Goal: Task Accomplishment & Management: Complete application form

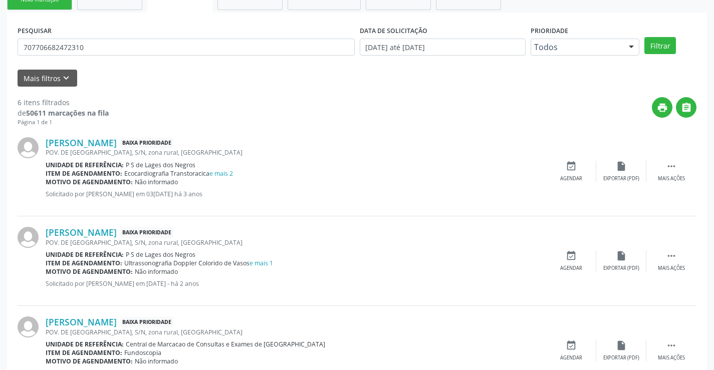
scroll to position [73, 0]
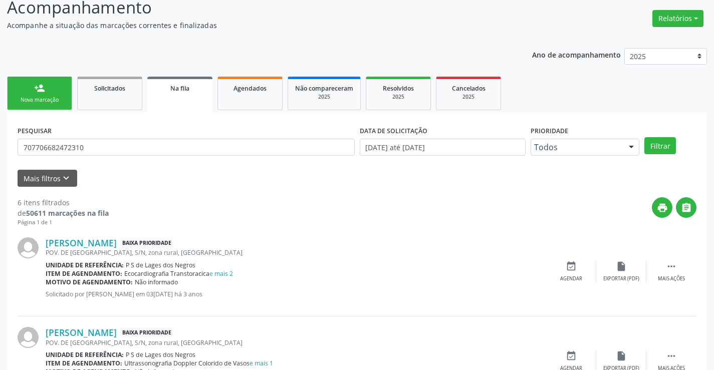
click at [39, 80] on link "person_add Nova marcação" at bounding box center [39, 94] width 65 height 34
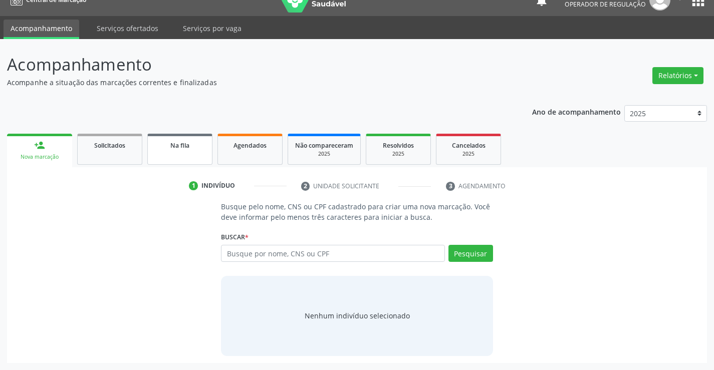
scroll to position [16, 0]
click at [332, 261] on input "text" at bounding box center [333, 253] width 224 height 17
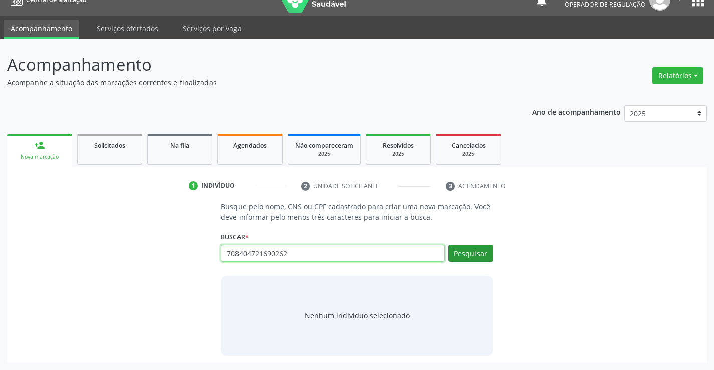
type input "708404721690262"
click at [473, 255] on button "Pesquisar" at bounding box center [471, 253] width 45 height 17
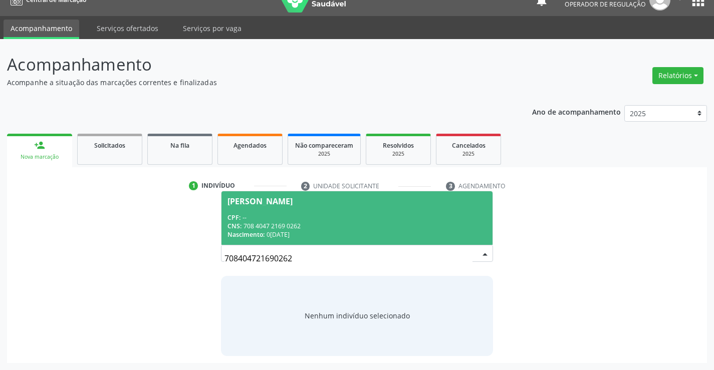
click at [268, 214] on div "CPF: --" at bounding box center [357, 218] width 259 height 9
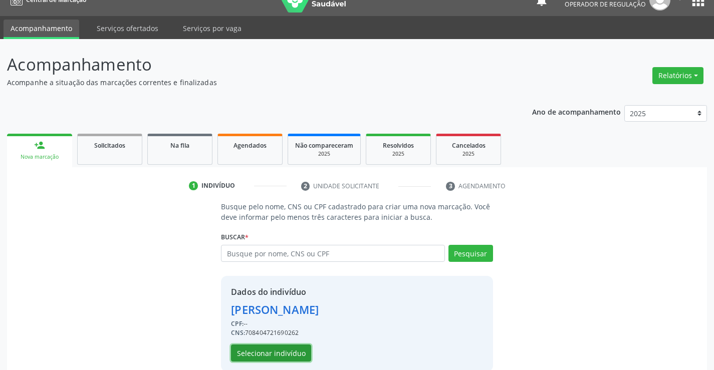
click at [279, 356] on button "Selecionar indivíduo" at bounding box center [271, 353] width 80 height 17
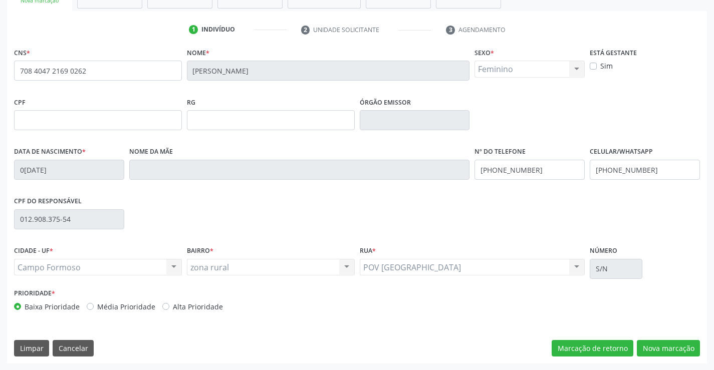
scroll to position [173, 0]
click at [666, 350] on button "Nova marcação" at bounding box center [668, 348] width 63 height 17
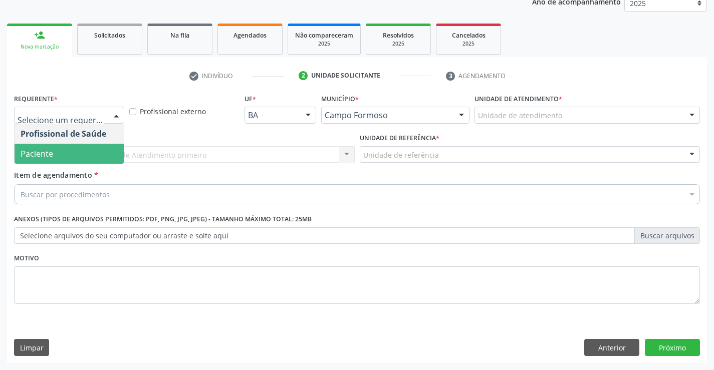
click at [38, 154] on span "Paciente" at bounding box center [37, 153] width 33 height 11
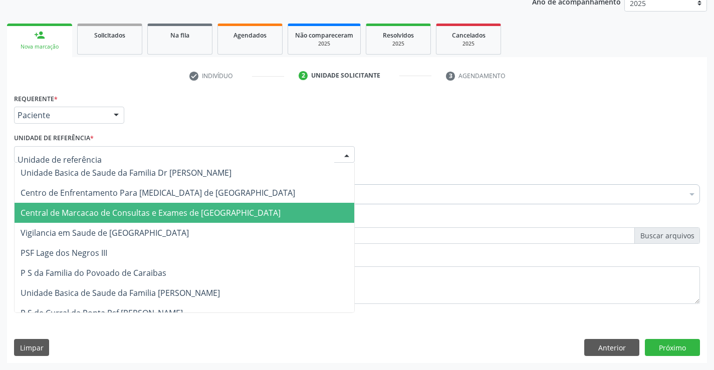
click at [41, 206] on span "Central de Marcacao de Consultas e Exames de [GEOGRAPHIC_DATA]" at bounding box center [185, 213] width 340 height 20
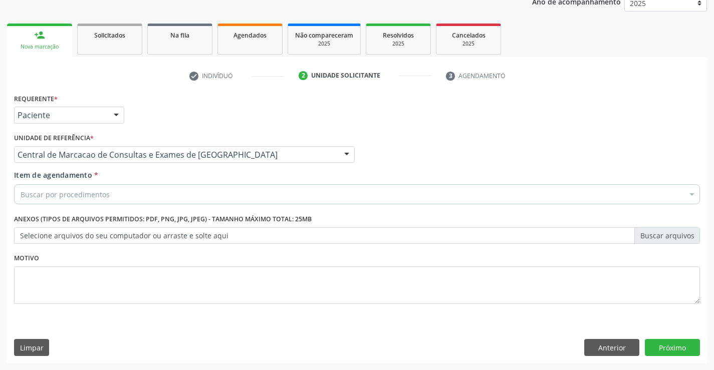
click at [42, 200] on div "Buscar por procedimentos" at bounding box center [357, 194] width 686 height 20
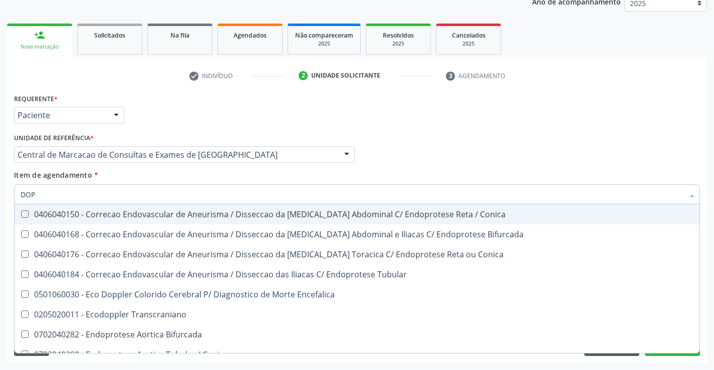
type input "DOPP"
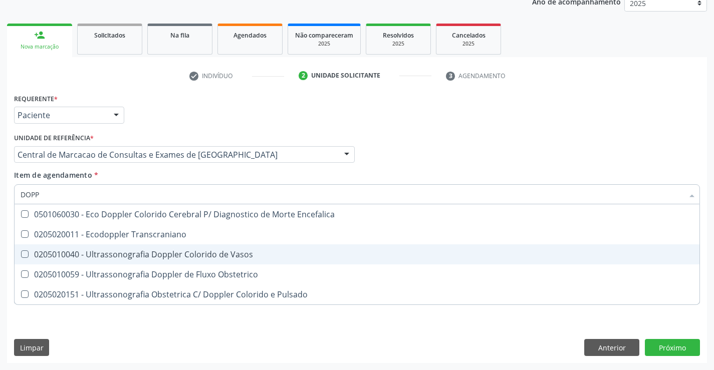
click at [70, 254] on div "0205010040 - Ultrassonografia Doppler Colorido de Vasos" at bounding box center [357, 255] width 673 height 8
checkbox Vasos "true"
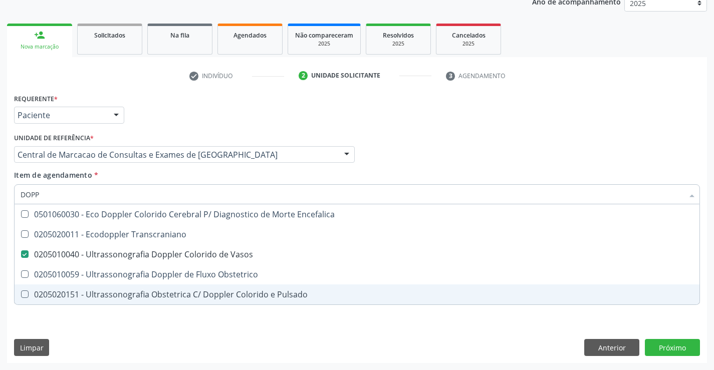
type input "DOPP"
click at [61, 338] on div "Requerente * Paciente Profissional de Saúde Paciente Nenhum resultado encontrad…" at bounding box center [357, 227] width 700 height 272
checkbox Transcraniano "true"
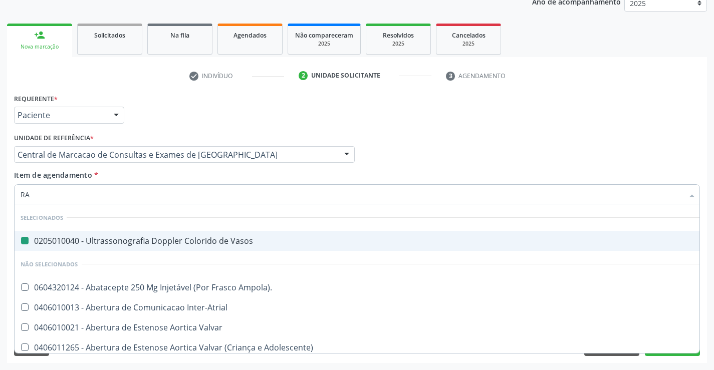
type input "RAD"
checkbox Vasos "false"
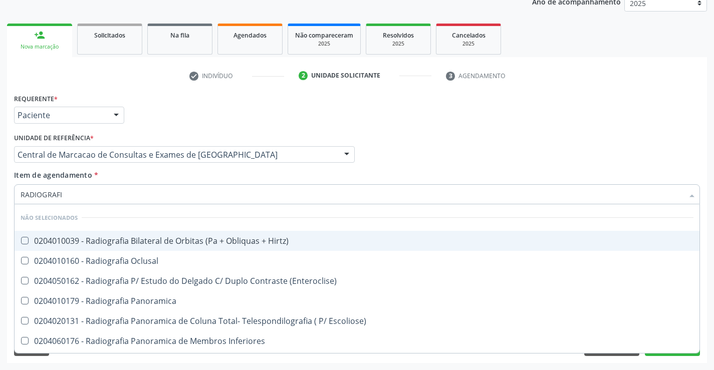
type input "RADIOGRAFIA"
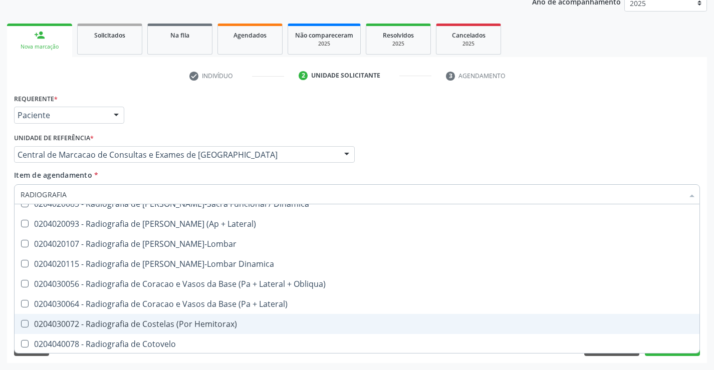
scroll to position [601, 0]
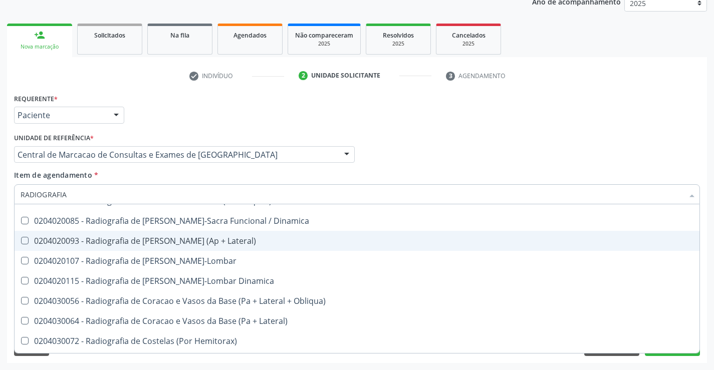
click at [197, 241] on div "0204020093 - Radiografia de Coluna Toracica (Ap + Lateral)" at bounding box center [357, 241] width 673 height 8
checkbox Lateral\) "true"
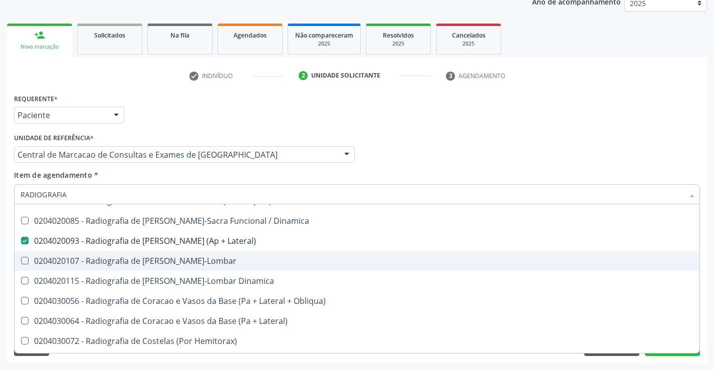
click at [207, 263] on div "0204020107 - Radiografia de Coluna Toraco-Lombar" at bounding box center [357, 261] width 673 height 8
checkbox Toraco-Lombar "true"
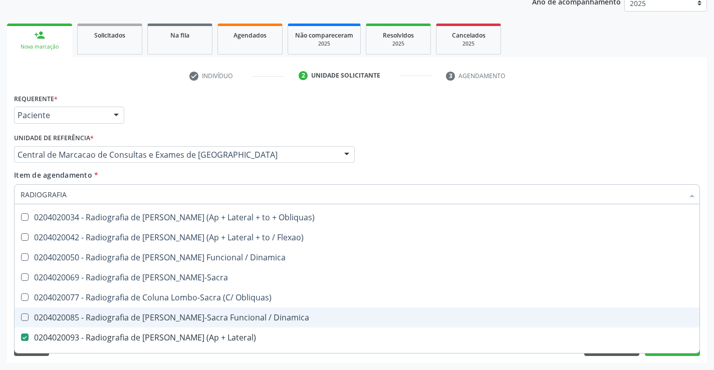
scroll to position [501, 0]
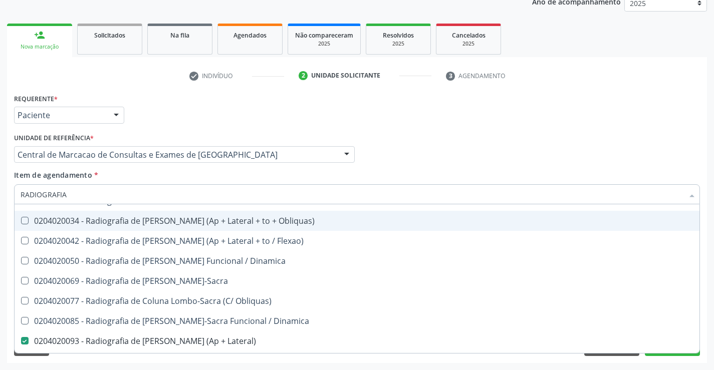
click at [170, 215] on span "0204020034 - Radiografia de Coluna Cervical (Ap + Lateral + to + Obliquas)" at bounding box center [357, 221] width 685 height 20
click at [179, 222] on div "0204020034 - Radiografia de Coluna Cervical (Ap + Lateral + to + Obliquas)" at bounding box center [357, 221] width 673 height 8
checkbox Obliquas\) "false"
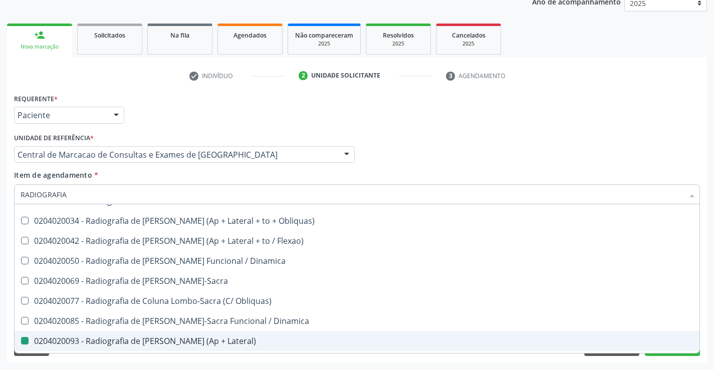
click at [431, 357] on div "Requerente * Paciente Profissional de Saúde Paciente Nenhum resultado encontrad…" at bounding box center [357, 227] width 700 height 272
checkbox Hirtz\) "true"
checkbox \(Enteroclise\) "true"
checkbox Lateral\) "false"
checkbox Toraco-Lombar "false"
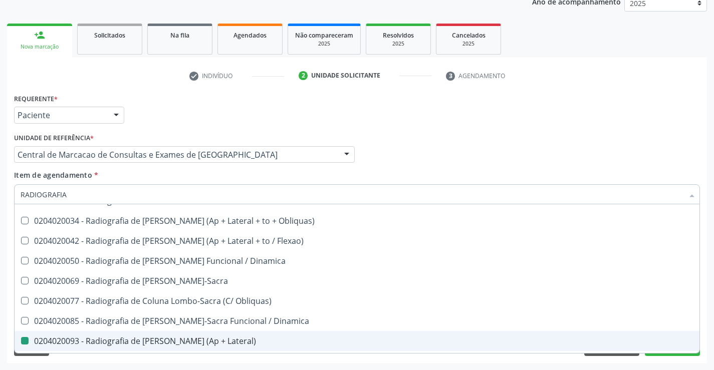
checkbox Oclusal "true"
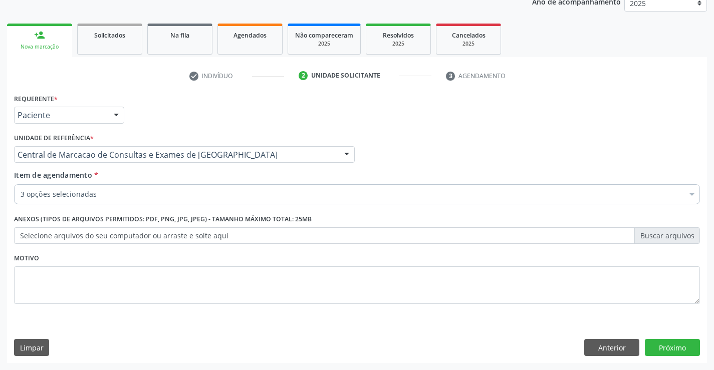
scroll to position [0, 0]
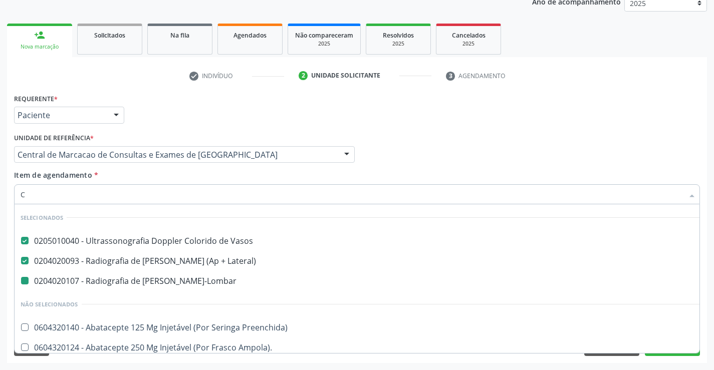
type input "CA"
checkbox Toraco-Lombar "false"
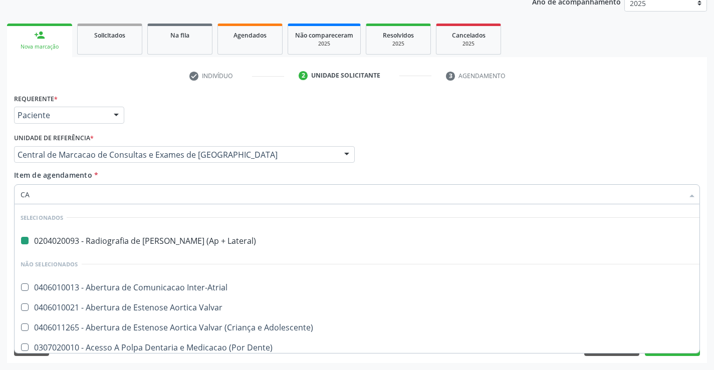
type input "CAR"
checkbox Lateral\) "false"
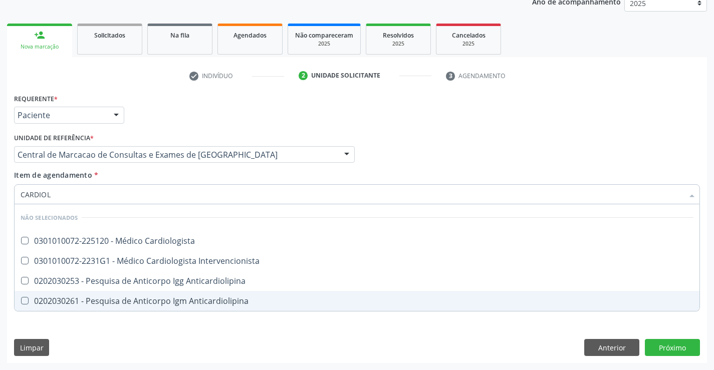
type input "CARDIOLO"
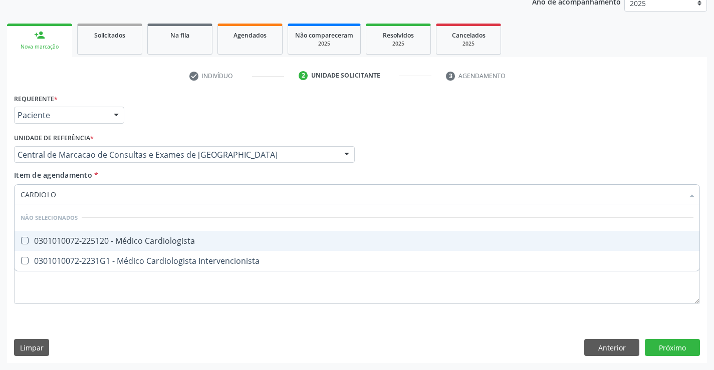
click at [64, 242] on div "0301010072-225120 - Médico Cardiologista" at bounding box center [357, 241] width 673 height 8
checkbox Cardiologista "true"
click at [656, 347] on div "Requerente * Paciente Profissional de Saúde Paciente Nenhum resultado encontrad…" at bounding box center [357, 227] width 700 height 272
checkbox Intervencionista "true"
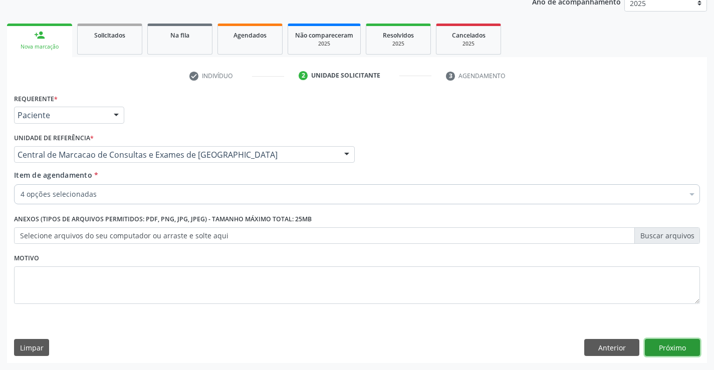
click at [656, 344] on button "Próximo" at bounding box center [672, 347] width 55 height 17
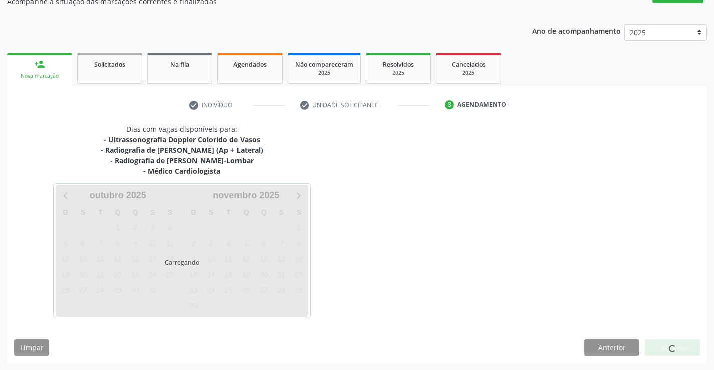
scroll to position [126, 0]
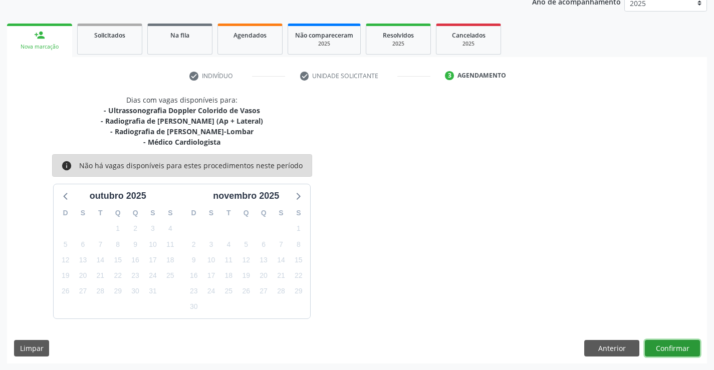
click at [689, 354] on button "Confirmar" at bounding box center [672, 348] width 55 height 17
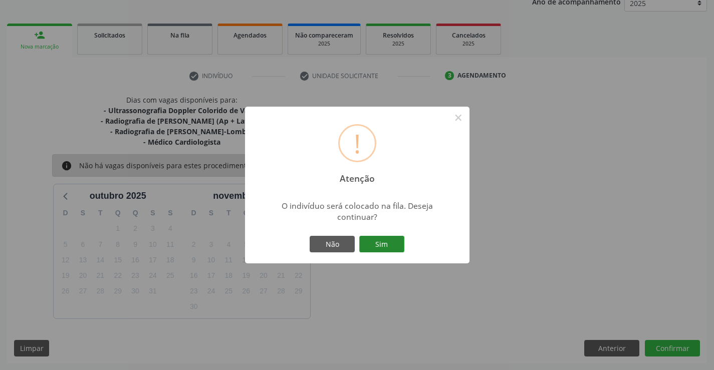
click at [373, 248] on button "Sim" at bounding box center [381, 244] width 45 height 17
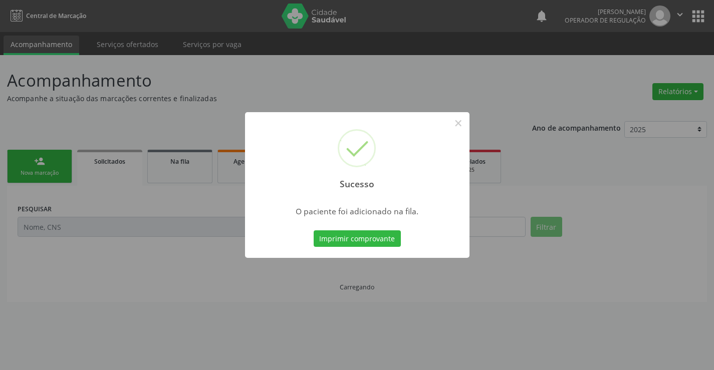
scroll to position [0, 0]
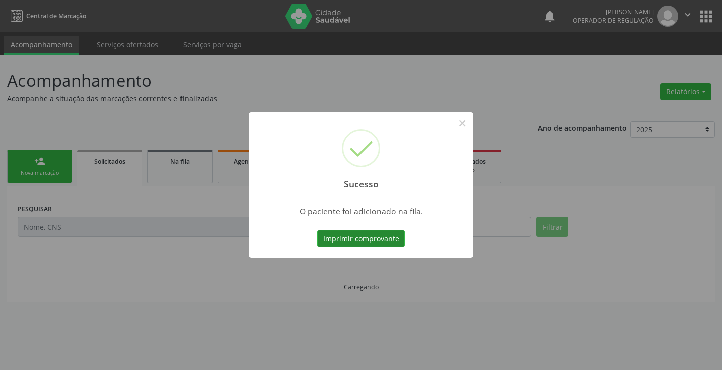
click at [391, 241] on button "Imprimir comprovante" at bounding box center [360, 239] width 87 height 17
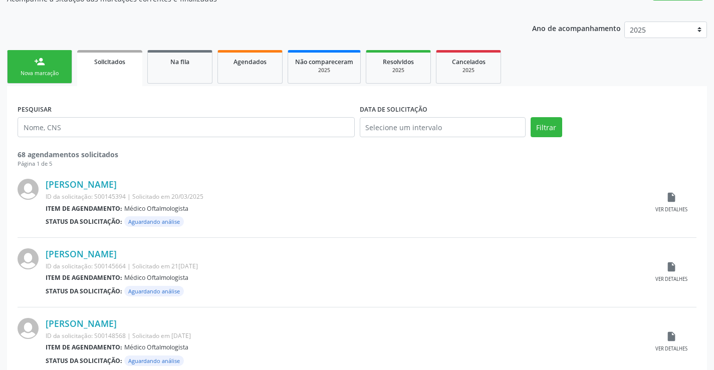
scroll to position [100, 0]
click at [56, 60] on link "person_add Nova marcação" at bounding box center [39, 67] width 65 height 34
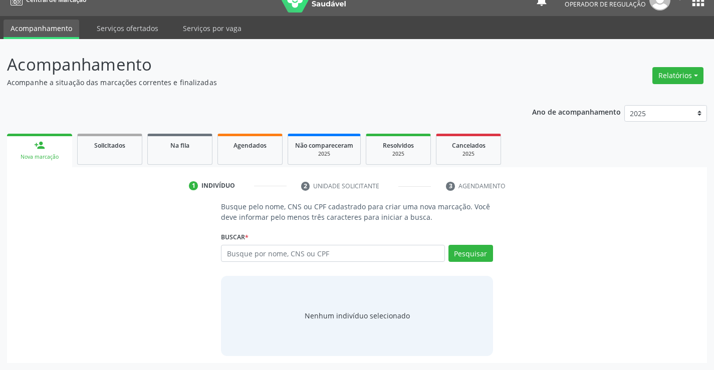
scroll to position [16, 0]
click at [296, 259] on input "text" at bounding box center [333, 253] width 224 height 17
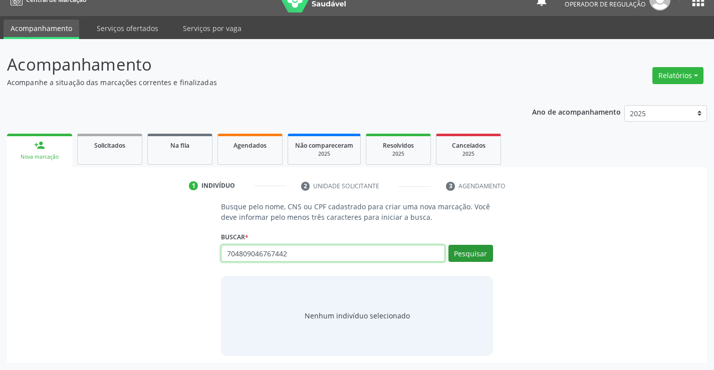
type input "704809046767442"
click at [473, 257] on button "Pesquisar" at bounding box center [471, 253] width 45 height 17
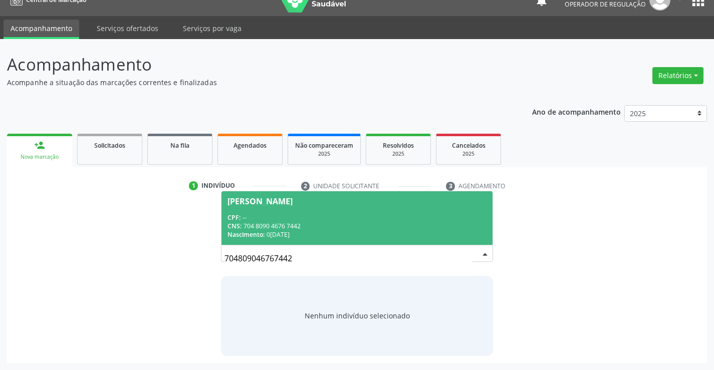
click at [328, 206] on span "Jamile dos Santos Silva CPF: -- CNS: 704 8090 4676 7442 Nascimento: 06/07/2015" at bounding box center [357, 218] width 271 height 54
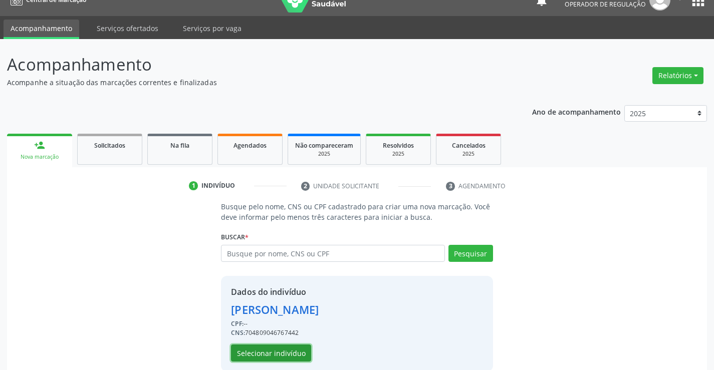
click at [290, 353] on button "Selecionar indivíduo" at bounding box center [271, 353] width 80 height 17
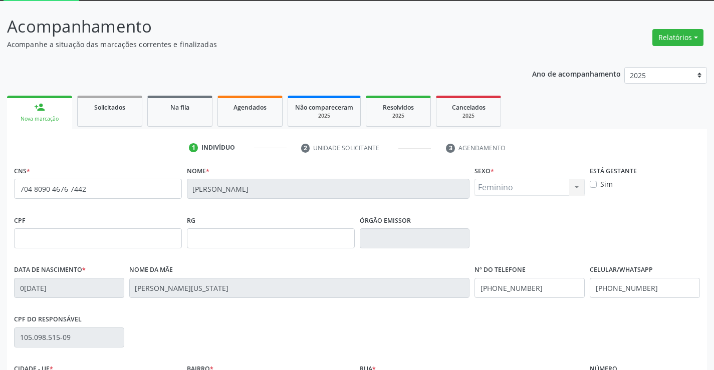
scroll to position [116, 0]
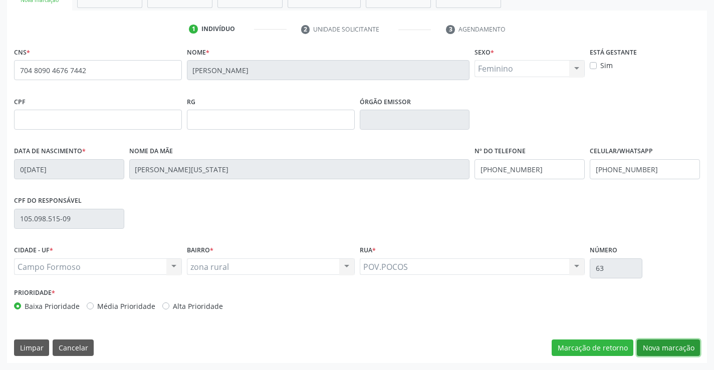
click at [664, 348] on button "Nova marcação" at bounding box center [668, 348] width 63 height 17
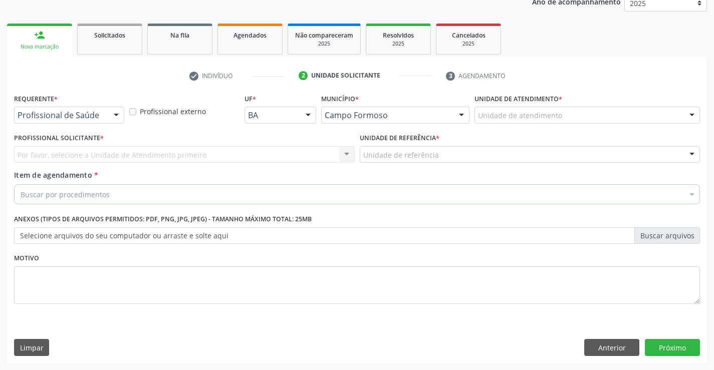
scroll to position [126, 0]
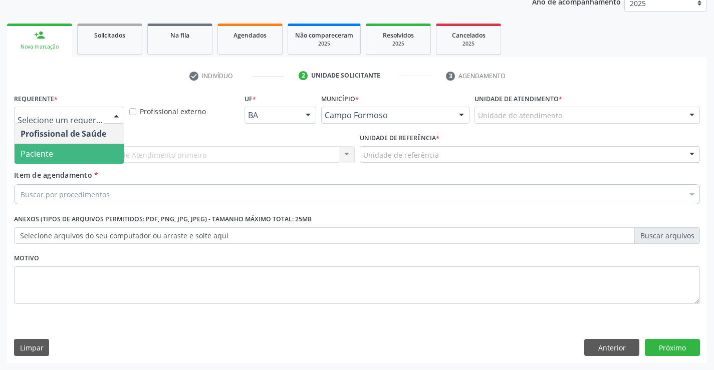
click at [43, 154] on span "Paciente" at bounding box center [37, 153] width 33 height 11
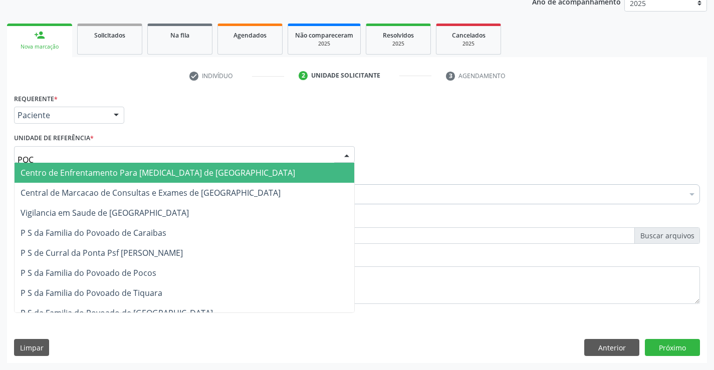
type input "POCO"
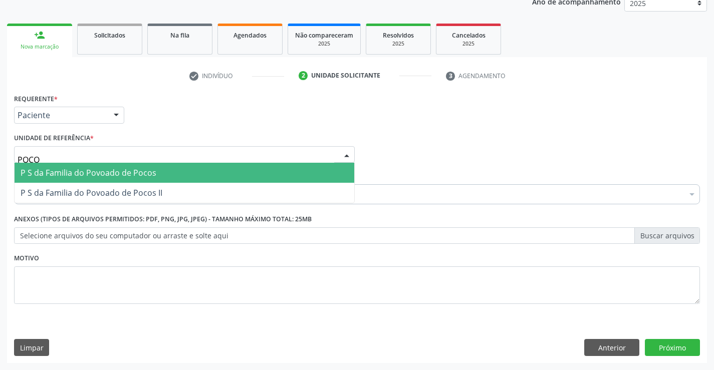
click at [52, 177] on span "P S da Familia do Povoado de Pocos" at bounding box center [89, 172] width 136 height 11
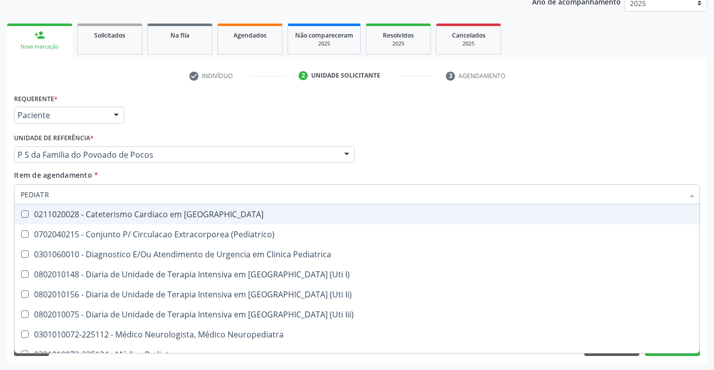
type input "PEDIATRA"
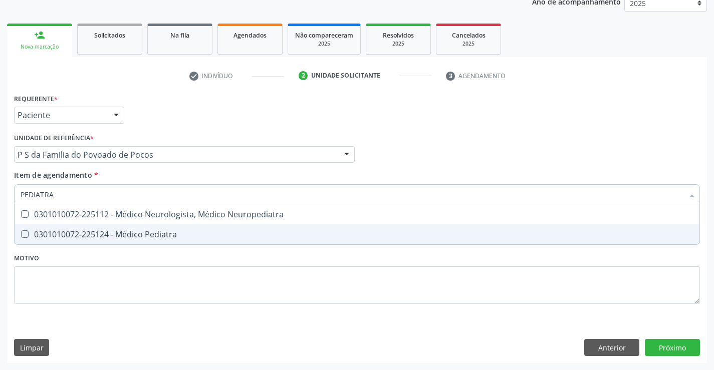
click at [137, 231] on div "0301010072-225124 - Médico Pediatra" at bounding box center [357, 235] width 673 height 8
checkbox Pediatra "true"
click at [681, 354] on button "Próximo" at bounding box center [672, 347] width 55 height 17
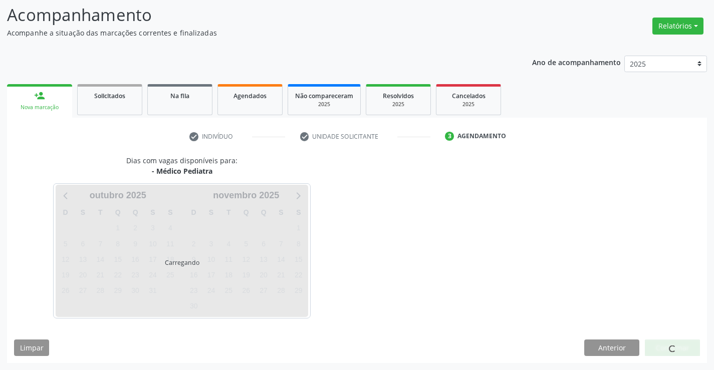
scroll to position [66, 0]
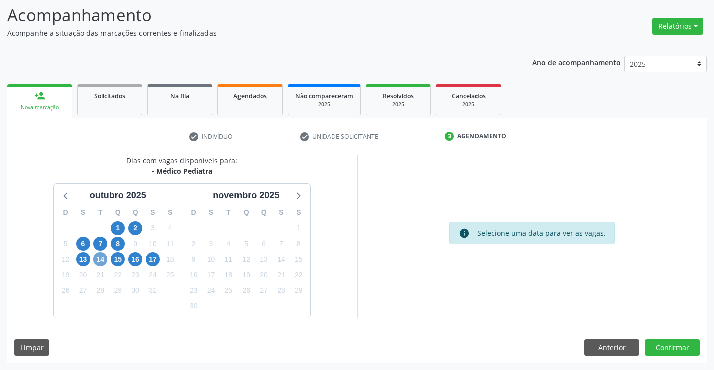
click at [99, 262] on span "14" at bounding box center [100, 260] width 14 height 14
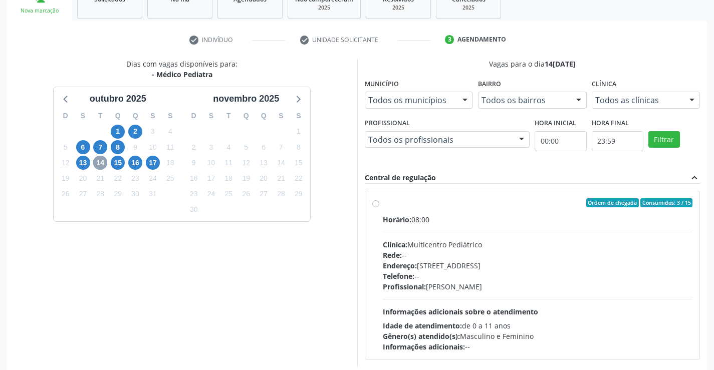
scroll to position [166, 0]
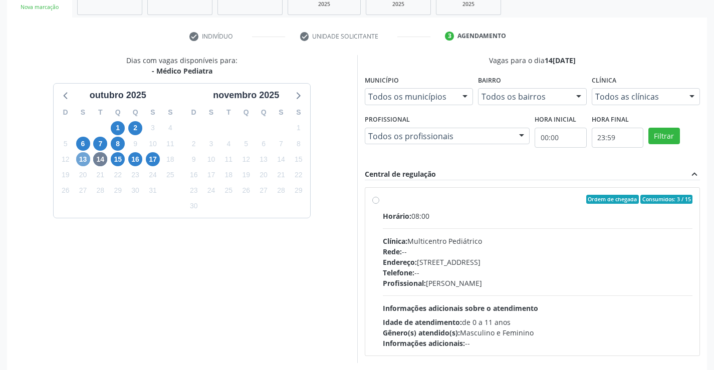
click at [81, 157] on span "13" at bounding box center [83, 159] width 14 height 14
click at [100, 159] on span "14" at bounding box center [100, 159] width 14 height 14
click at [383, 202] on label "Ordem de chegada Consumidos: 3 / 15 Horário: 08:00 Clínica: Multicentro Pediátr…" at bounding box center [538, 272] width 310 height 154
click at [375, 202] on input "Ordem de chegada Consumidos: 3 / 15 Horário: 08:00 Clínica: Multicentro Pediátr…" at bounding box center [375, 199] width 7 height 9
radio input "true"
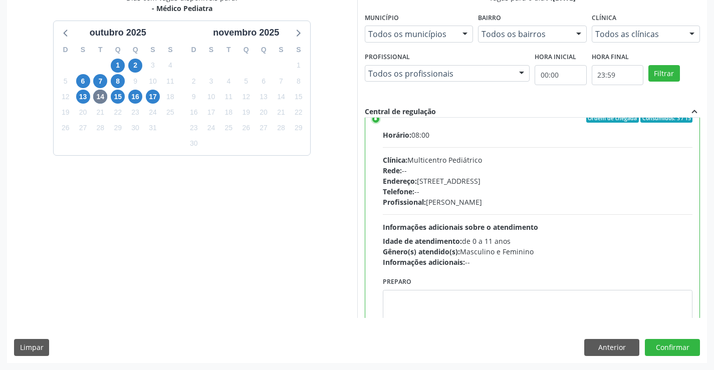
scroll to position [50, 0]
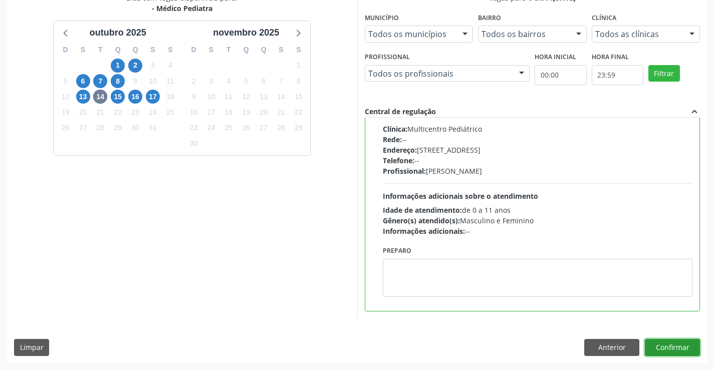
click at [670, 351] on button "Confirmar" at bounding box center [672, 347] width 55 height 17
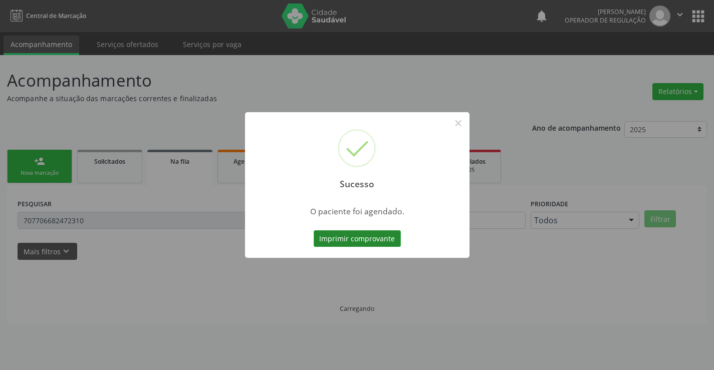
scroll to position [0, 0]
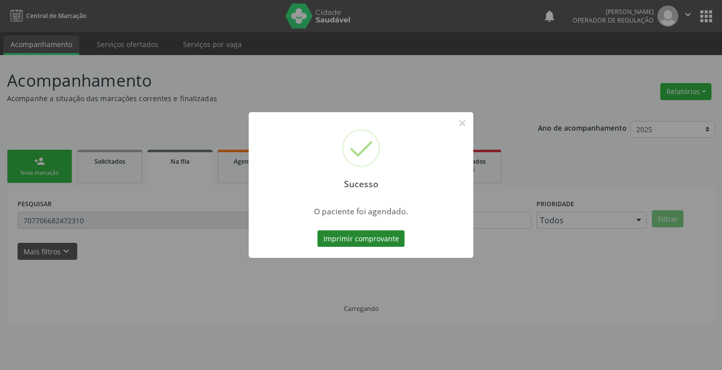
click at [354, 235] on button "Imprimir comprovante" at bounding box center [360, 239] width 87 height 17
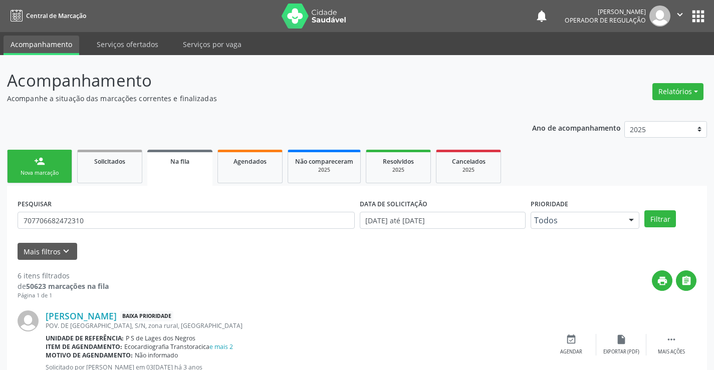
click at [50, 157] on link "person_add Nova marcação" at bounding box center [39, 167] width 65 height 34
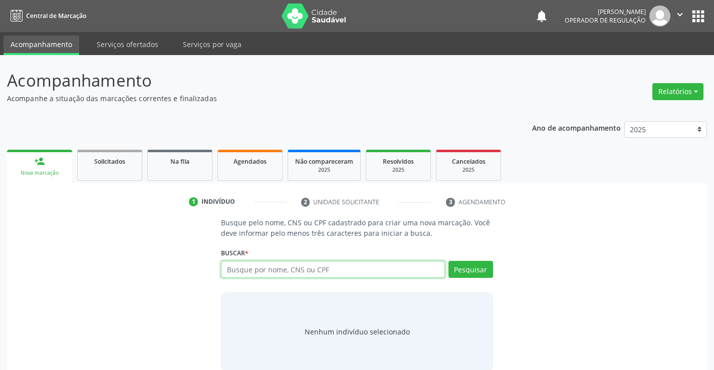
click at [289, 273] on input "text" at bounding box center [333, 269] width 224 height 17
type input "705803483570436"
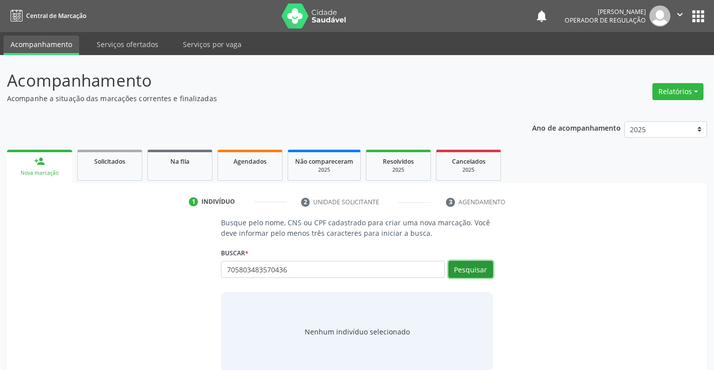
click at [457, 270] on button "Pesquisar" at bounding box center [471, 269] width 45 height 17
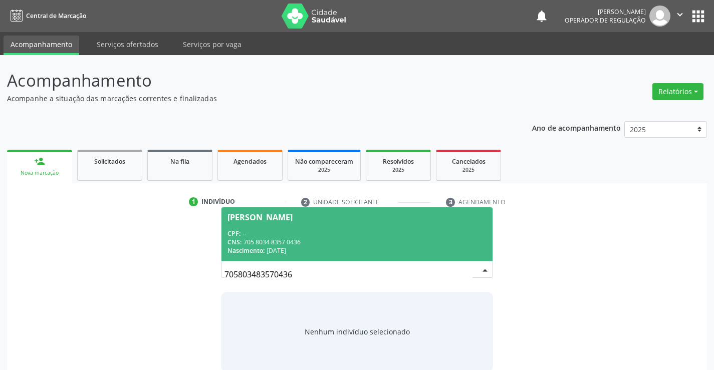
click at [353, 241] on div "CNS: 705 8034 8357 0436" at bounding box center [357, 242] width 259 height 9
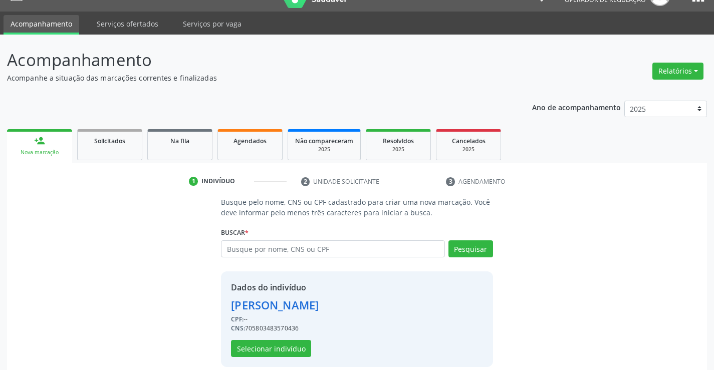
scroll to position [32, 0]
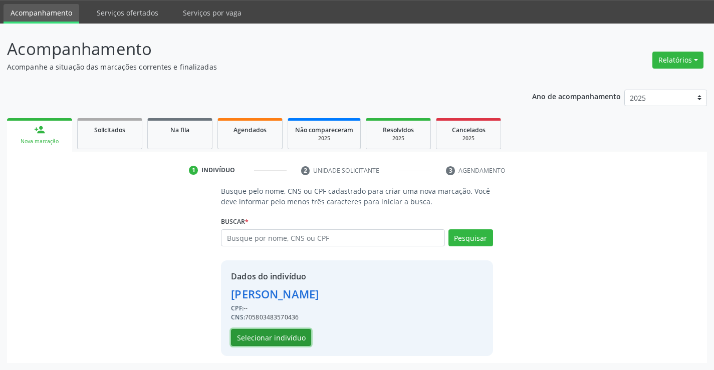
click at [276, 335] on button "Selecionar indivíduo" at bounding box center [271, 337] width 80 height 17
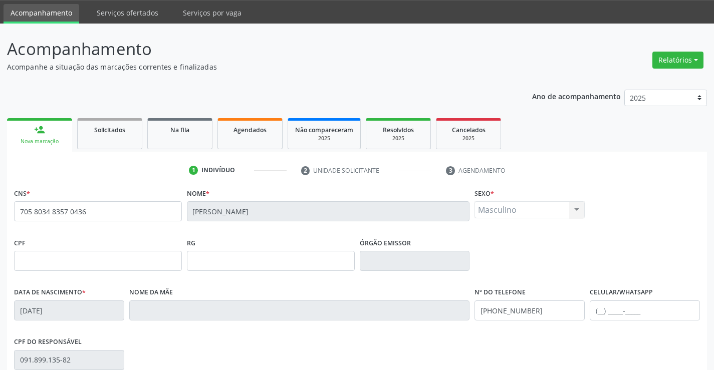
scroll to position [173, 0]
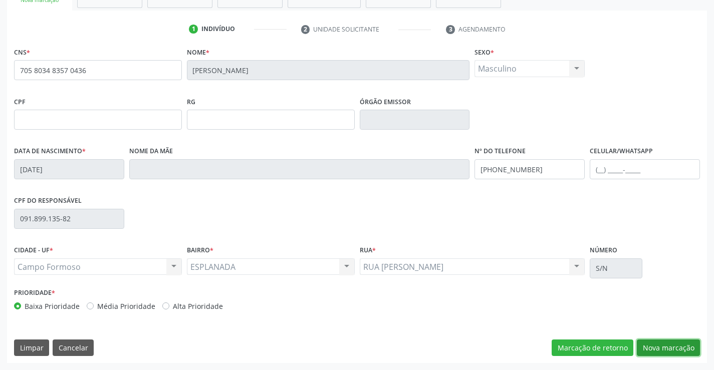
click at [657, 342] on button "Nova marcação" at bounding box center [668, 348] width 63 height 17
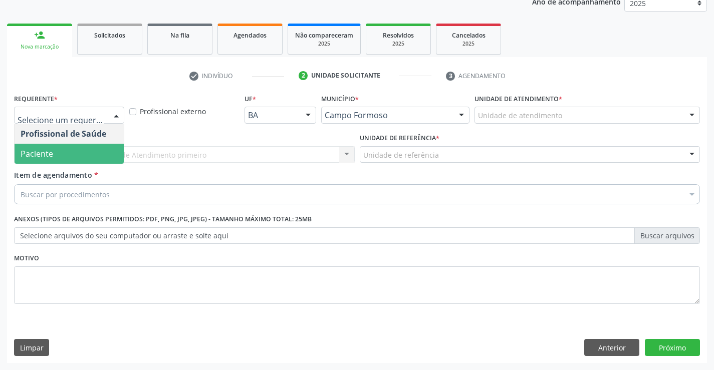
click at [85, 149] on span "Paciente" at bounding box center [69, 154] width 109 height 20
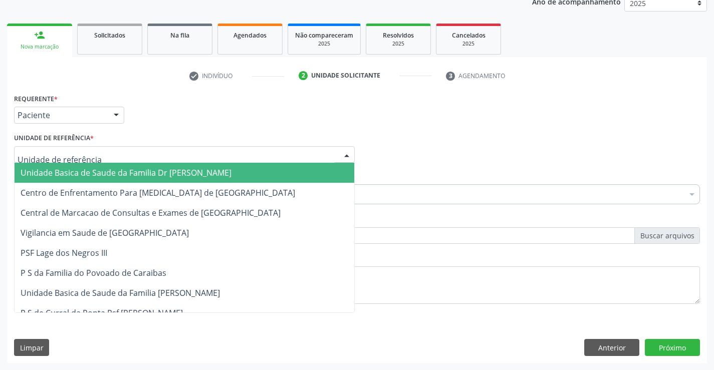
click at [85, 149] on div at bounding box center [184, 154] width 341 height 17
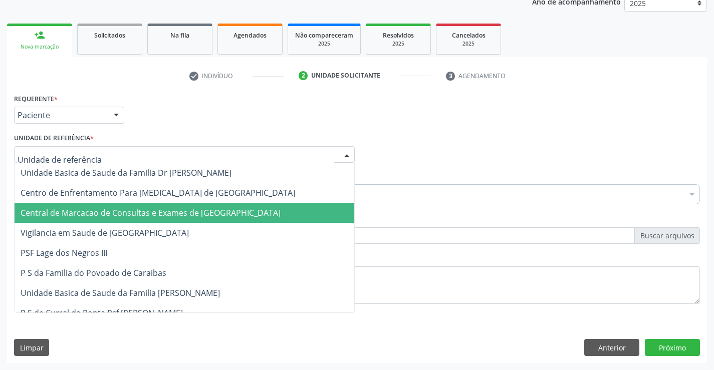
click at [102, 210] on span "Central de Marcacao de Consultas e Exames de [GEOGRAPHIC_DATA]" at bounding box center [151, 212] width 260 height 11
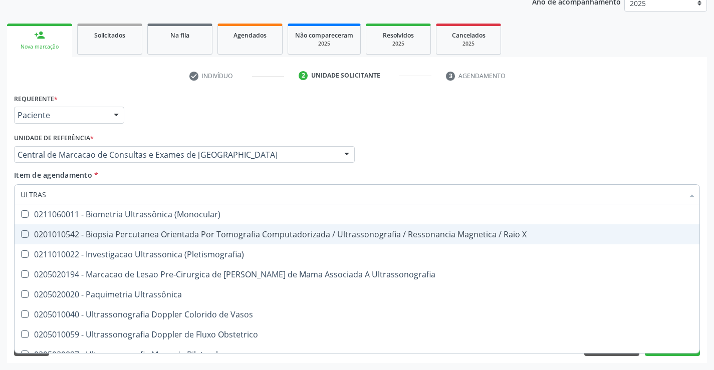
type input "ULTRASS"
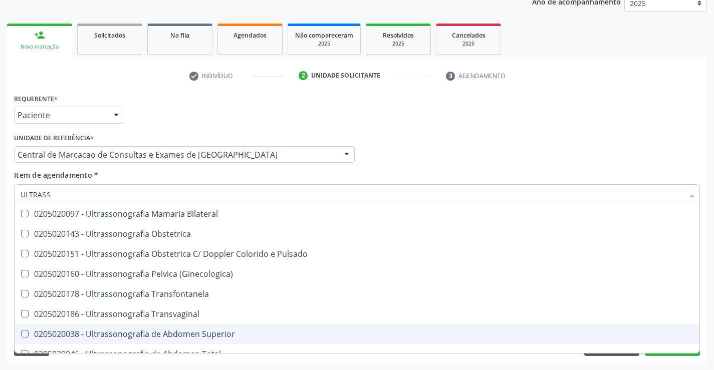
scroll to position [112, 0]
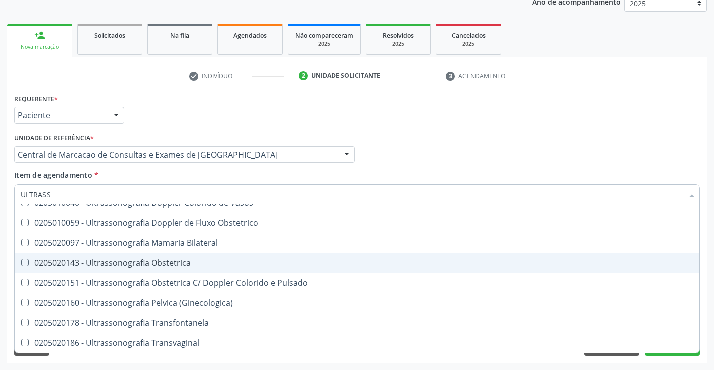
click at [188, 265] on div "0205020143 - Ultrassonografia Obstetrica" at bounding box center [357, 263] width 673 height 8
checkbox Obstetrica "true"
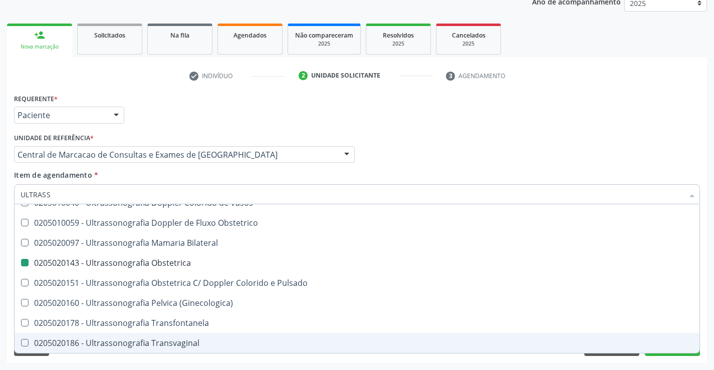
click at [653, 356] on div "Requerente * Paciente Profissional de Saúde Paciente Nenhum resultado encontrad…" at bounding box center [357, 227] width 700 height 272
checkbox X "true"
checkbox Obstetrica "false"
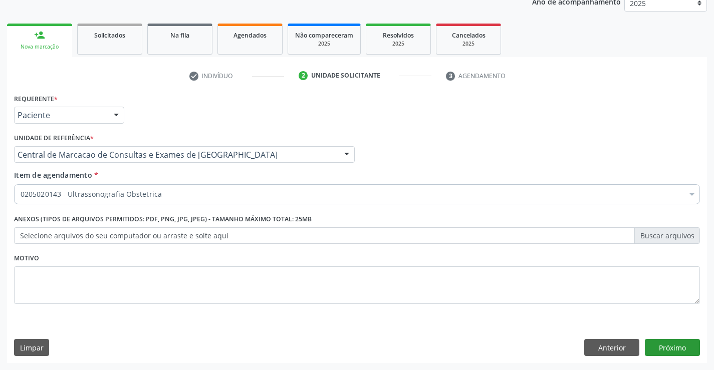
scroll to position [0, 0]
click at [662, 347] on button "Próximo" at bounding box center [672, 347] width 55 height 17
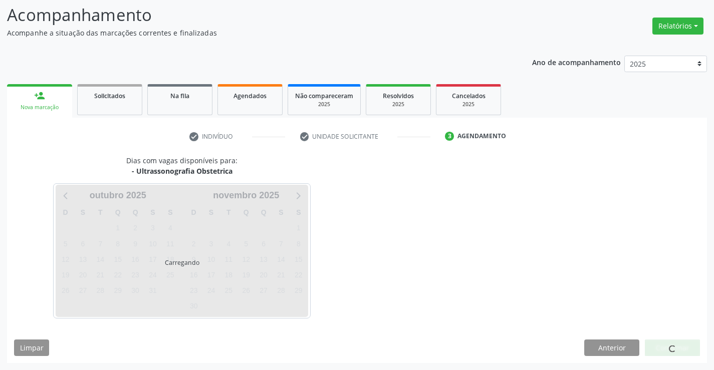
scroll to position [66, 0]
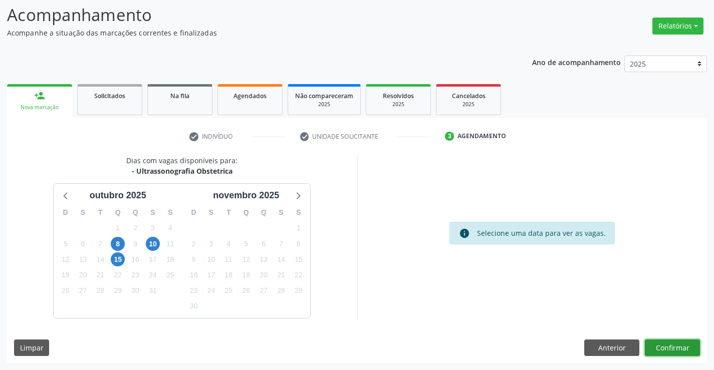
click at [665, 344] on button "Confirmar" at bounding box center [672, 348] width 55 height 17
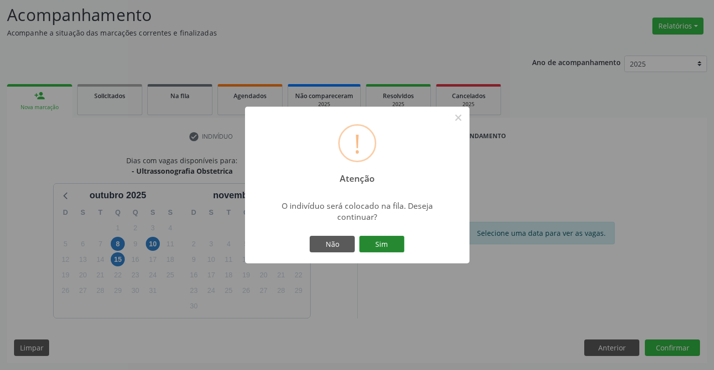
click at [392, 245] on button "Sim" at bounding box center [381, 244] width 45 height 17
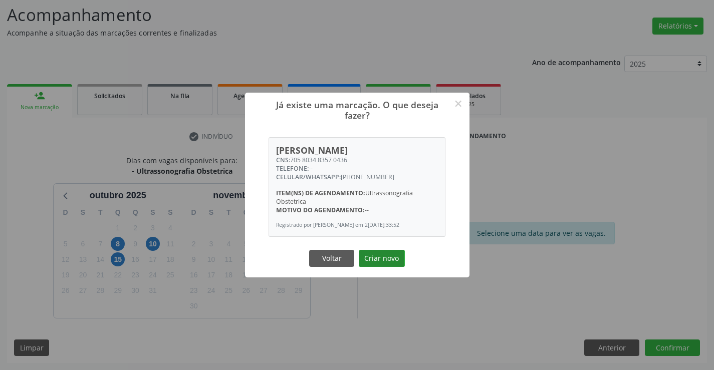
click at [398, 258] on button "Criar novo" at bounding box center [382, 258] width 46 height 17
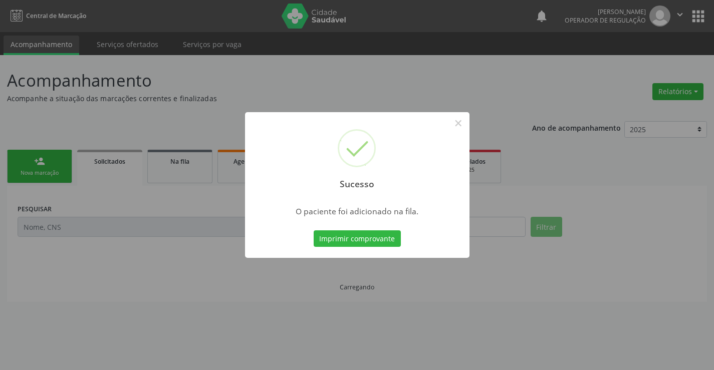
scroll to position [0, 0]
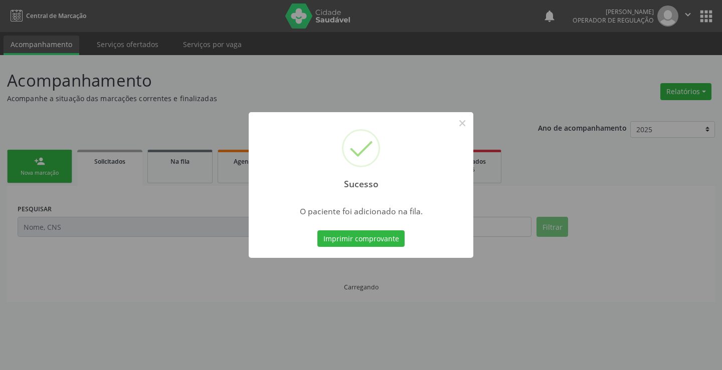
click at [406, 242] on div "Sucesso × O paciente foi adicionado na fila. Imprimir comprovante Cancel" at bounding box center [361, 185] width 225 height 146
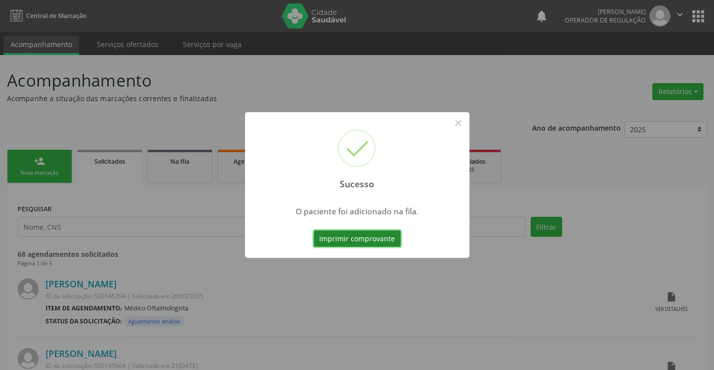
click at [395, 242] on button "Imprimir comprovante" at bounding box center [357, 239] width 87 height 17
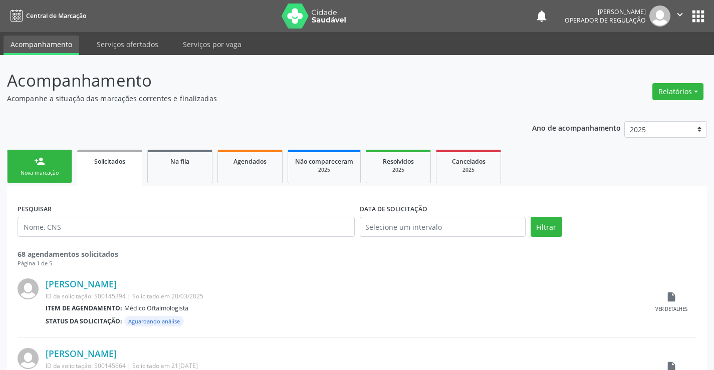
click at [37, 160] on div "person_add" at bounding box center [39, 161] width 11 height 11
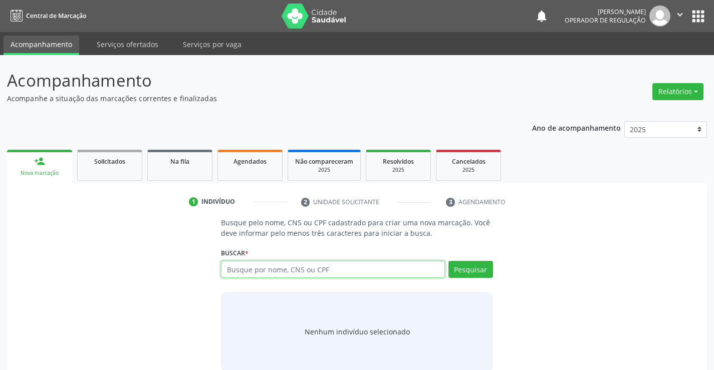
click at [292, 271] on input "text" at bounding box center [333, 269] width 224 height 17
type input "700000659807003"
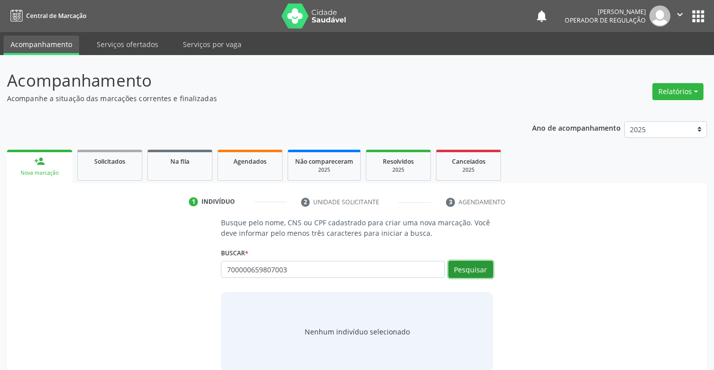
click at [457, 262] on button "Pesquisar" at bounding box center [471, 269] width 45 height 17
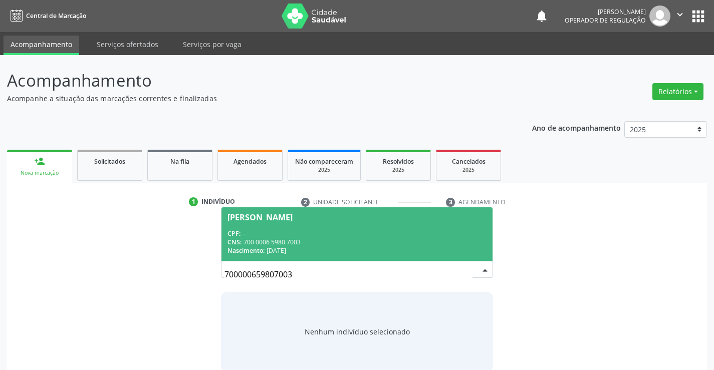
click at [374, 229] on span "Lua Jasmim Torres da Silva CPF: -- CNS: 700 0006 5980 7003 Nascimento: 28/11/20…" at bounding box center [357, 234] width 271 height 54
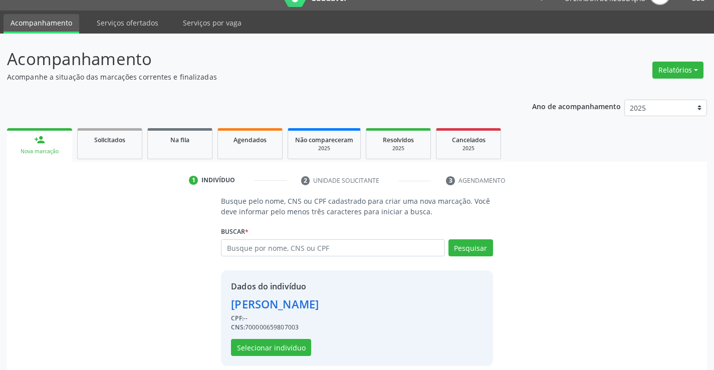
scroll to position [32, 0]
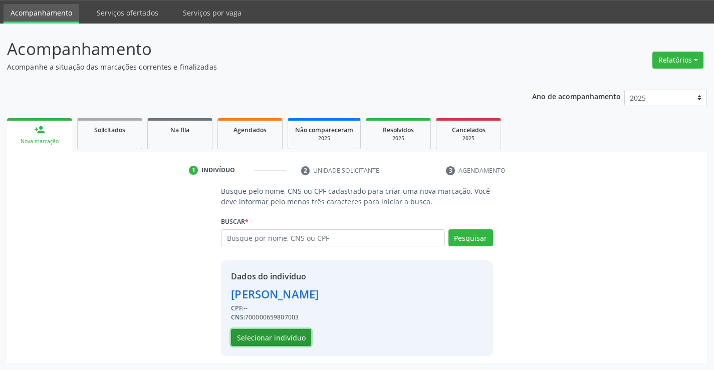
click at [253, 334] on button "Selecionar indivíduo" at bounding box center [271, 337] width 80 height 17
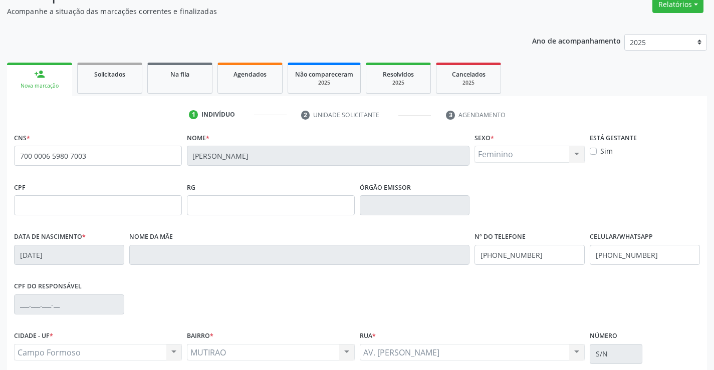
scroll to position [173, 0]
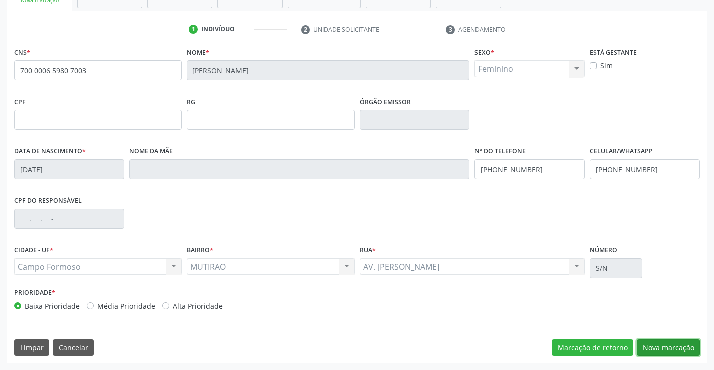
click at [673, 350] on button "Nova marcação" at bounding box center [668, 348] width 63 height 17
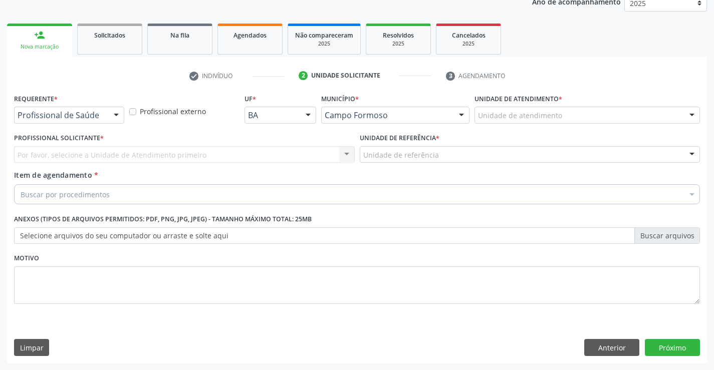
scroll to position [126, 0]
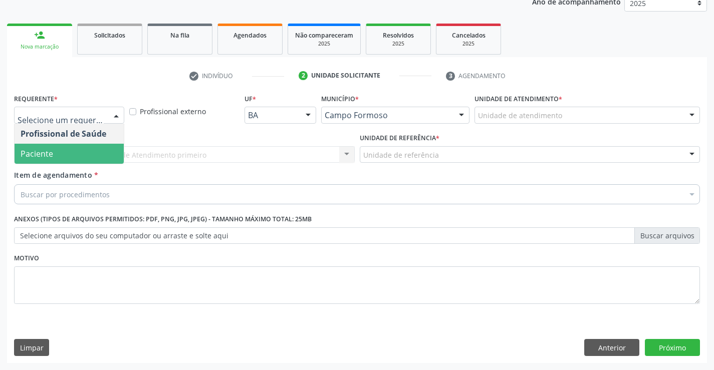
click at [93, 149] on span "Paciente" at bounding box center [69, 154] width 109 height 20
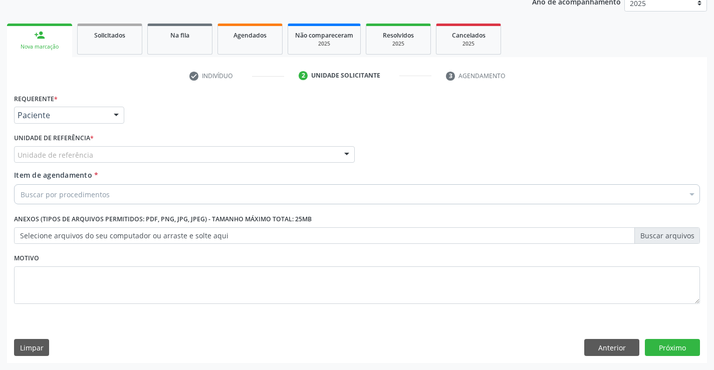
click at [94, 151] on div "Unidade de referência" at bounding box center [184, 154] width 341 height 17
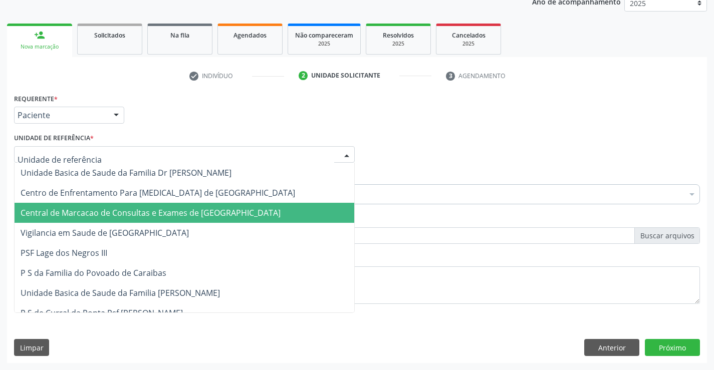
click at [93, 214] on span "Central de Marcacao de Consultas e Exames de [GEOGRAPHIC_DATA]" at bounding box center [151, 212] width 260 height 11
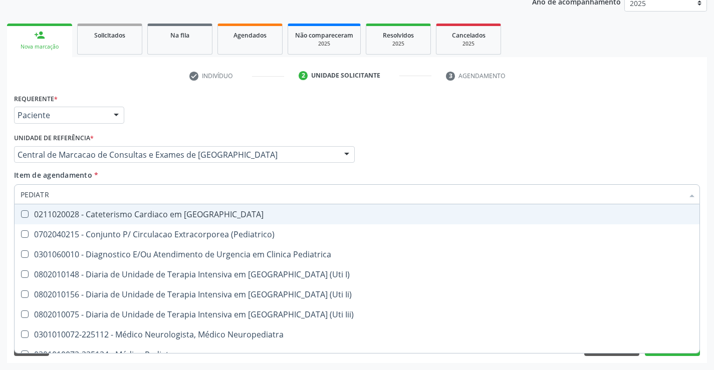
type input "PEDIATRA"
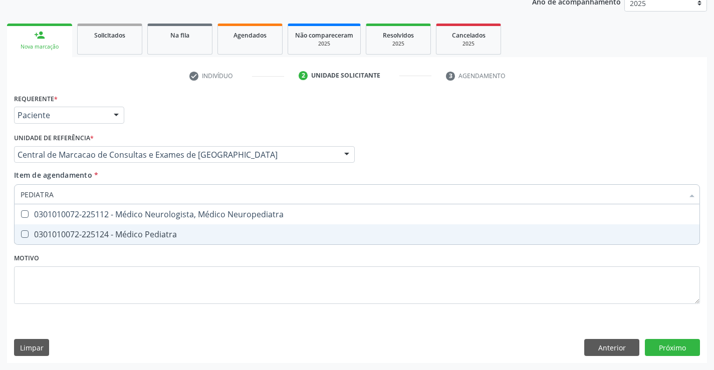
click at [168, 233] on div "0301010072-225124 - Médico Pediatra" at bounding box center [357, 235] width 673 height 8
checkbox Pediatra "true"
click at [668, 352] on div "Requerente * Paciente Profissional de Saúde Paciente Nenhum resultado encontrad…" at bounding box center [357, 227] width 700 height 272
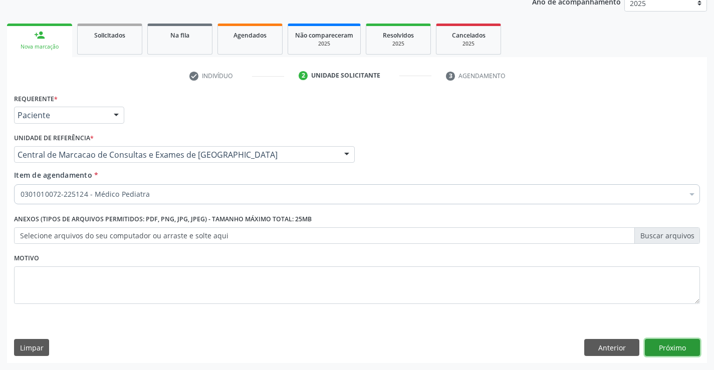
click at [668, 350] on button "Próximo" at bounding box center [672, 347] width 55 height 17
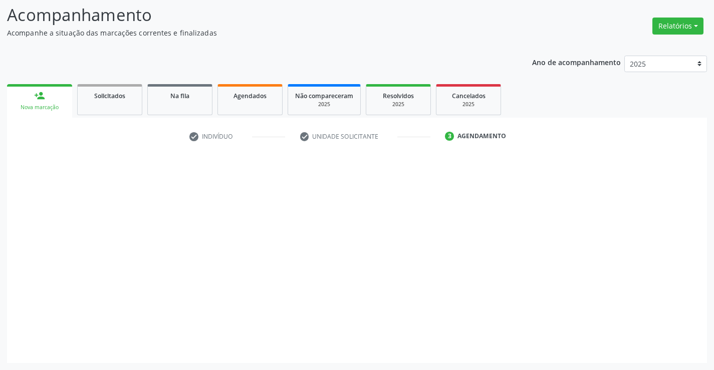
scroll to position [66, 0]
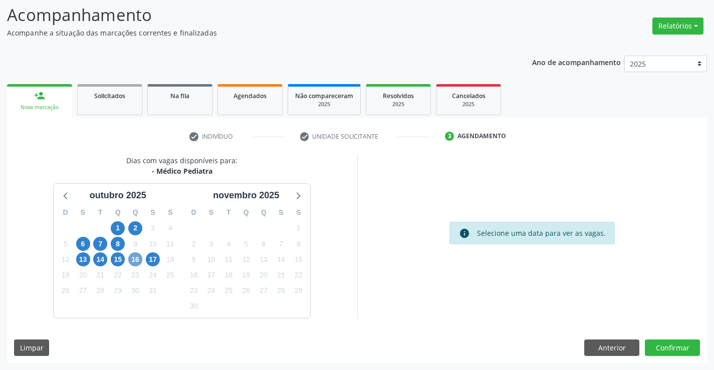
click at [137, 261] on span "16" at bounding box center [135, 260] width 14 height 14
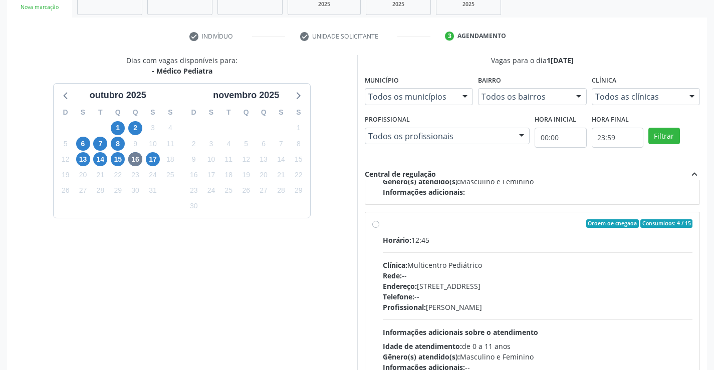
scroll to position [158, 0]
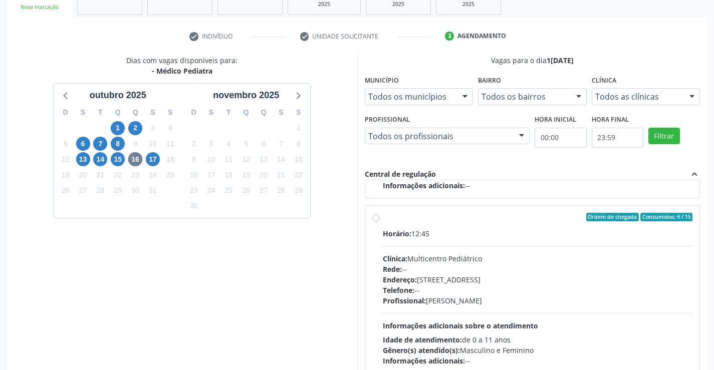
click at [374, 214] on div "Ordem de chegada Consumidos: 4 / 15 Horário: 12:45 Clínica: Multicentro Pediátr…" at bounding box center [532, 290] width 321 height 154
radio input "true"
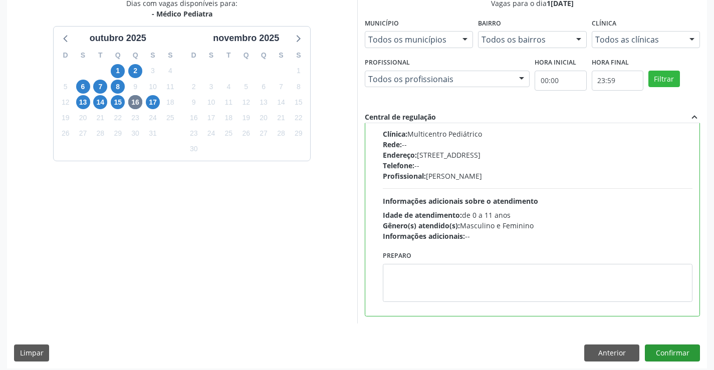
scroll to position [229, 0]
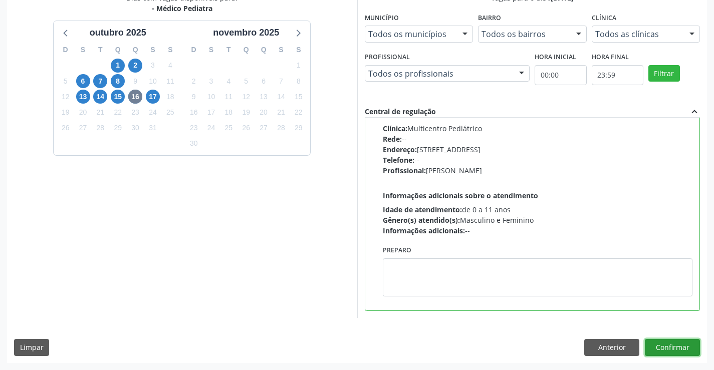
click at [675, 348] on button "Confirmar" at bounding box center [672, 347] width 55 height 17
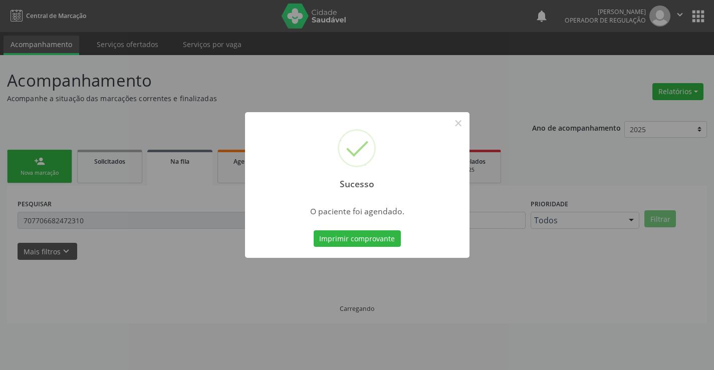
scroll to position [0, 0]
click at [369, 237] on button "Imprimir comprovante" at bounding box center [357, 239] width 87 height 17
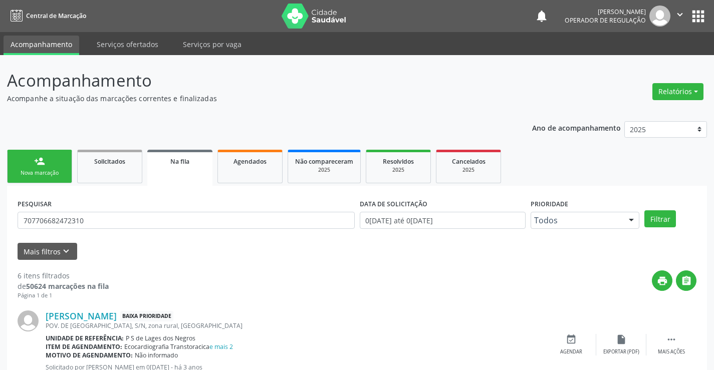
click at [26, 172] on div "Nova marcação" at bounding box center [40, 173] width 50 height 8
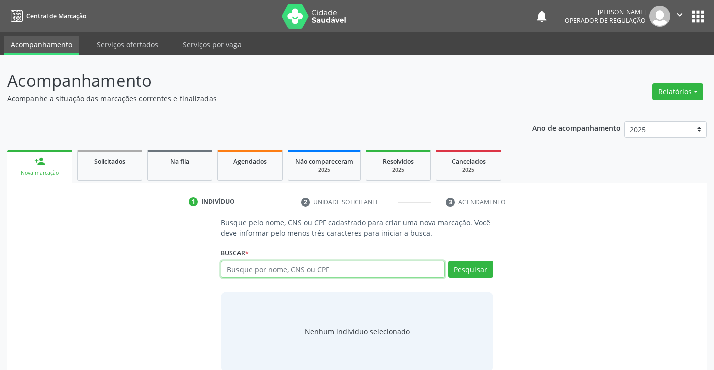
click at [232, 269] on input "text" at bounding box center [333, 269] width 224 height 17
type input "700705917063875"
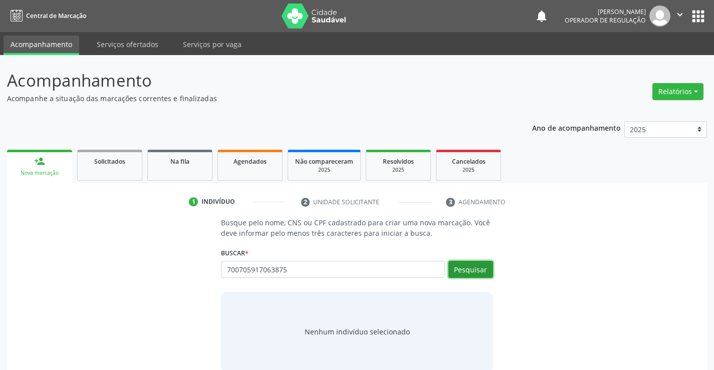
click at [477, 270] on button "Pesquisar" at bounding box center [471, 269] width 45 height 17
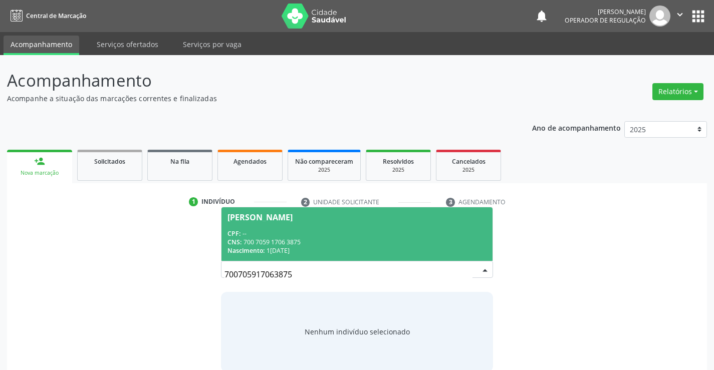
click at [280, 238] on div "CNS: 700 7059 1706 3875" at bounding box center [357, 242] width 259 height 9
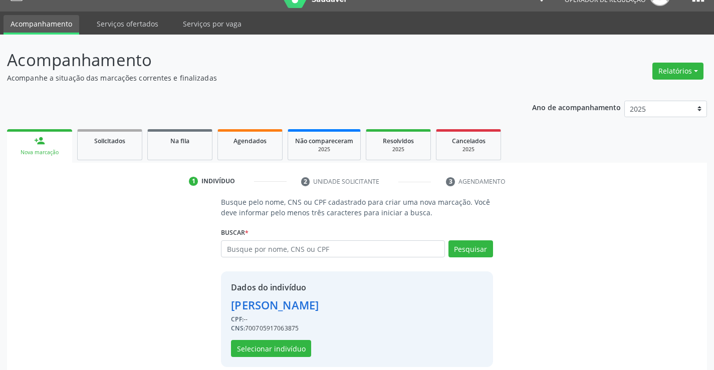
scroll to position [32, 0]
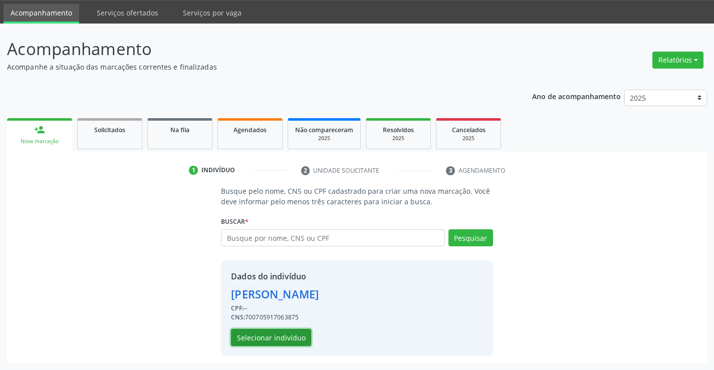
click at [290, 341] on button "Selecionar indivíduo" at bounding box center [271, 337] width 80 height 17
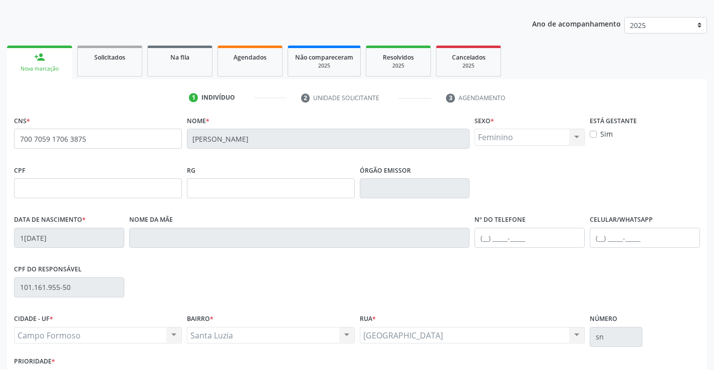
scroll to position [173, 0]
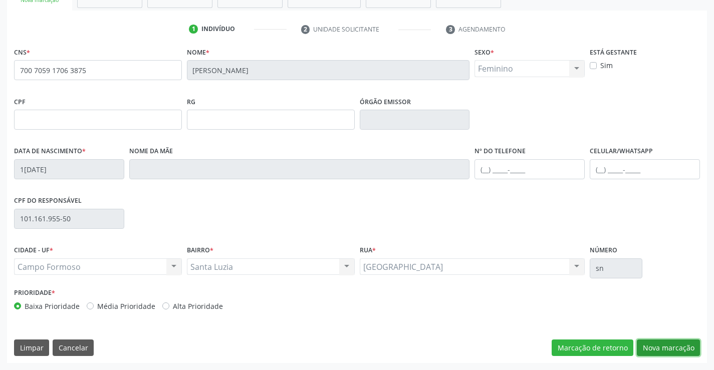
click at [659, 345] on button "Nova marcação" at bounding box center [668, 348] width 63 height 17
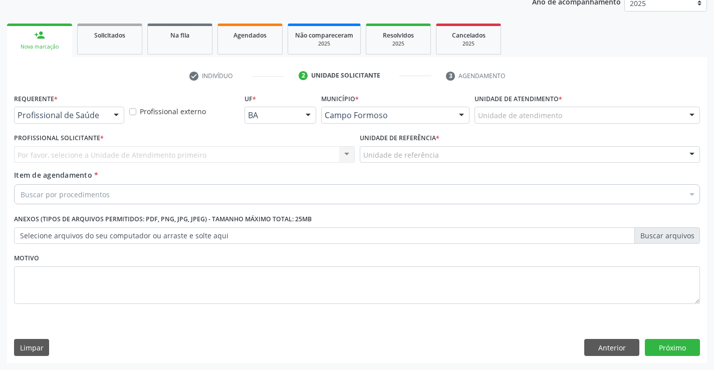
scroll to position [126, 0]
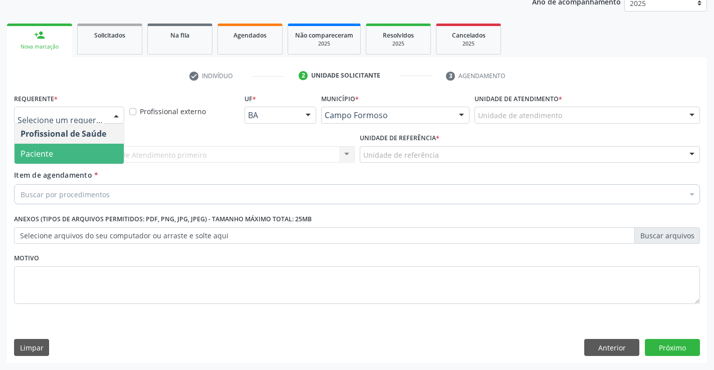
click at [68, 149] on span "Paciente" at bounding box center [69, 154] width 109 height 20
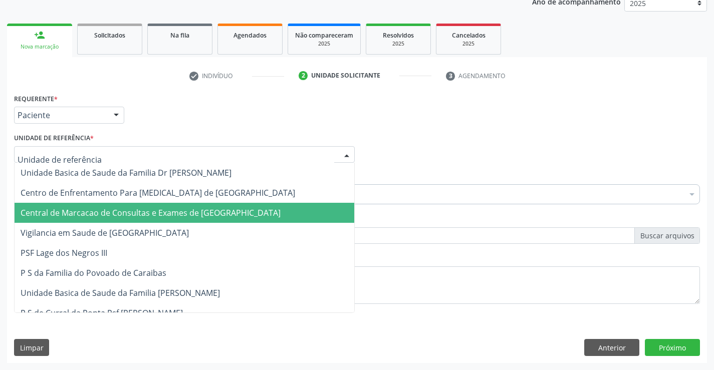
click at [79, 209] on span "Central de Marcacao de Consultas e Exames de [GEOGRAPHIC_DATA]" at bounding box center [151, 212] width 260 height 11
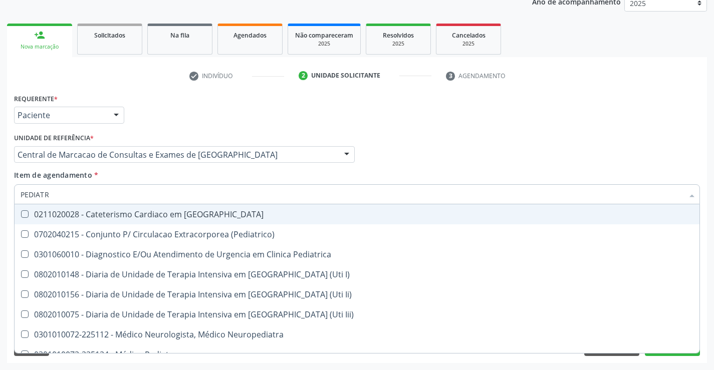
type input "PEDIATRA"
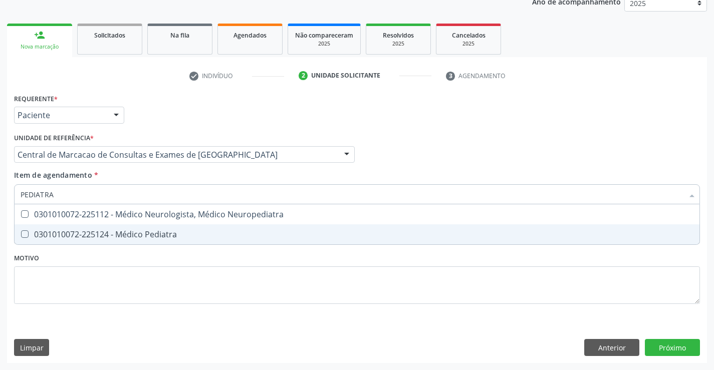
click at [163, 237] on div "0301010072-225124 - Médico Pediatra" at bounding box center [357, 235] width 673 height 8
checkbox Pediatra "true"
click at [681, 348] on div "Requerente * Paciente Profissional de Saúde Paciente Nenhum resultado encontrad…" at bounding box center [357, 227] width 700 height 272
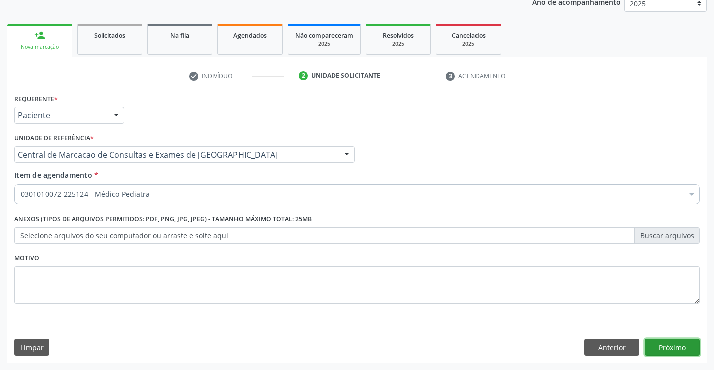
click at [676, 348] on button "Próximo" at bounding box center [672, 347] width 55 height 17
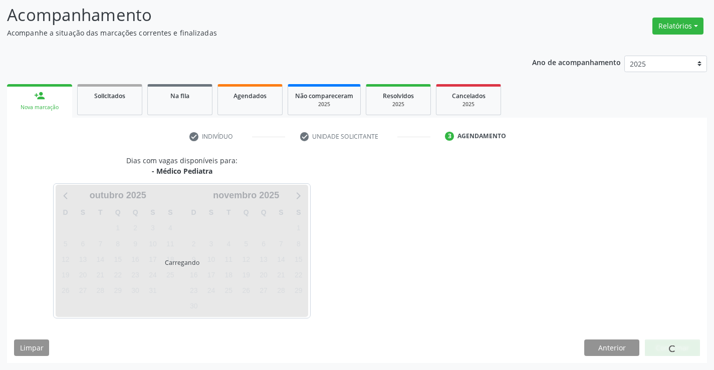
scroll to position [66, 0]
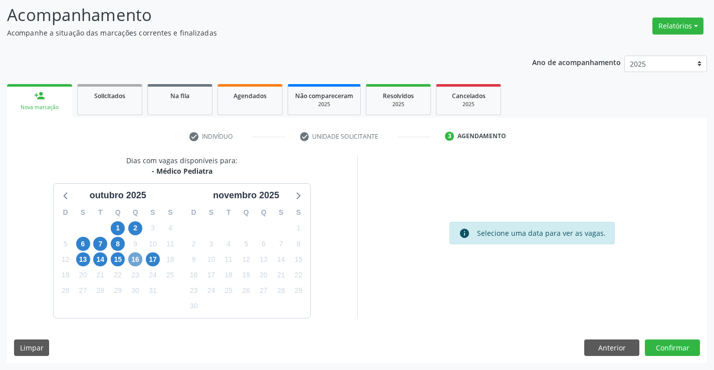
click at [135, 260] on span "16" at bounding box center [135, 260] width 14 height 14
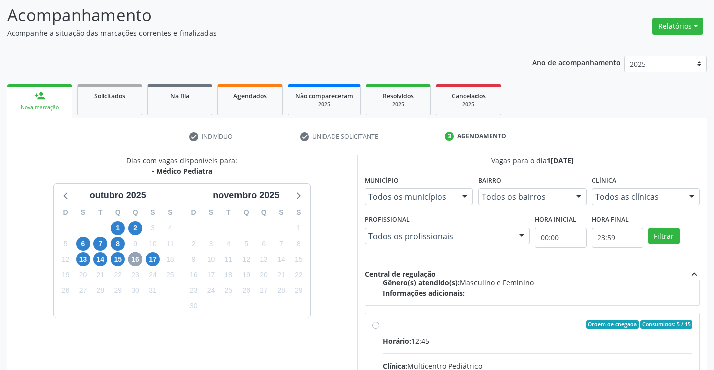
scroll to position [158, 0]
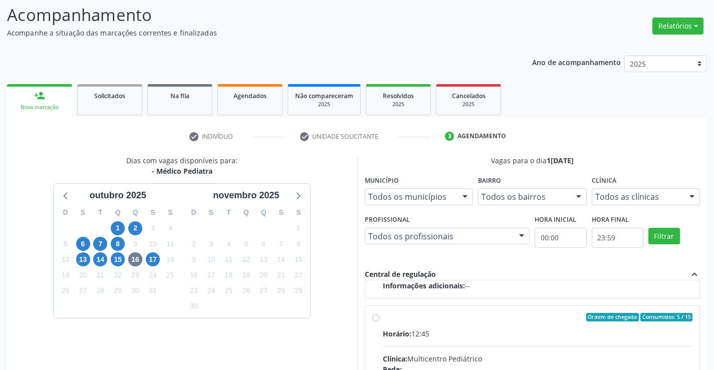
click at [377, 319] on input "Ordem de chegada Consumidos: 5 / 15 Horário: 12:45 Clínica: Multicentro Pediátr…" at bounding box center [375, 317] width 7 height 9
radio input "true"
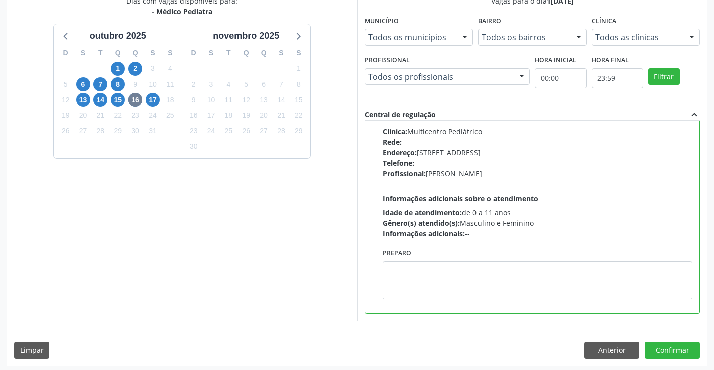
scroll to position [229, 0]
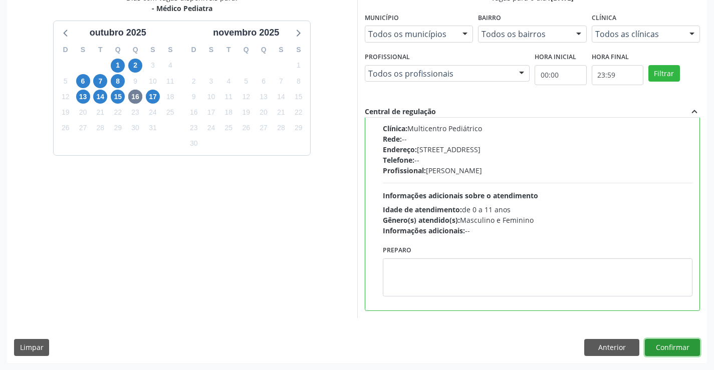
click at [669, 344] on button "Confirmar" at bounding box center [672, 347] width 55 height 17
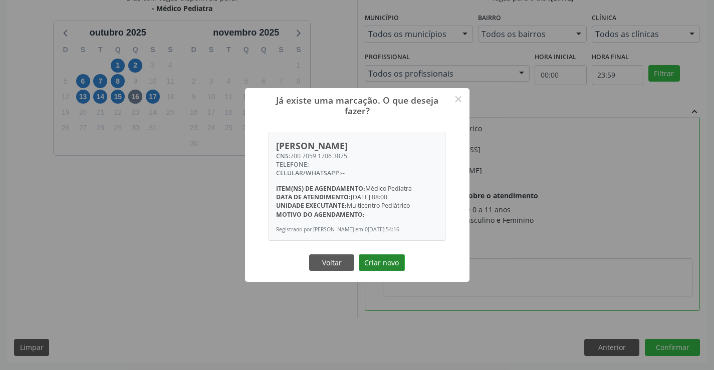
click at [378, 265] on button "Criar novo" at bounding box center [382, 263] width 46 height 17
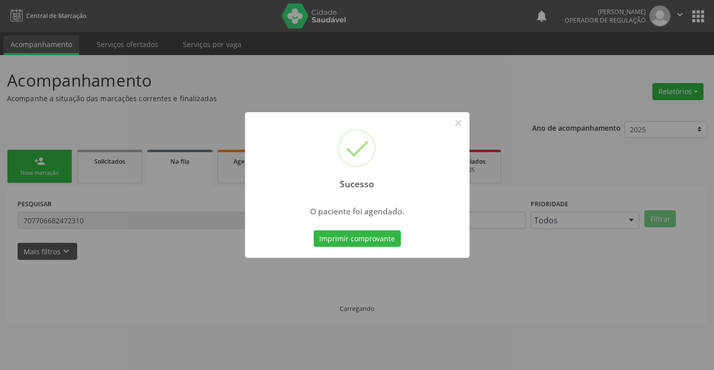
scroll to position [0, 0]
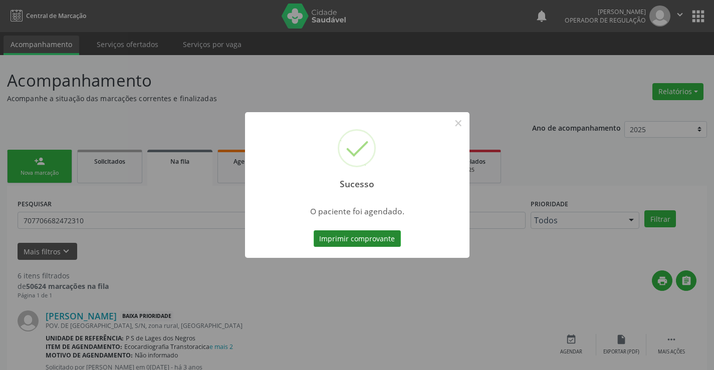
click at [340, 241] on button "Imprimir comprovante" at bounding box center [357, 239] width 87 height 17
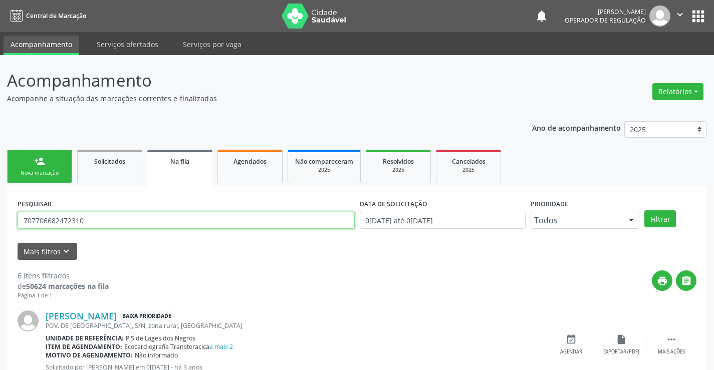
drag, startPoint x: 130, startPoint y: 218, endPoint x: 0, endPoint y: 234, distance: 131.3
type input "700606474361564"
click at [657, 222] on button "Filtrar" at bounding box center [661, 218] width 32 height 17
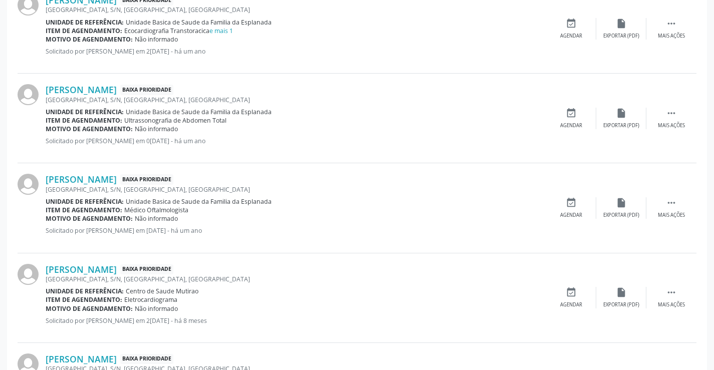
scroll to position [396, 0]
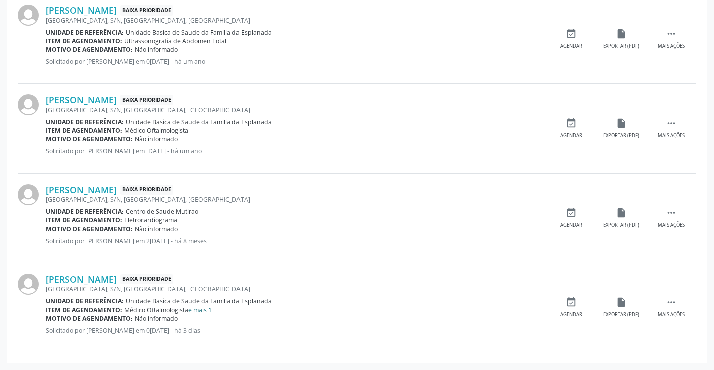
click at [201, 310] on link "e mais 1" at bounding box center [200, 310] width 24 height 9
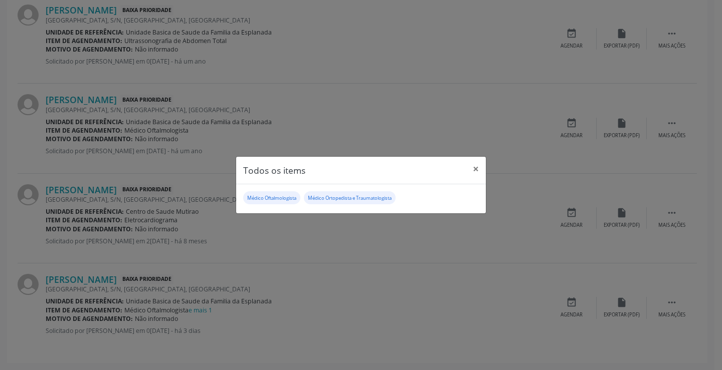
click at [288, 333] on div "Todos os items × Médico Oftalmologista Médico Ortopedista e Traumatologista" at bounding box center [361, 185] width 722 height 370
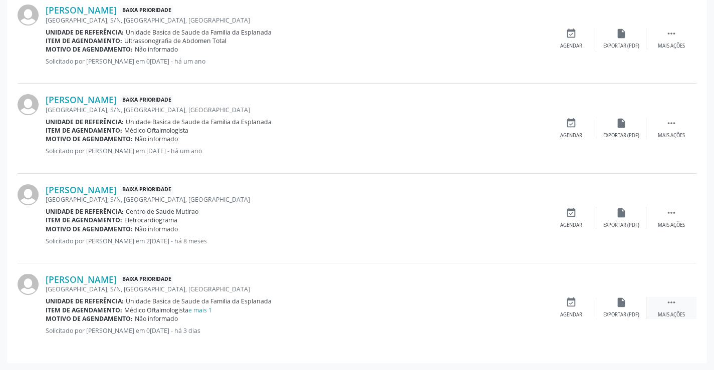
click at [664, 299] on div " Mais ações" at bounding box center [672, 308] width 50 height 22
click at [622, 303] on icon "edit" at bounding box center [621, 302] width 11 height 11
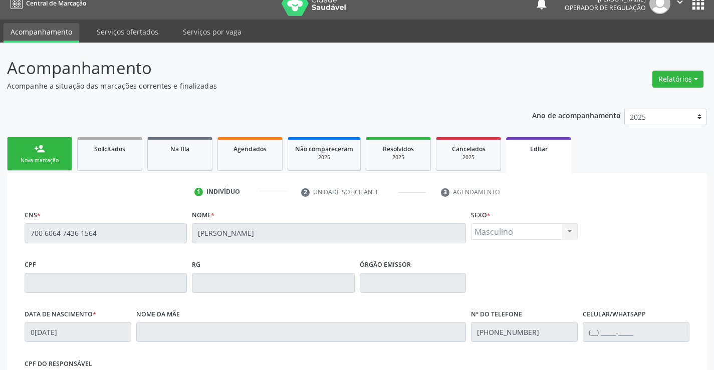
scroll to position [0, 0]
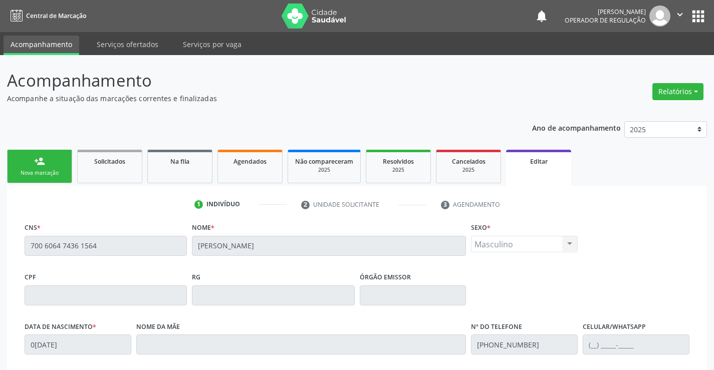
click at [696, 16] on button "apps" at bounding box center [699, 17] width 18 height 18
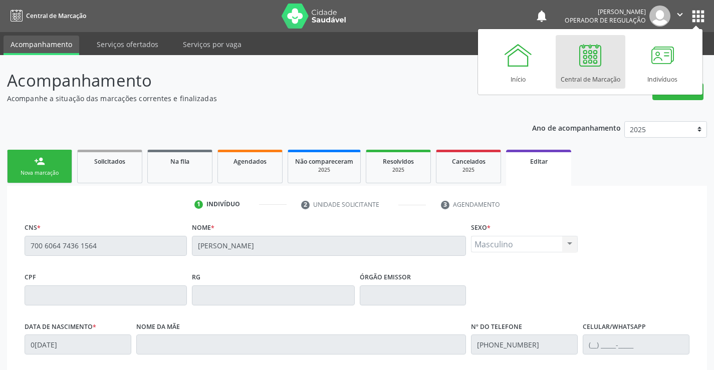
click at [602, 80] on div "Central de Marcação" at bounding box center [591, 77] width 60 height 14
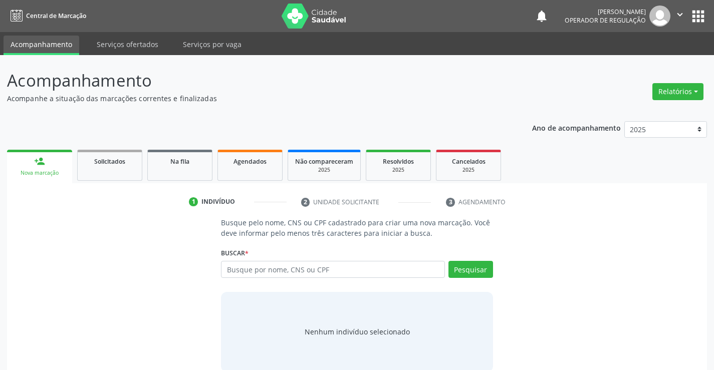
click at [256, 272] on input "text" at bounding box center [333, 269] width 224 height 17
type input "702100773022597"
click at [487, 269] on button "Pesquisar" at bounding box center [471, 269] width 45 height 17
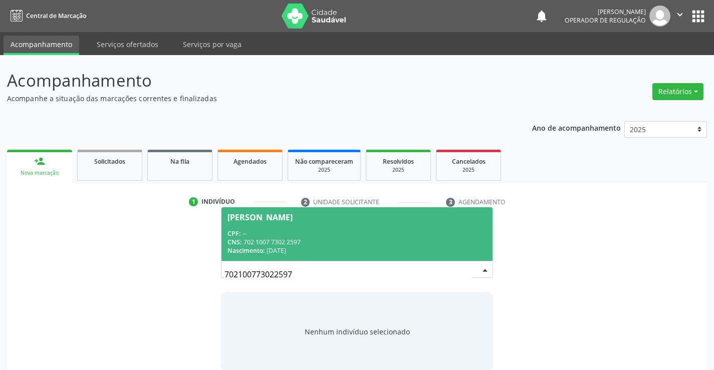
click at [394, 251] on div "Nascimento: 18/10/1985" at bounding box center [357, 251] width 259 height 9
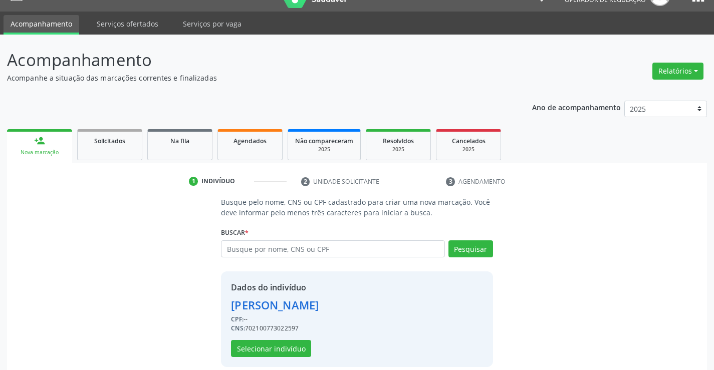
scroll to position [32, 0]
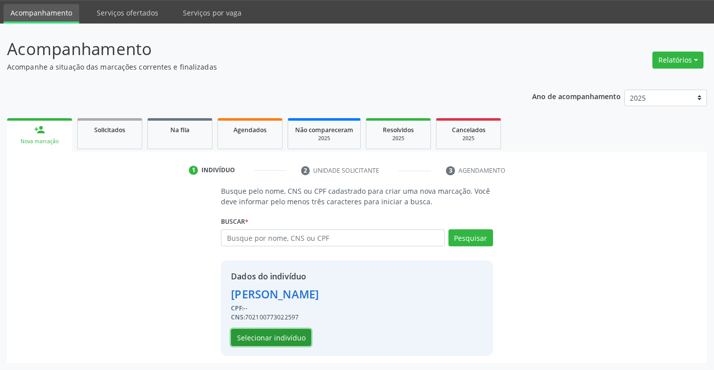
click at [280, 331] on button "Selecionar indivíduo" at bounding box center [271, 337] width 80 height 17
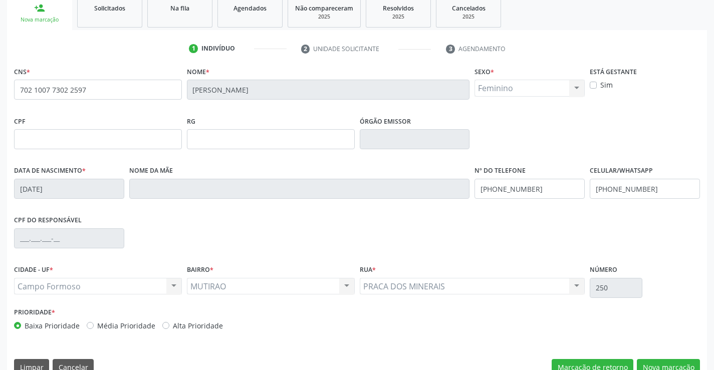
scroll to position [173, 0]
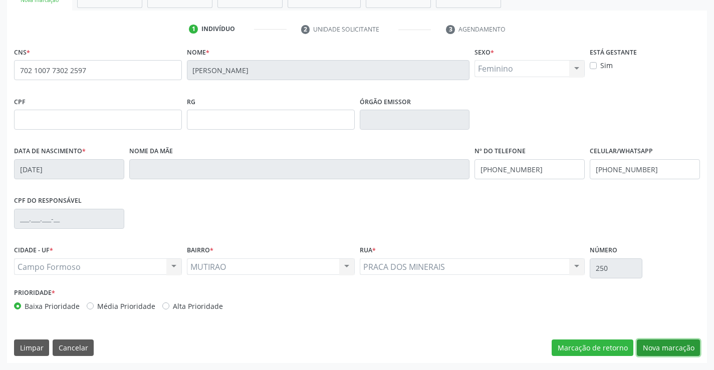
click at [672, 349] on button "Nova marcação" at bounding box center [668, 348] width 63 height 17
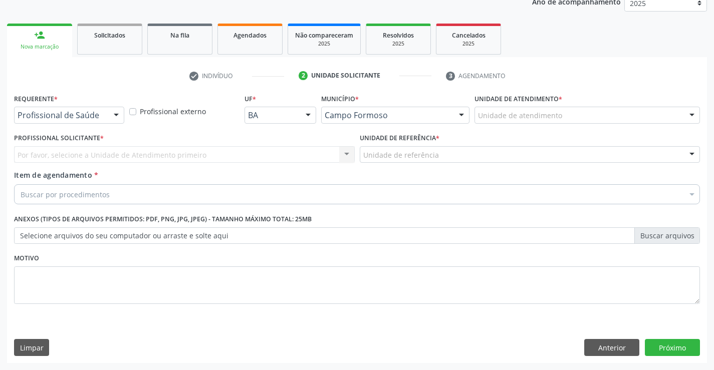
scroll to position [126, 0]
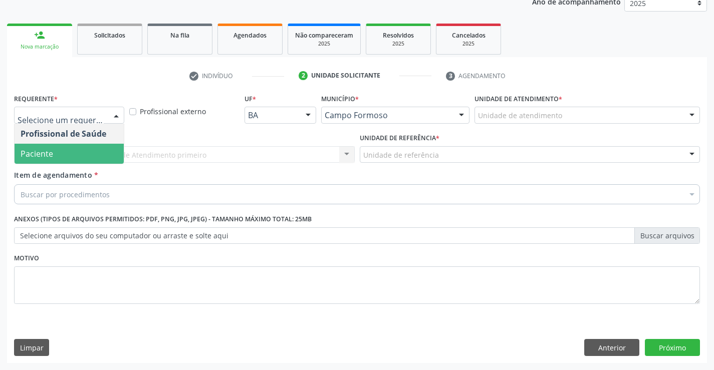
click at [34, 154] on span "Paciente" at bounding box center [37, 153] width 33 height 11
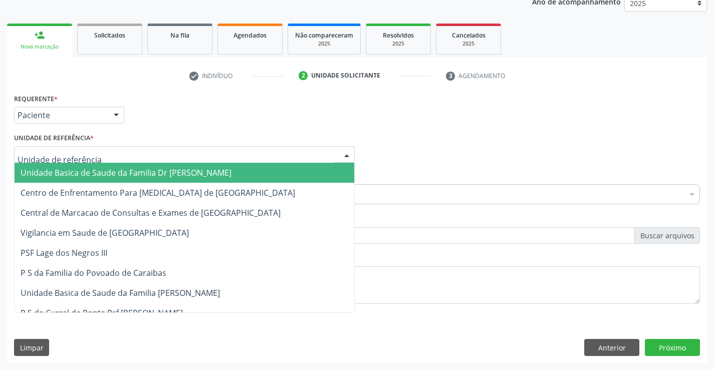
click at [29, 170] on span "Unidade Basica de Saude da Familia Dr [PERSON_NAME]" at bounding box center [126, 172] width 211 height 11
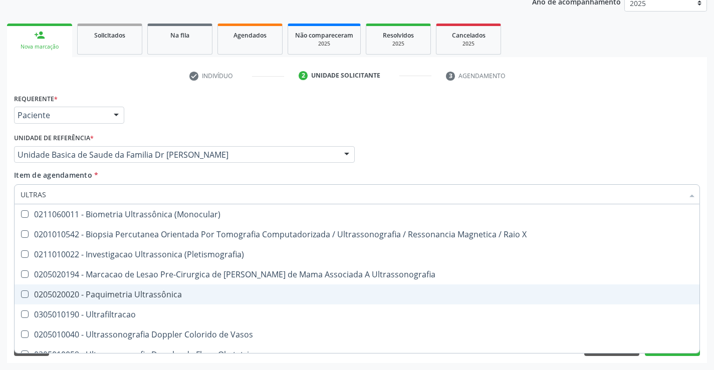
type input "ULTRASS"
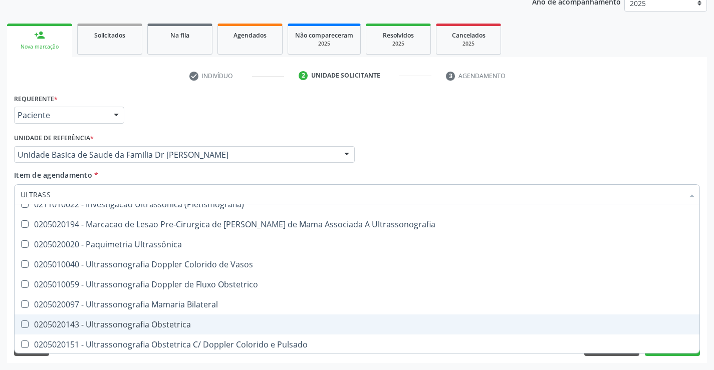
click at [233, 324] on div "0205020143 - Ultrassonografia Obstetrica" at bounding box center [357, 325] width 673 height 8
checkbox Obstetrica "true"
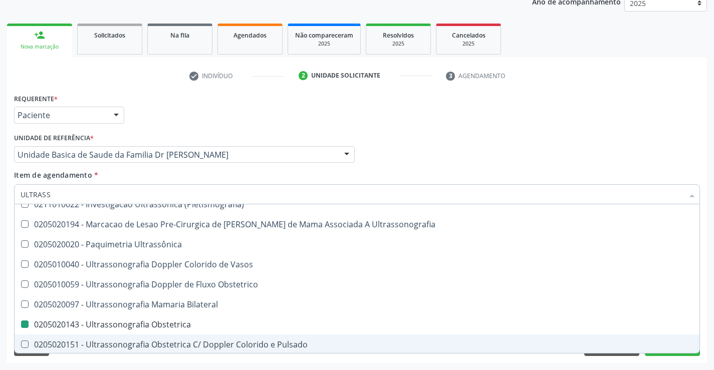
click at [645, 358] on div "Requerente * Paciente Profissional de Saúde Paciente Nenhum resultado encontrad…" at bounding box center [357, 227] width 700 height 272
checkbox X "true"
checkbox Obstetrica "false"
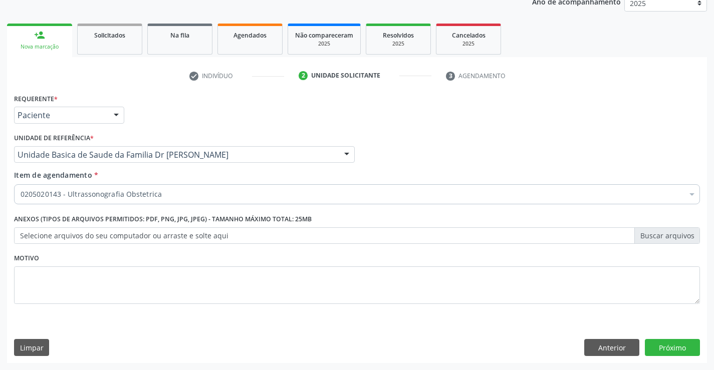
scroll to position [0, 0]
click at [687, 345] on button "Próximo" at bounding box center [672, 347] width 55 height 17
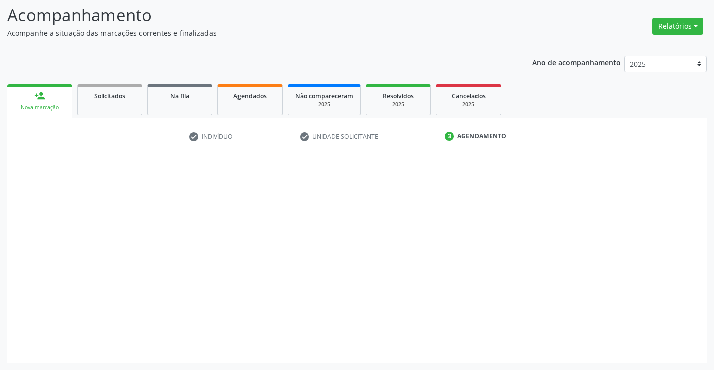
scroll to position [66, 0]
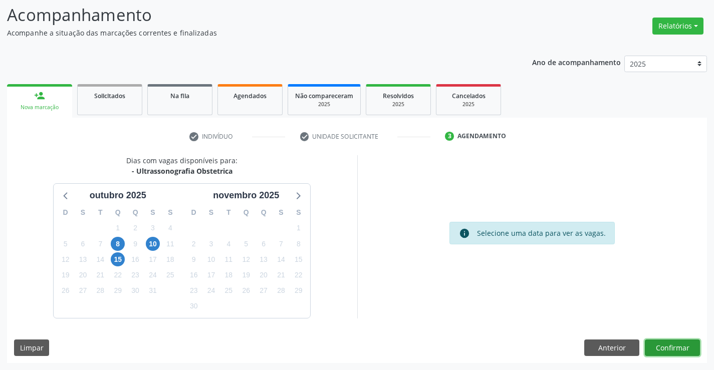
click at [680, 345] on button "Confirmar" at bounding box center [672, 348] width 55 height 17
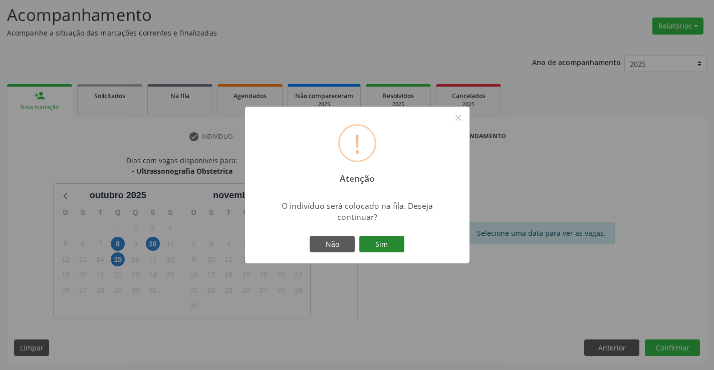
click at [392, 244] on button "Sim" at bounding box center [381, 244] width 45 height 17
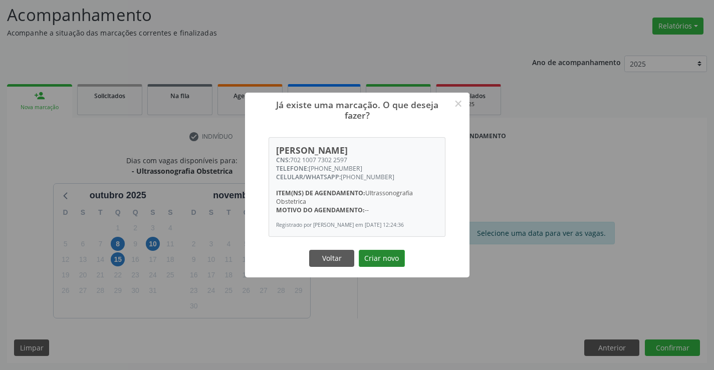
click at [399, 256] on button "Criar novo" at bounding box center [382, 258] width 46 height 17
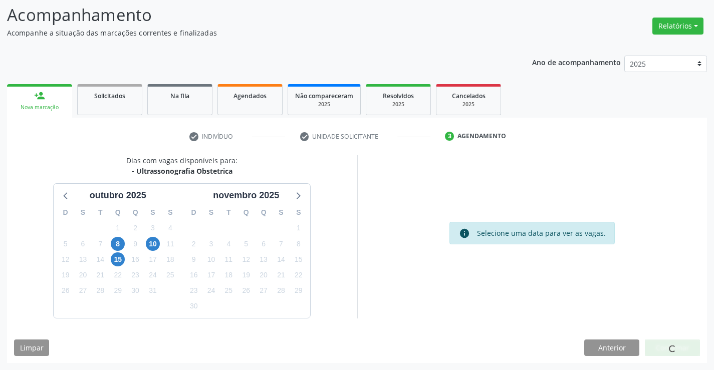
scroll to position [0, 0]
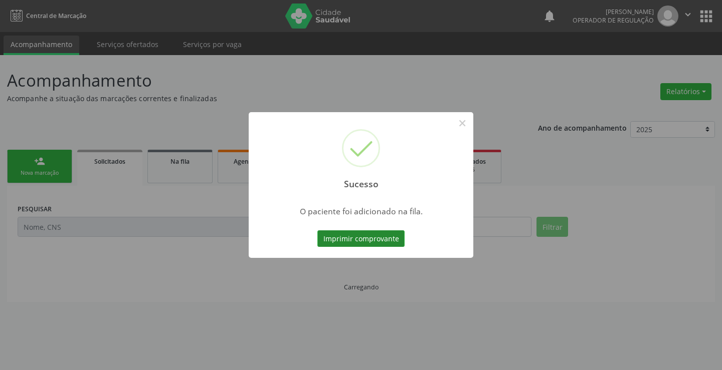
click at [390, 241] on button "Imprimir comprovante" at bounding box center [360, 239] width 87 height 17
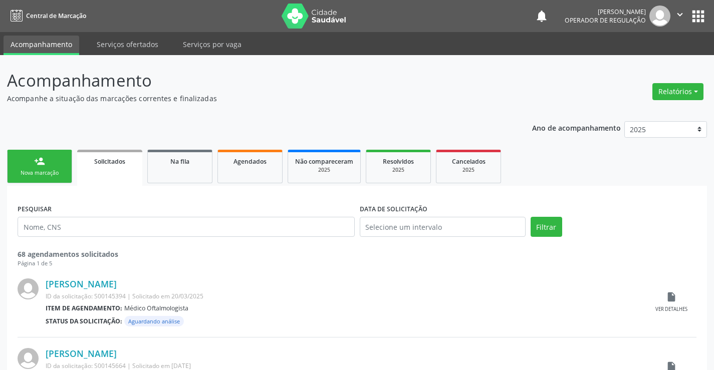
click at [45, 157] on div "person_add" at bounding box center [39, 161] width 11 height 11
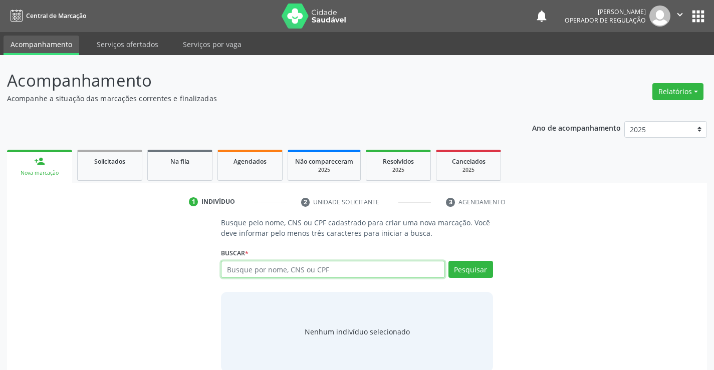
click at [244, 267] on input "text" at bounding box center [333, 269] width 224 height 17
click at [297, 268] on input "text" at bounding box center [333, 269] width 224 height 17
type input "706808268676228"
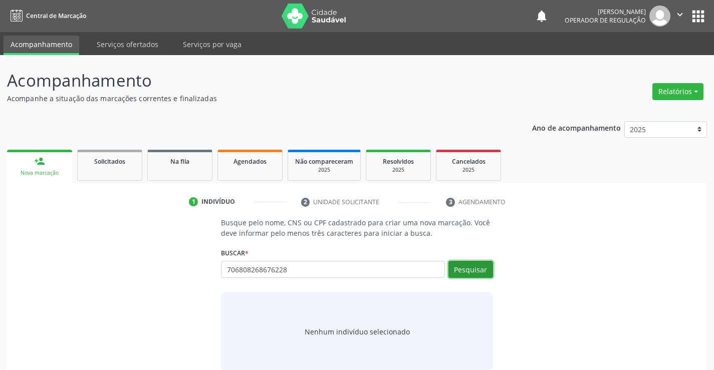
click at [459, 265] on button "Pesquisar" at bounding box center [471, 269] width 45 height 17
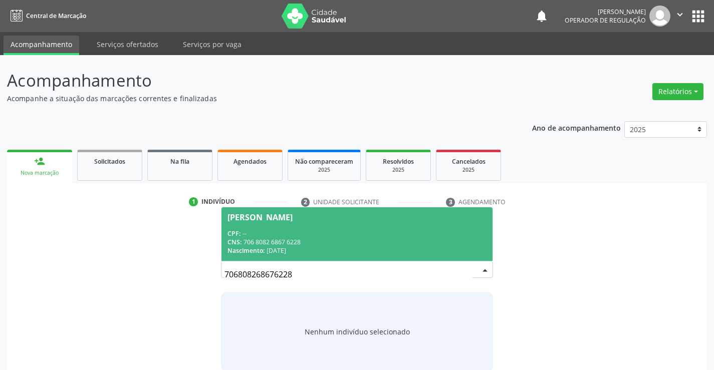
click at [365, 239] on div "CNS: 706 8082 6867 6228" at bounding box center [357, 242] width 259 height 9
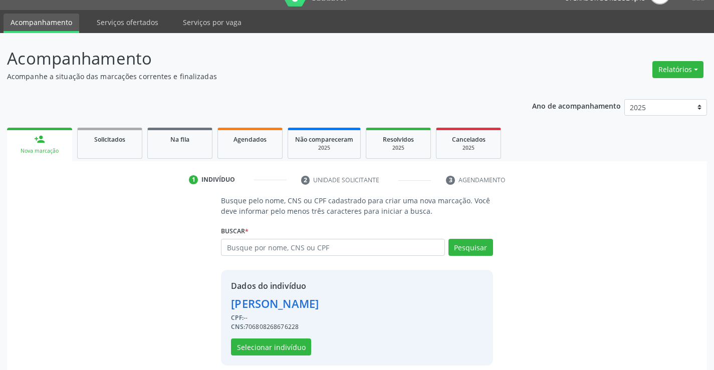
scroll to position [32, 0]
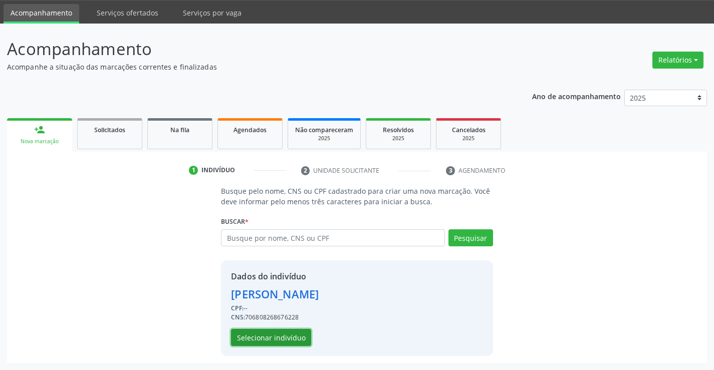
click at [280, 340] on button "Selecionar indivíduo" at bounding box center [271, 337] width 80 height 17
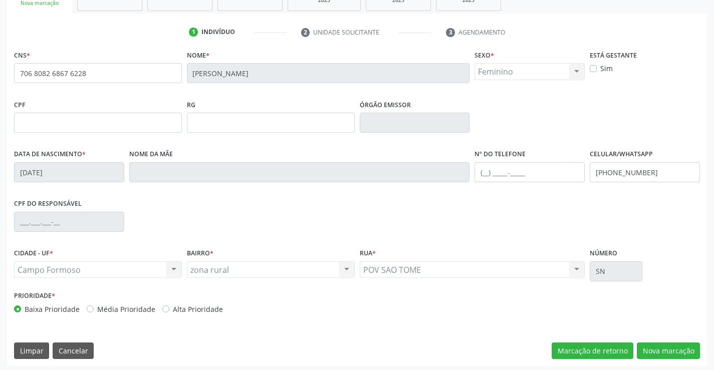
scroll to position [173, 0]
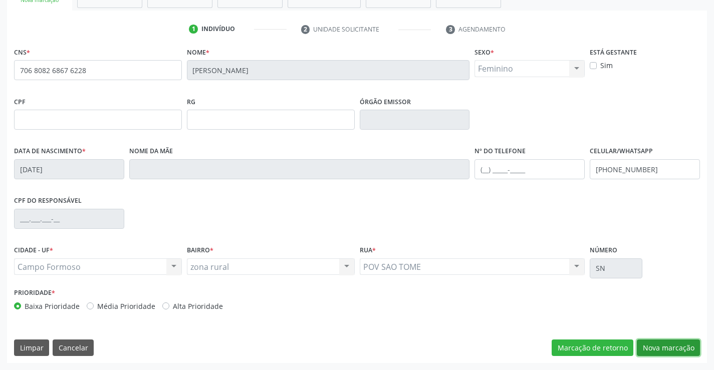
click at [670, 351] on button "Nova marcação" at bounding box center [668, 348] width 63 height 17
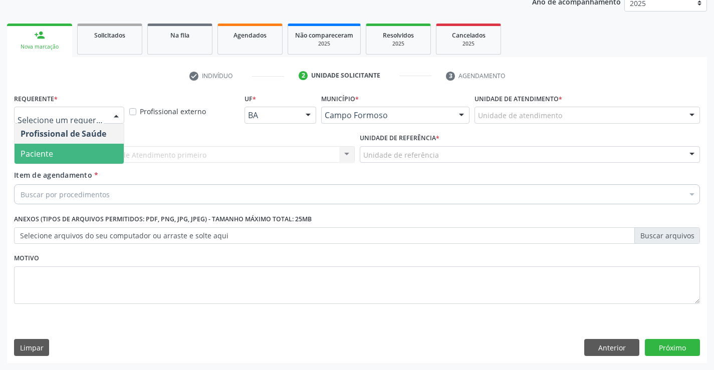
click at [51, 155] on span "Paciente" at bounding box center [37, 153] width 33 height 11
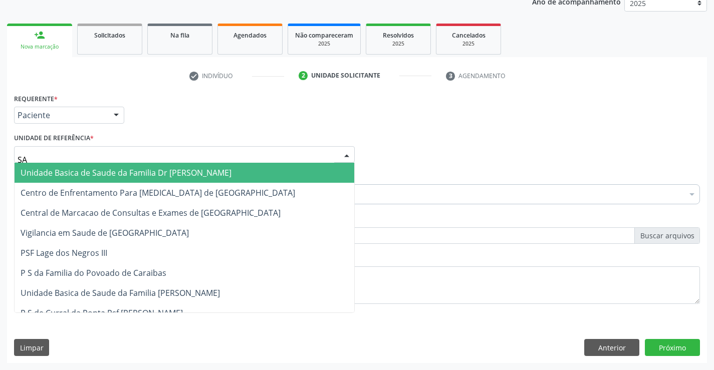
type input "SAO"
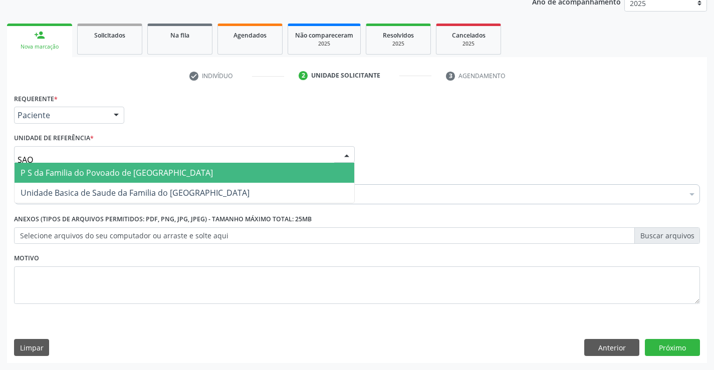
click at [103, 178] on span "P S da Familia do Povoado de [GEOGRAPHIC_DATA]" at bounding box center [117, 172] width 192 height 11
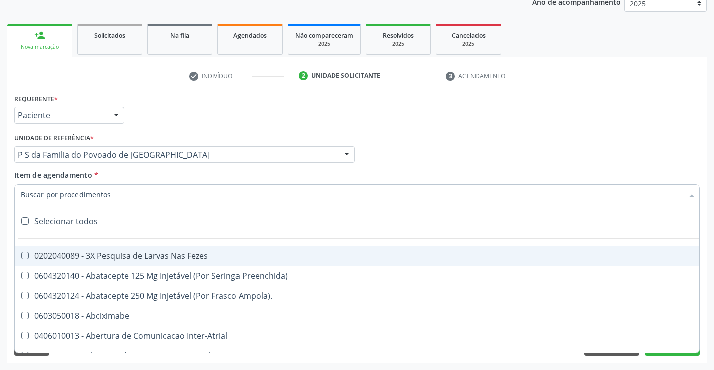
type input "U"
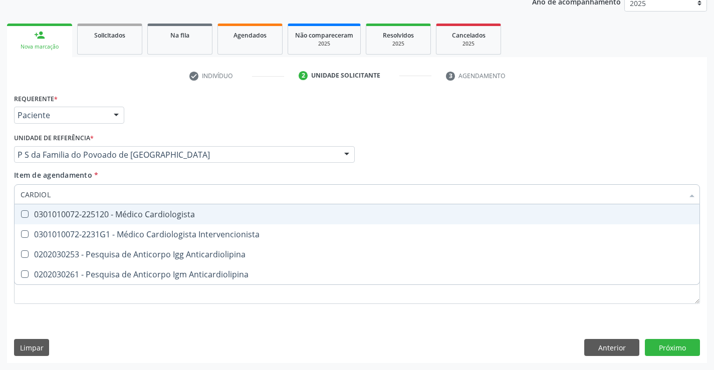
type input "CARDIOLO"
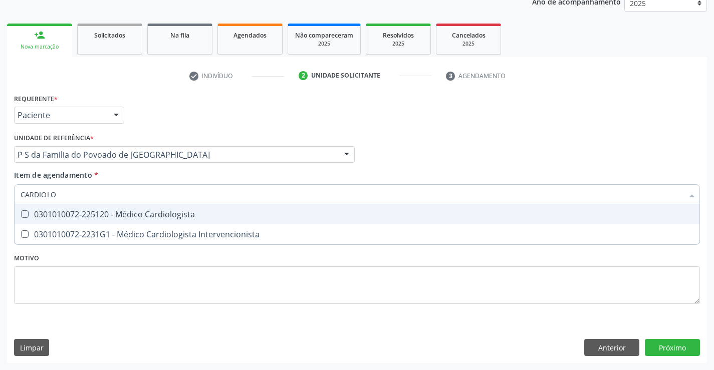
click at [99, 213] on div "0301010072-225120 - Médico Cardiologista" at bounding box center [357, 214] width 673 height 8
checkbox Cardiologista "true"
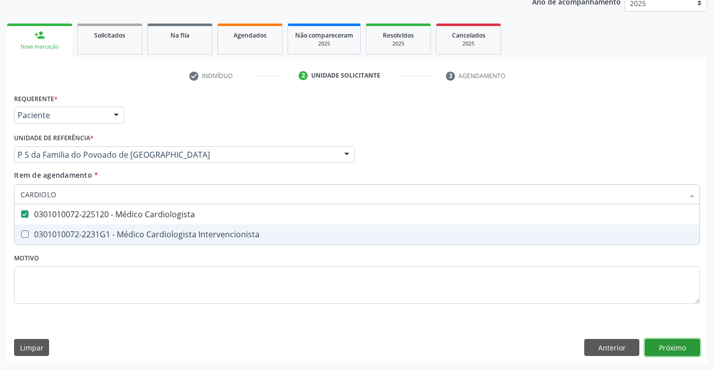
click at [662, 348] on div "Requerente * Paciente Profissional de Saúde Paciente Nenhum resultado encontrad…" at bounding box center [357, 227] width 700 height 272
checkbox Intervencionista "true"
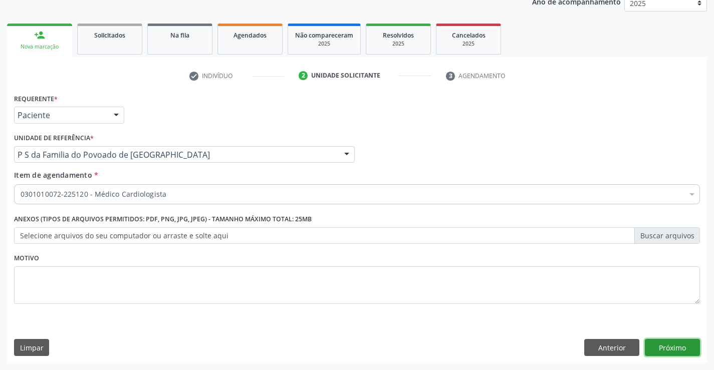
click at [676, 349] on button "Próximo" at bounding box center [672, 347] width 55 height 17
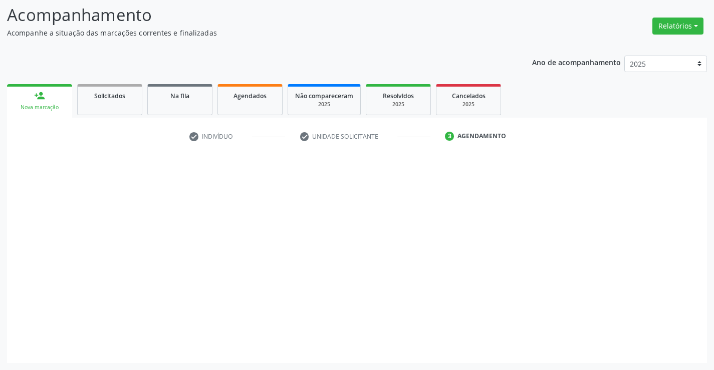
scroll to position [66, 0]
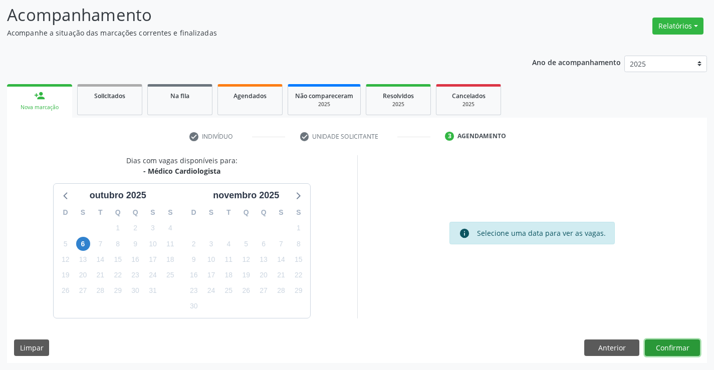
click at [669, 348] on button "Confirmar" at bounding box center [672, 348] width 55 height 17
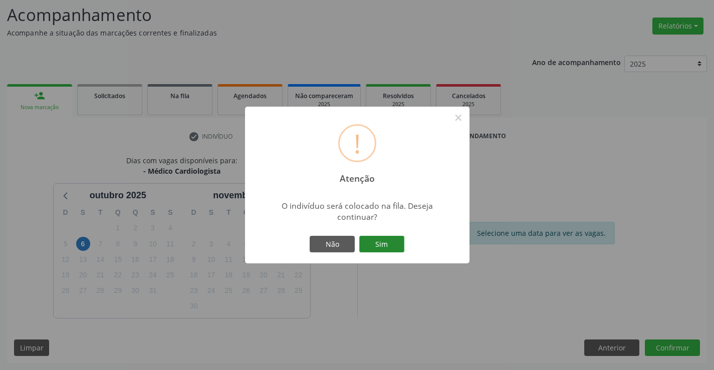
click at [380, 248] on button "Sim" at bounding box center [381, 244] width 45 height 17
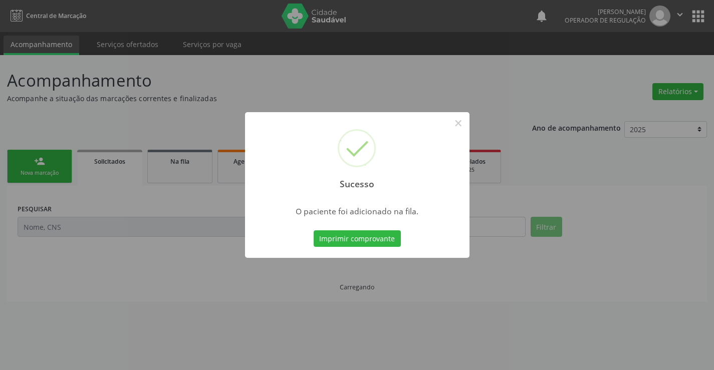
scroll to position [0, 0]
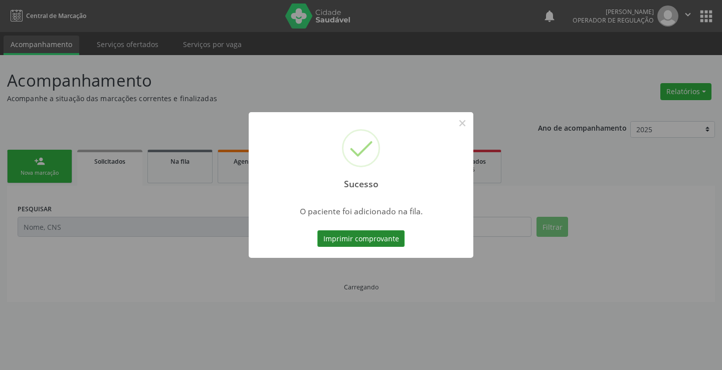
click at [387, 238] on button "Imprimir comprovante" at bounding box center [360, 239] width 87 height 17
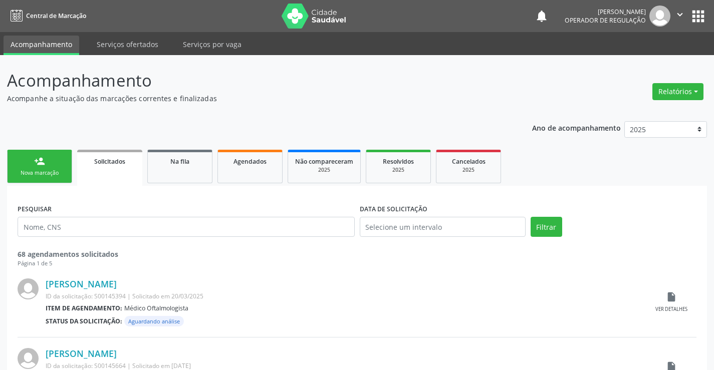
click at [52, 169] on link "person_add Nova marcação" at bounding box center [39, 167] width 65 height 34
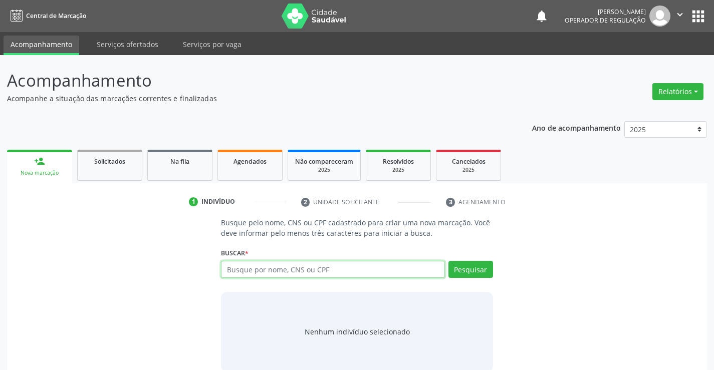
click at [286, 274] on input "text" at bounding box center [333, 269] width 224 height 17
type input "700009882868007"
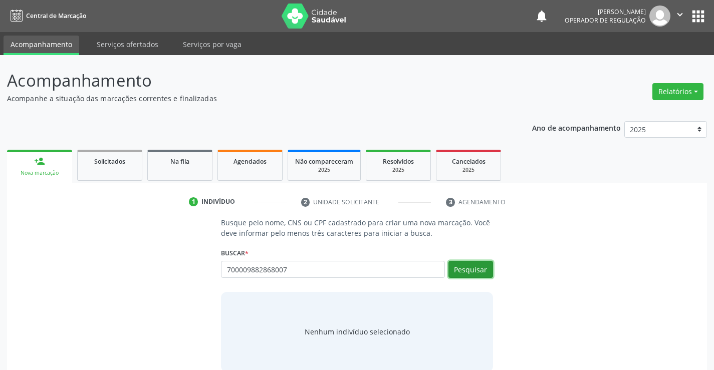
drag, startPoint x: 481, startPoint y: 270, endPoint x: 488, endPoint y: 267, distance: 7.6
click at [482, 269] on button "Pesquisar" at bounding box center [471, 269] width 45 height 17
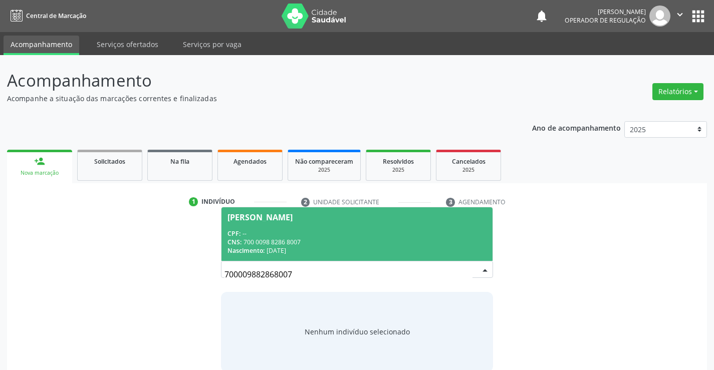
click at [423, 243] on div "CNS: 700 0098 8286 8007" at bounding box center [357, 242] width 259 height 9
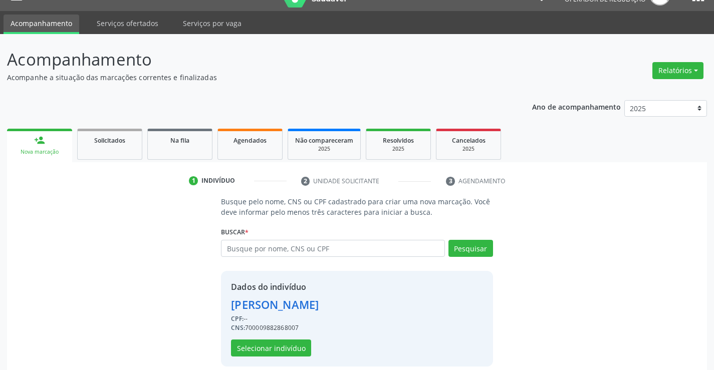
scroll to position [32, 0]
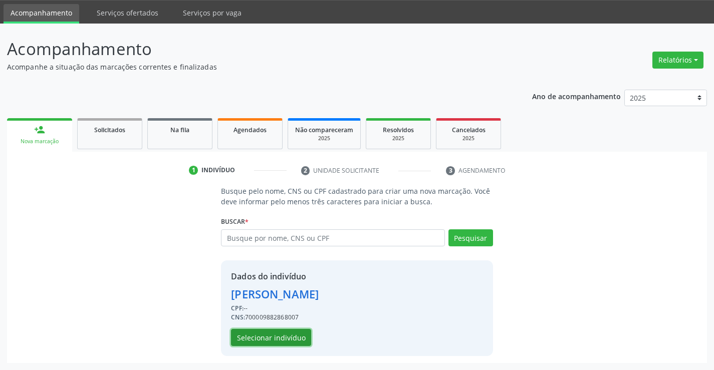
click at [257, 340] on button "Selecionar indivíduo" at bounding box center [271, 337] width 80 height 17
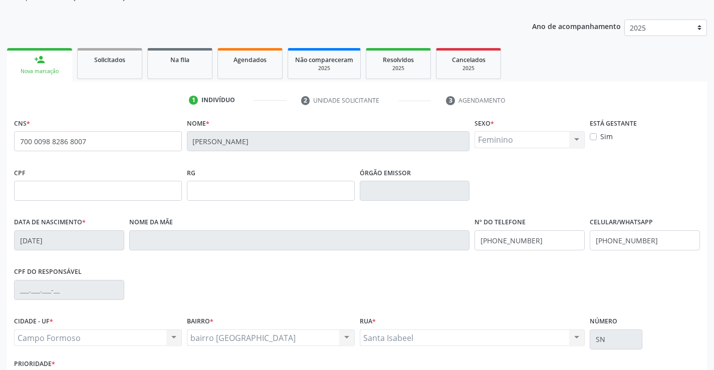
scroll to position [173, 0]
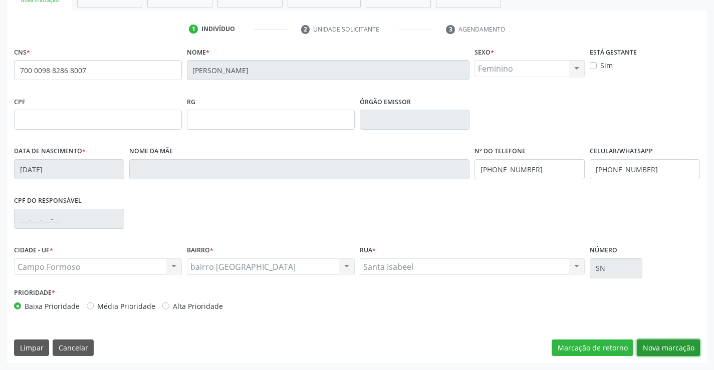
click at [663, 350] on button "Nova marcação" at bounding box center [668, 348] width 63 height 17
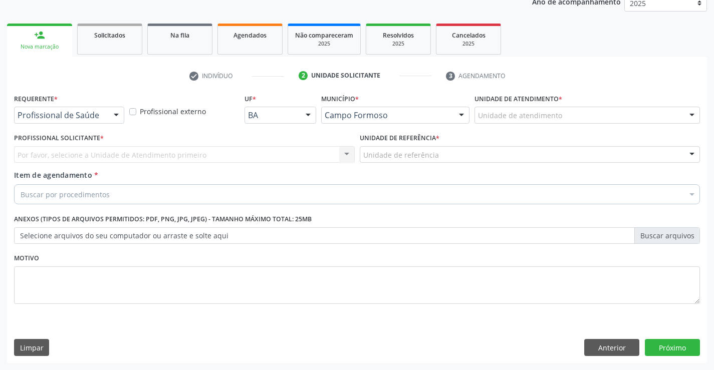
scroll to position [126, 0]
drag, startPoint x: 36, startPoint y: 113, endPoint x: 36, endPoint y: 119, distance: 6.0
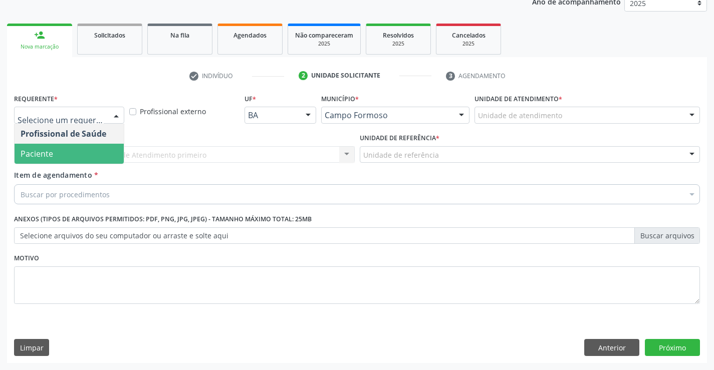
click at [35, 151] on span "Paciente" at bounding box center [37, 153] width 33 height 11
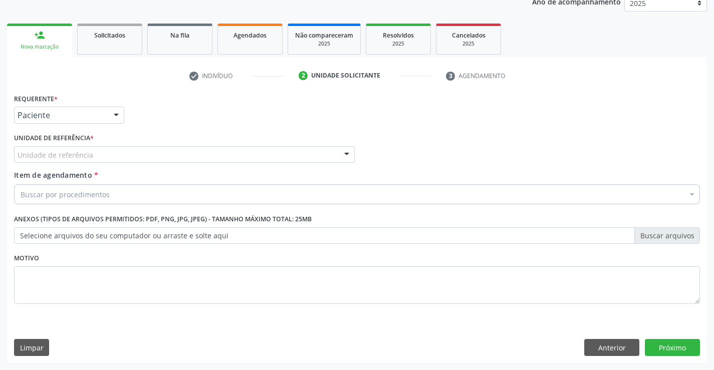
click at [46, 145] on label "Unidade de referência *" at bounding box center [54, 139] width 80 height 16
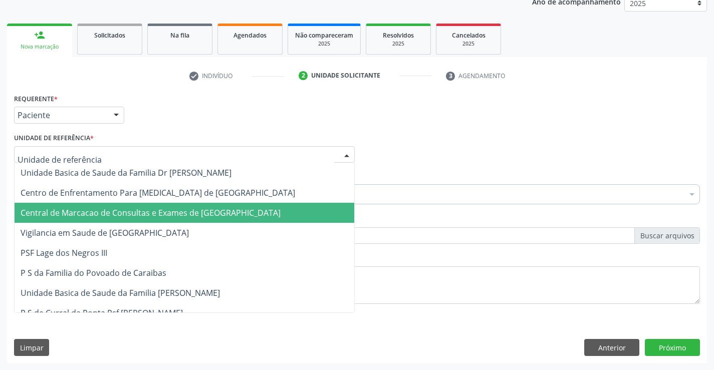
click at [45, 209] on span "Central de Marcacao de Consultas e Exames de [GEOGRAPHIC_DATA]" at bounding box center [151, 212] width 260 height 11
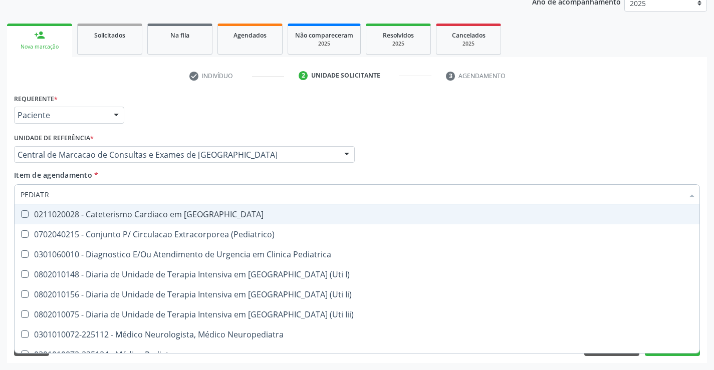
type input "PEDIATRA"
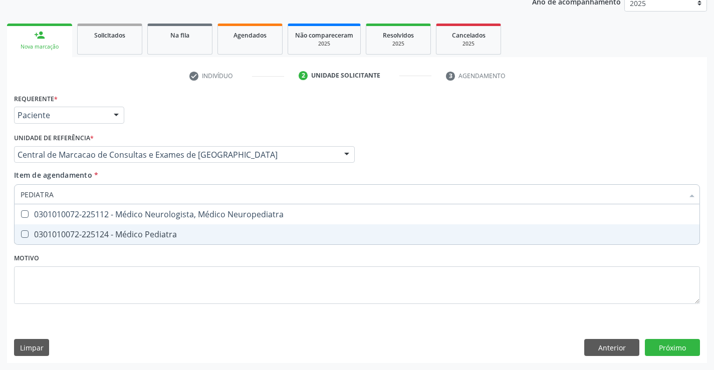
click at [77, 237] on div "0301010072-225124 - Médico Pediatra" at bounding box center [357, 235] width 673 height 8
checkbox Pediatra "true"
click at [652, 342] on div "Requerente * Paciente Profissional de Saúde Paciente Nenhum resultado encontrad…" at bounding box center [357, 227] width 700 height 272
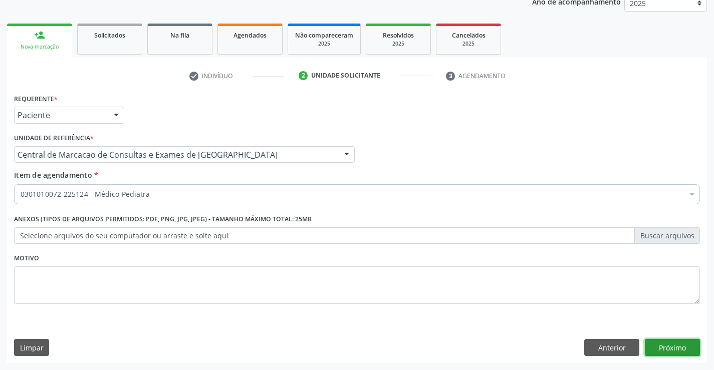
click at [673, 344] on button "Próximo" at bounding box center [672, 347] width 55 height 17
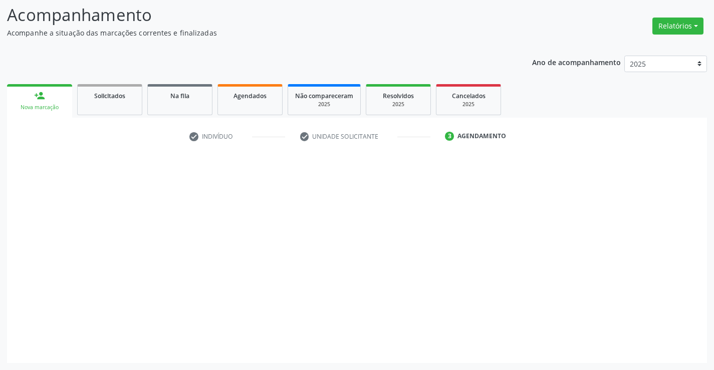
scroll to position [66, 0]
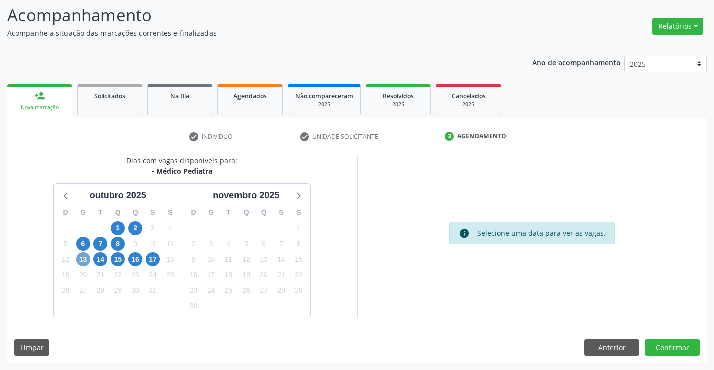
click at [85, 260] on span "13" at bounding box center [83, 260] width 14 height 14
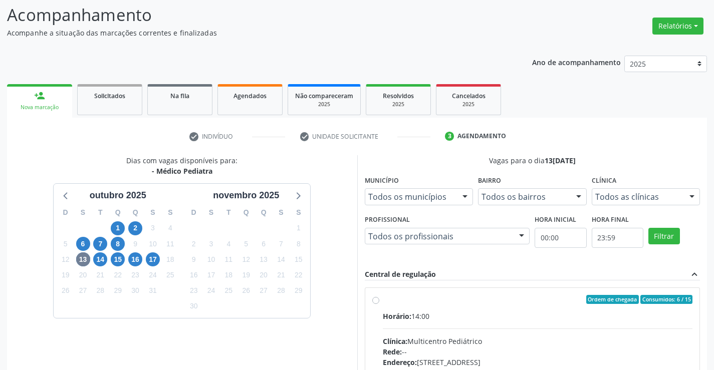
click at [383, 301] on label "Ordem de chegada Consumidos: 6 / 15 Horário: 14:00 Clínica: Multicentro Pediátr…" at bounding box center [538, 372] width 310 height 154
click at [375, 301] on input "Ordem de chegada Consumidos: 6 / 15 Horário: 14:00 Clínica: Multicentro Pediátr…" at bounding box center [375, 299] width 7 height 9
radio input "true"
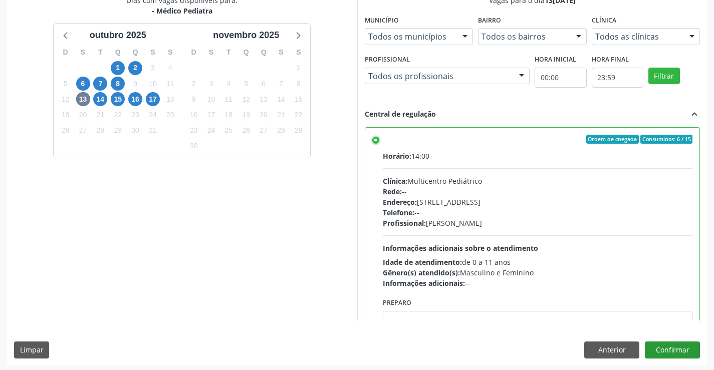
scroll to position [229, 0]
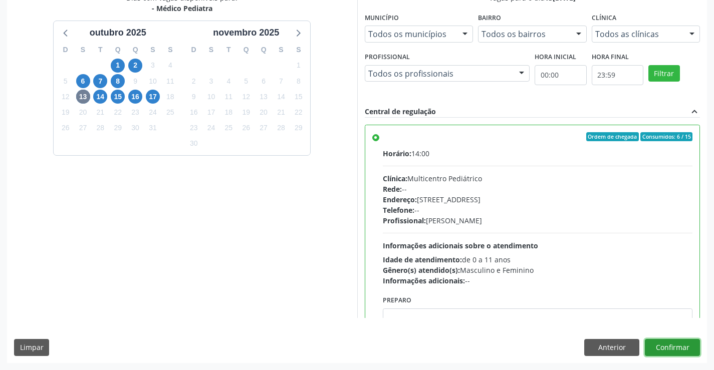
click at [662, 347] on button "Confirmar" at bounding box center [672, 347] width 55 height 17
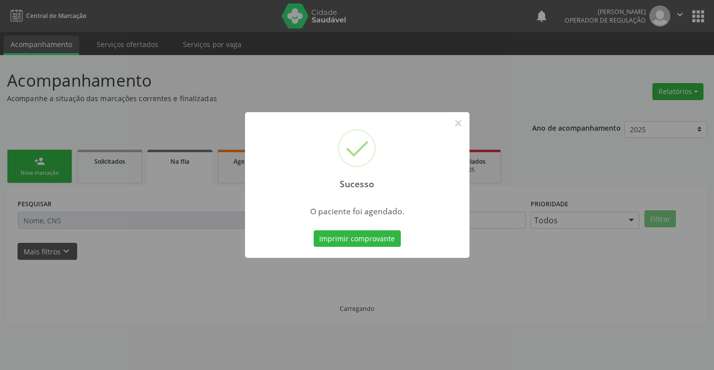
scroll to position [0, 0]
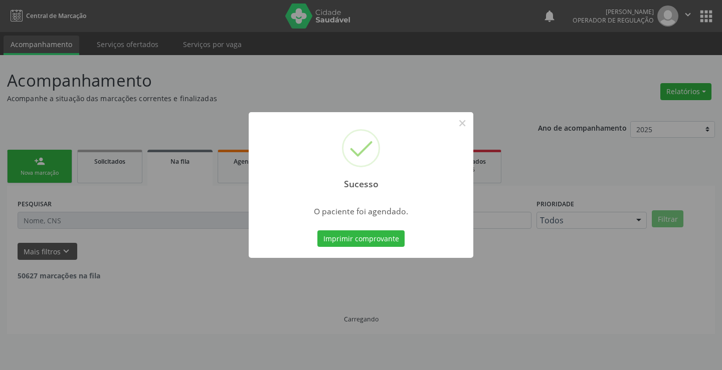
click at [351, 248] on div "Imprimir comprovante Cancel" at bounding box center [361, 239] width 92 height 21
click at [373, 234] on button "Imprimir comprovante" at bounding box center [360, 239] width 87 height 17
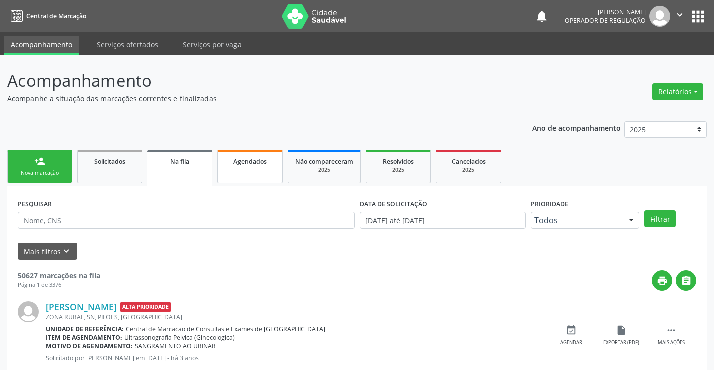
click at [252, 163] on span "Agendados" at bounding box center [250, 161] width 33 height 9
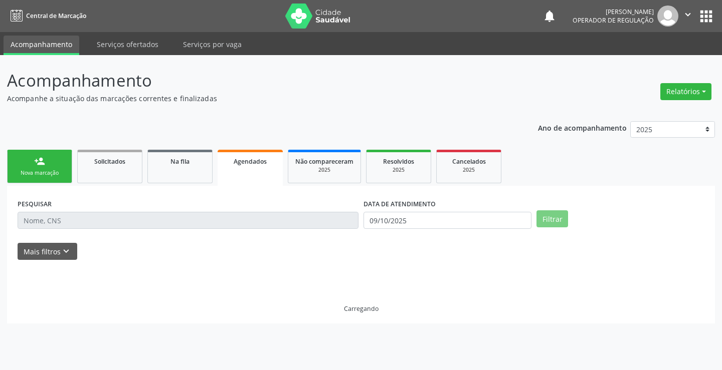
click at [194, 223] on input "text" at bounding box center [188, 220] width 341 height 17
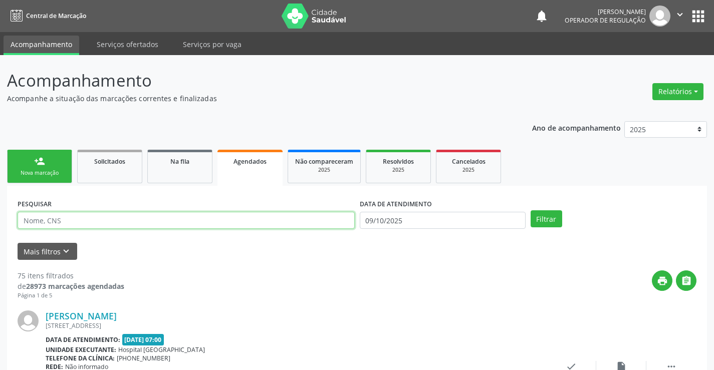
paste input "700 0098 8286 8007"
type input "700 0098 8286 8007"
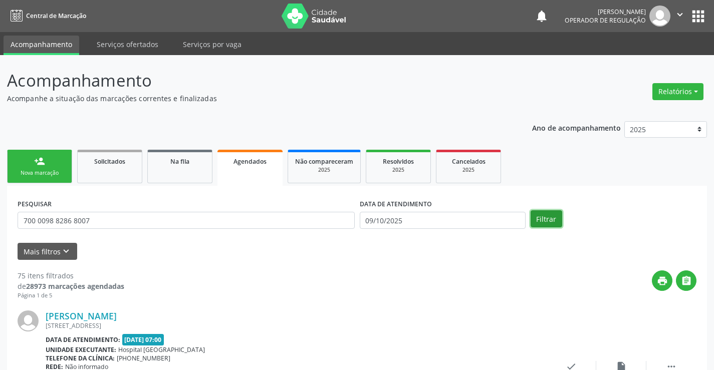
click at [537, 217] on button "Filtrar" at bounding box center [547, 218] width 32 height 17
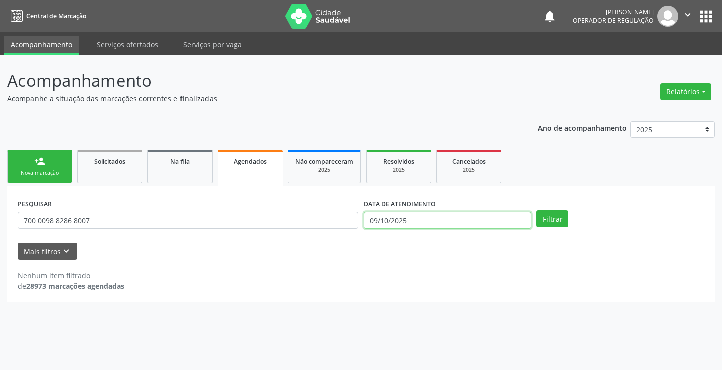
click at [484, 219] on input "09/10/2025" at bounding box center [447, 220] width 168 height 17
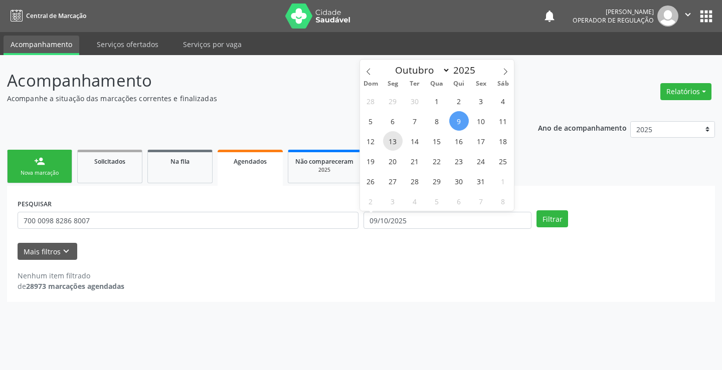
click at [392, 142] on span "13" at bounding box center [393, 141] width 20 height 20
type input "13/10/2025"
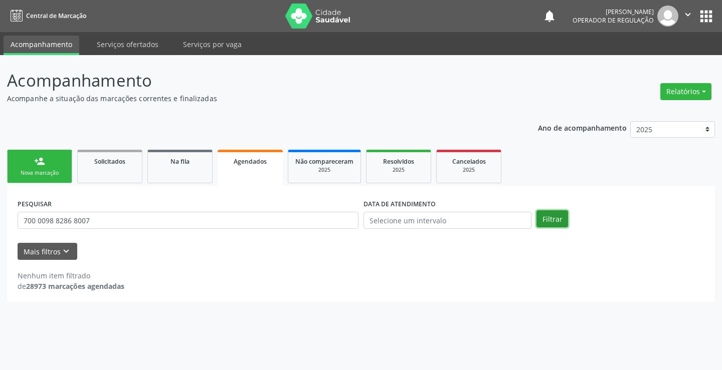
click at [554, 218] on button "Filtrar" at bounding box center [552, 218] width 32 height 17
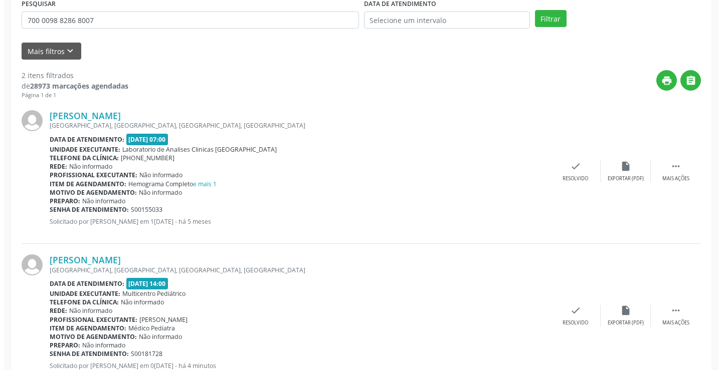
scroll to position [236, 0]
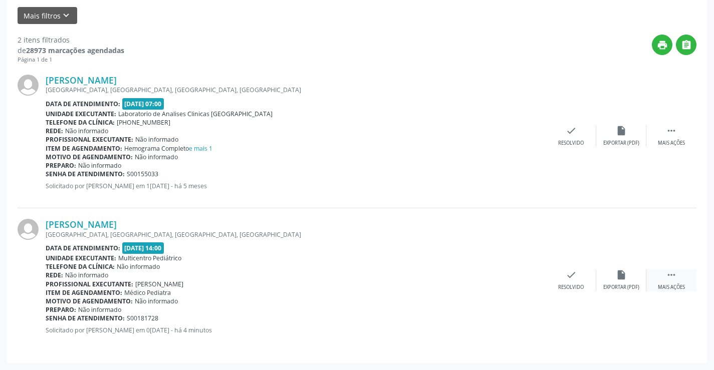
click at [666, 275] on icon "" at bounding box center [671, 275] width 11 height 11
click at [522, 276] on icon "cancel" at bounding box center [521, 275] width 11 height 11
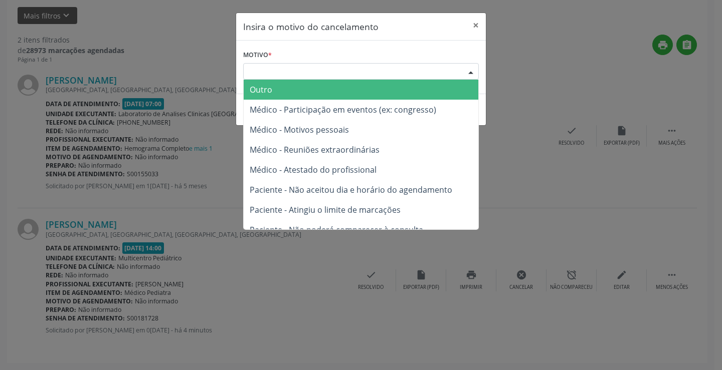
click at [469, 68] on div at bounding box center [470, 72] width 15 height 17
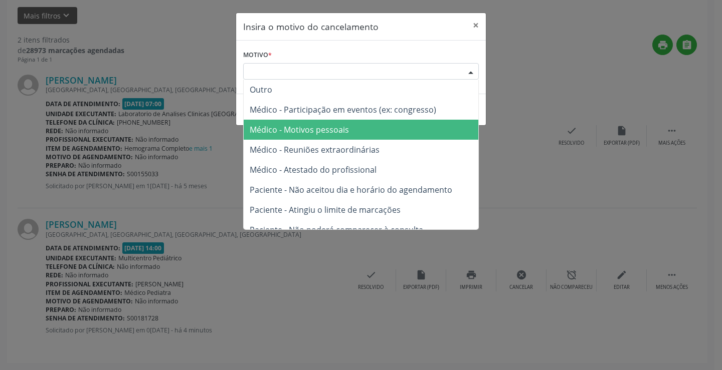
click at [394, 130] on span "Médico - Motivos pessoais" at bounding box center [361, 130] width 235 height 20
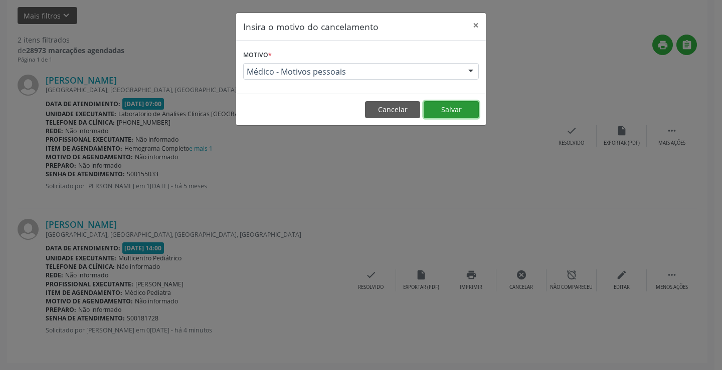
click at [458, 114] on button "Salvar" at bounding box center [451, 109] width 55 height 17
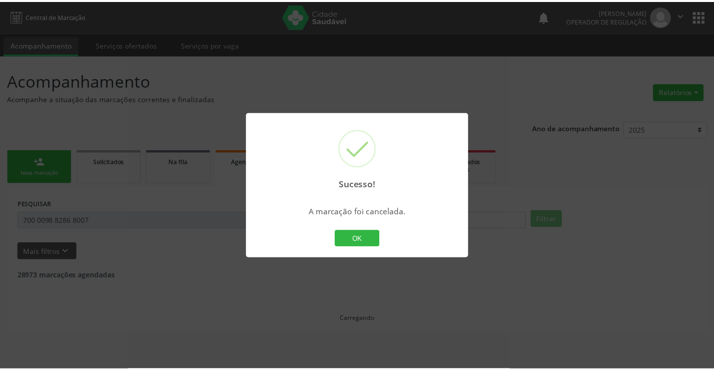
scroll to position [0, 0]
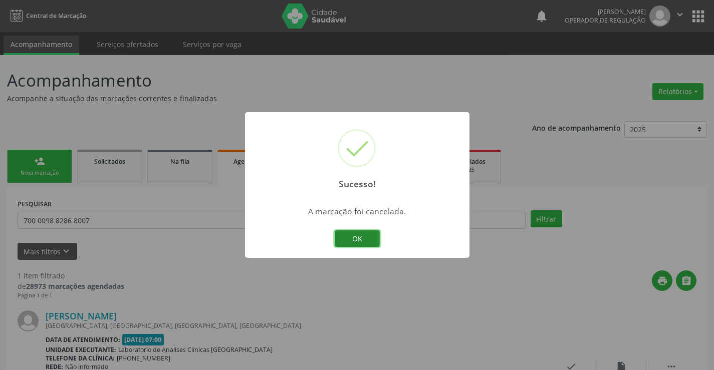
click at [369, 235] on button "OK" at bounding box center [357, 239] width 45 height 17
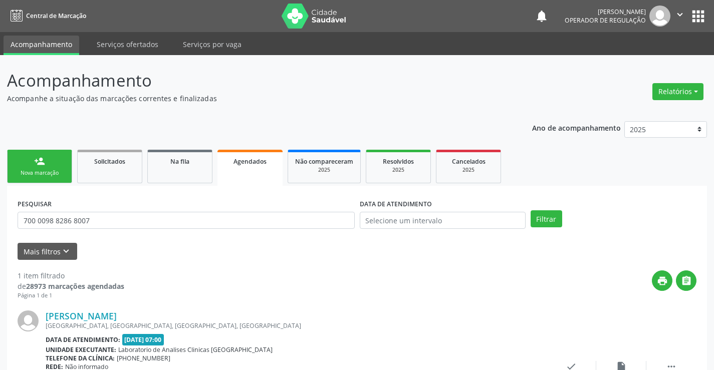
click at [52, 166] on link "person_add Nova marcação" at bounding box center [39, 167] width 65 height 34
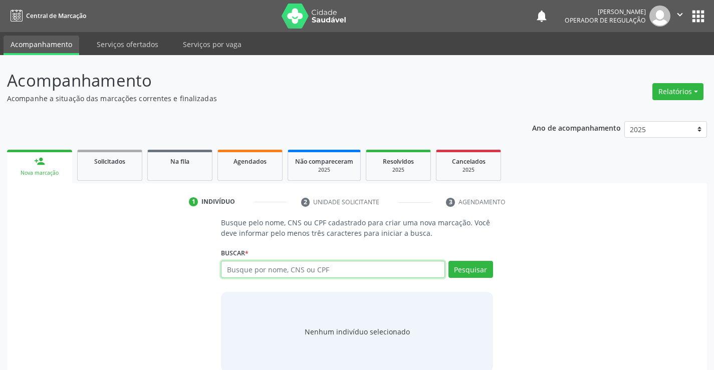
click at [372, 275] on input "text" at bounding box center [333, 269] width 224 height 17
type input "700100921414920"
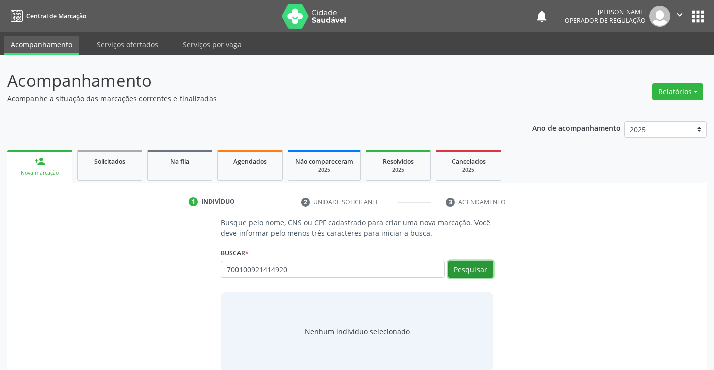
click at [464, 269] on button "Pesquisar" at bounding box center [471, 269] width 45 height 17
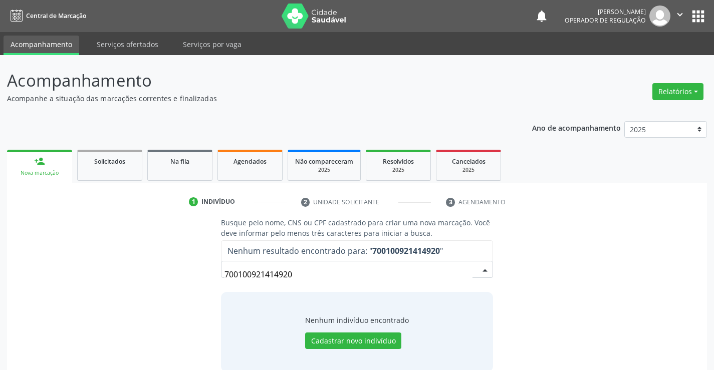
drag, startPoint x: 308, startPoint y: 278, endPoint x: 208, endPoint y: 278, distance: 99.2
click at [207, 279] on div "Busque pelo nome, CNS ou CPF cadastrado para criar uma nova marcação. Você deve…" at bounding box center [357, 295] width 686 height 154
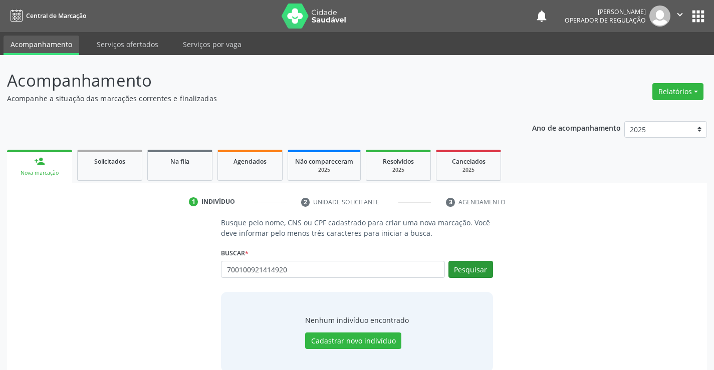
type input "700100921414920"
click at [456, 272] on button "Pesquisar" at bounding box center [471, 269] width 45 height 17
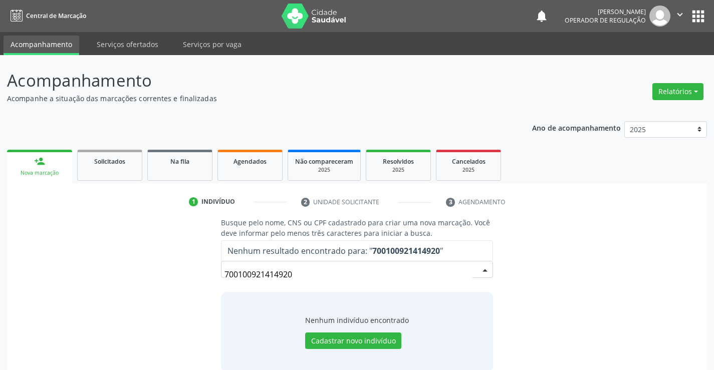
drag, startPoint x: 310, startPoint y: 278, endPoint x: 185, endPoint y: 277, distance: 124.3
click at [185, 277] on div "Busque pelo nome, CNS ou CPF cadastrado para criar uma nova marcação. Você deve…" at bounding box center [357, 295] width 686 height 154
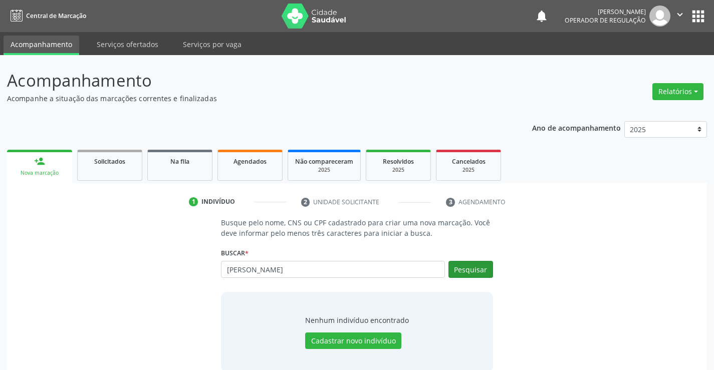
type input "MARIA ANTONELLA SANTOS DIAS"
click at [477, 267] on button "Pesquisar" at bounding box center [471, 269] width 45 height 17
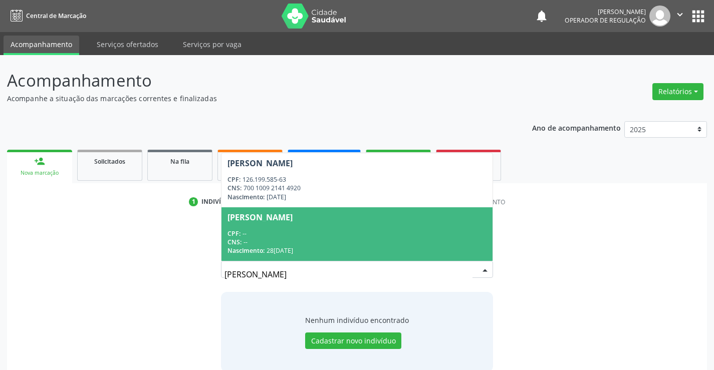
click at [413, 212] on span "Maria Antonella Santos Dias CPF: -- CNS: -- Nascimento: 28/09/2021" at bounding box center [357, 234] width 271 height 54
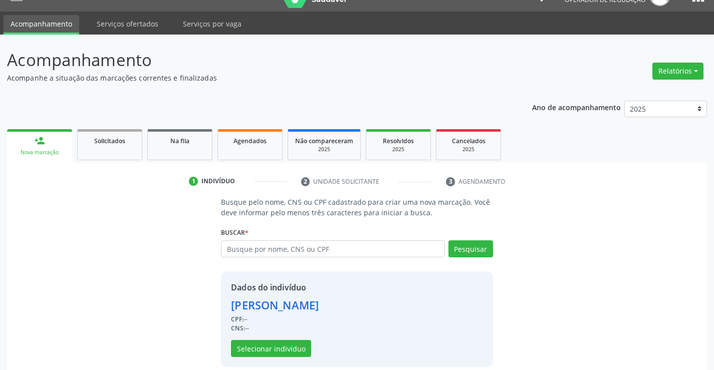
scroll to position [32, 0]
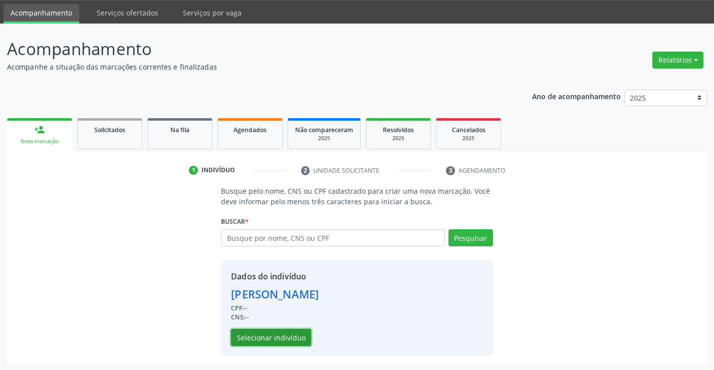
click at [288, 336] on button "Selecionar indivíduo" at bounding box center [271, 337] width 80 height 17
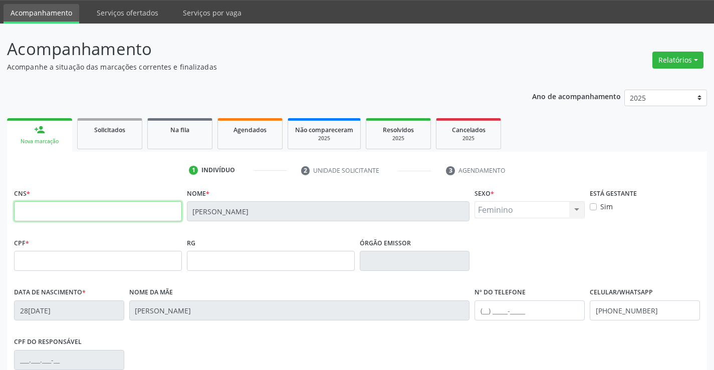
click at [147, 212] on input "text" at bounding box center [98, 211] width 168 height 20
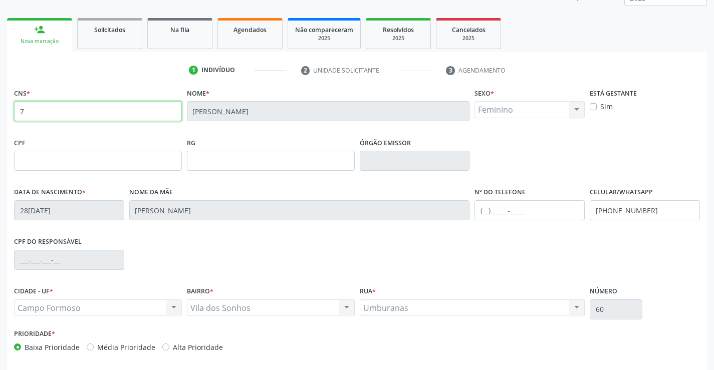
scroll to position [173, 0]
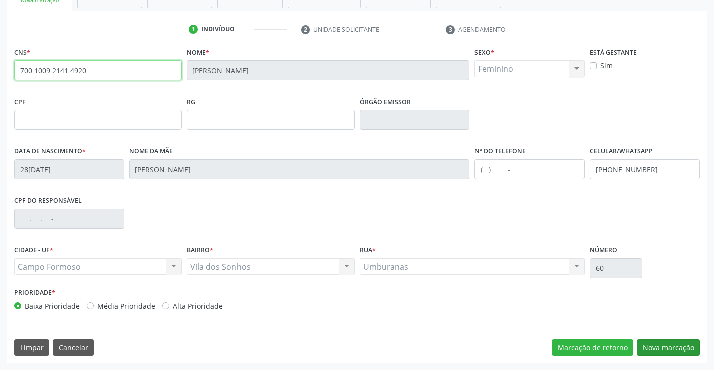
type input "700 1009 2141 4920"
click at [673, 346] on button "Nova marcação" at bounding box center [668, 348] width 63 height 17
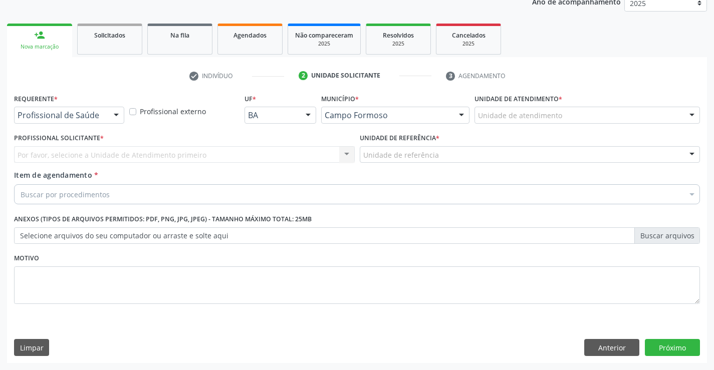
scroll to position [126, 0]
click at [74, 107] on div "Profissional de Saúde" at bounding box center [69, 115] width 110 height 17
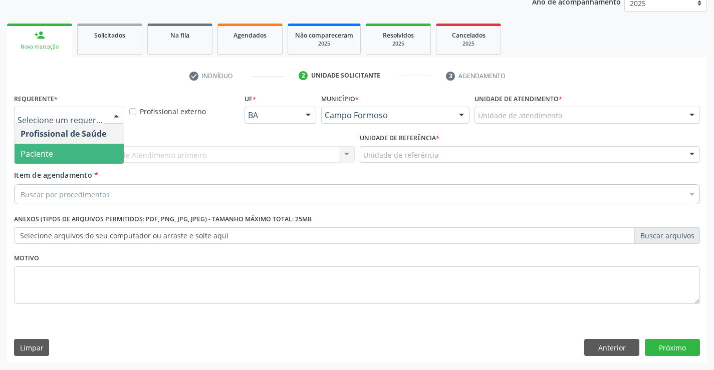
click at [76, 151] on span "Paciente" at bounding box center [69, 154] width 109 height 20
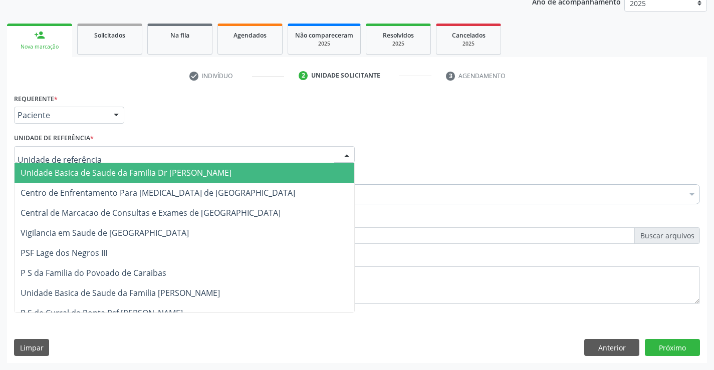
click at [84, 174] on span "Unidade Basica de Saude da Familia Dr [PERSON_NAME]" at bounding box center [126, 172] width 211 height 11
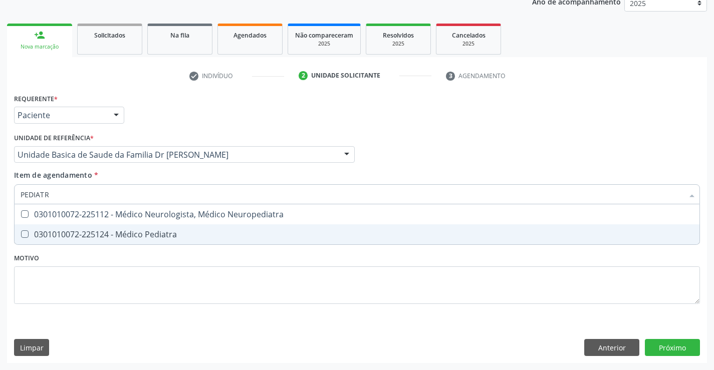
type input "PEDIATRA"
click at [200, 238] on div "0301010072-225124 - Médico Pediatra" at bounding box center [357, 235] width 673 height 8
checkbox Pediatra "true"
click at [670, 354] on button "Próximo" at bounding box center [672, 347] width 55 height 17
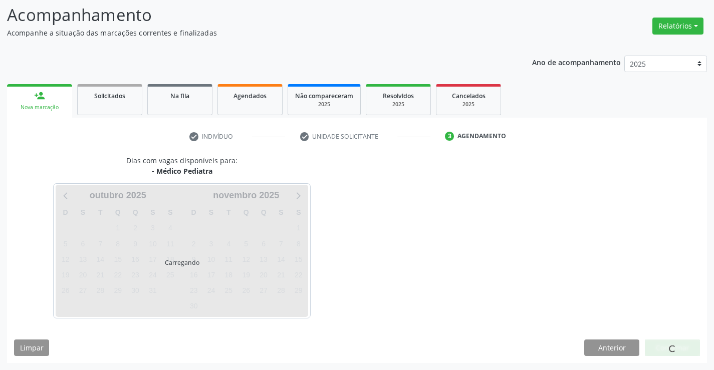
scroll to position [66, 0]
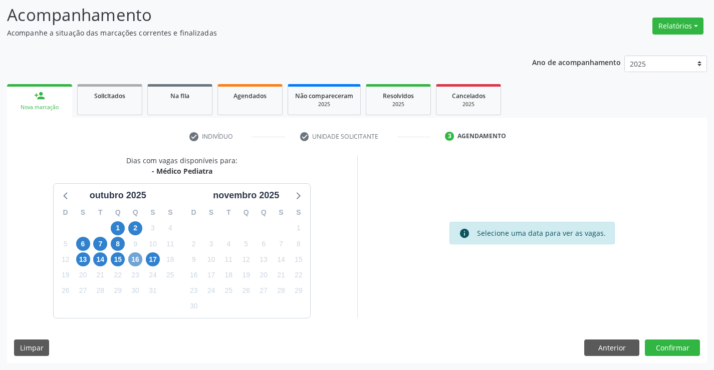
click at [134, 260] on span "16" at bounding box center [135, 260] width 14 height 14
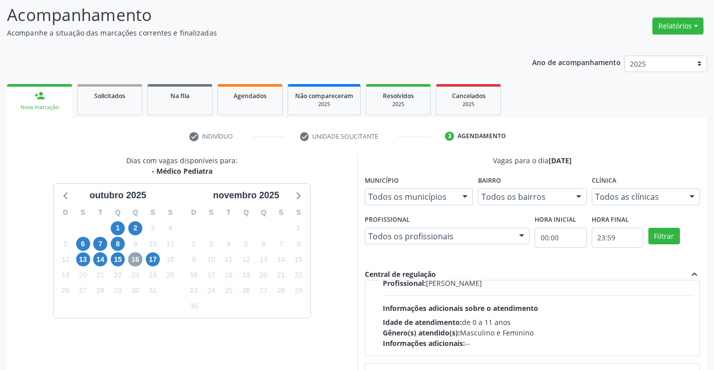
scroll to position [158, 0]
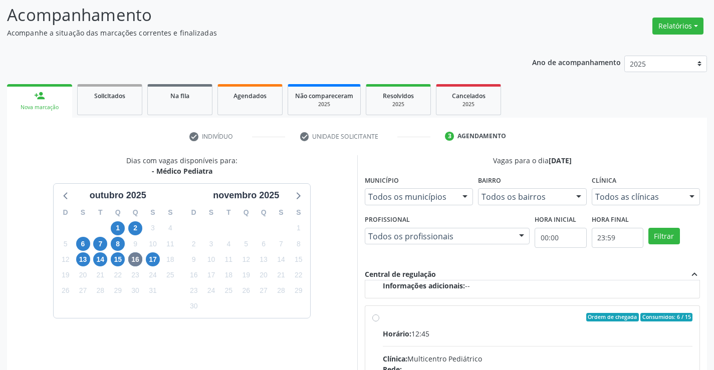
click at [375, 320] on input "Ordem de chegada Consumidos: 6 / 15 Horário: 12:45 Clínica: Multicentro Pediátr…" at bounding box center [375, 317] width 7 height 9
radio input "true"
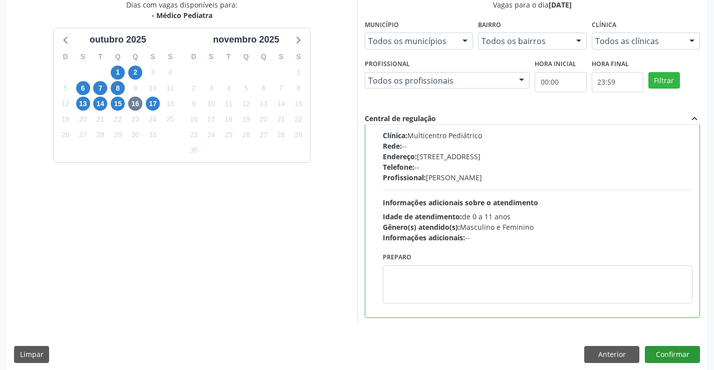
scroll to position [229, 0]
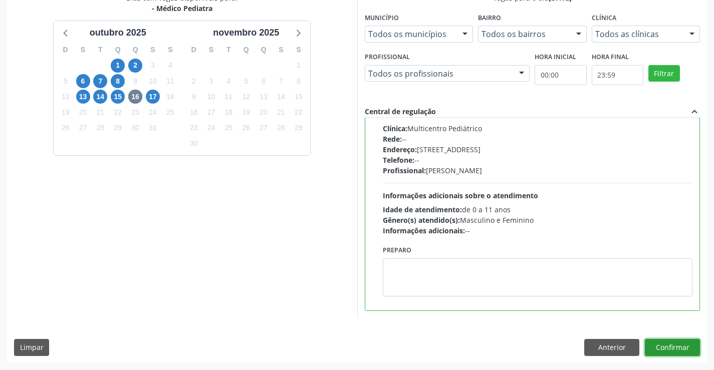
click at [674, 341] on button "Confirmar" at bounding box center [672, 347] width 55 height 17
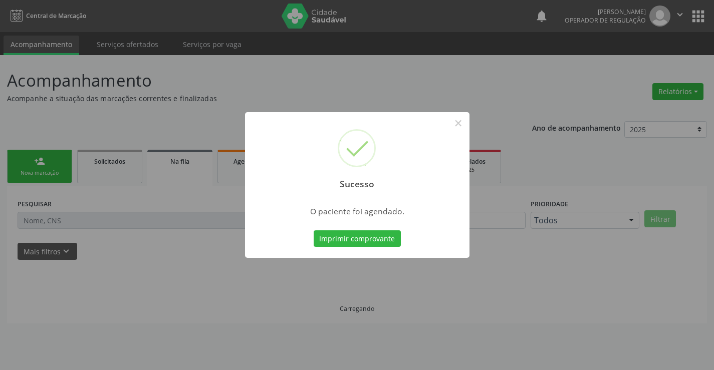
scroll to position [0, 0]
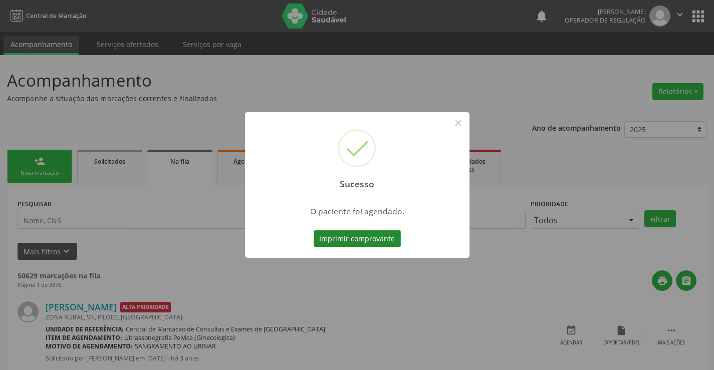
click at [349, 235] on button "Imprimir comprovante" at bounding box center [357, 239] width 87 height 17
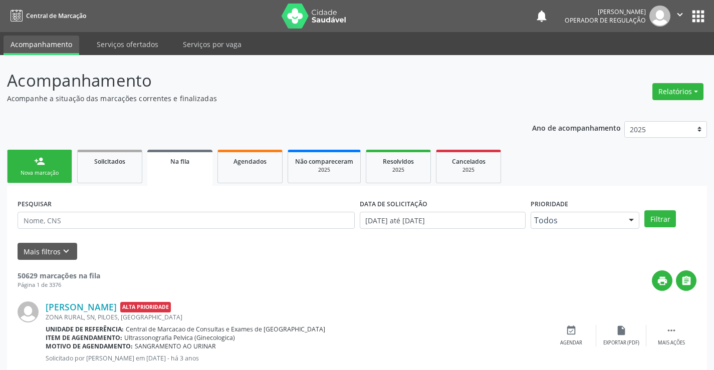
click at [48, 162] on link "person_add Nova marcação" at bounding box center [39, 167] width 65 height 34
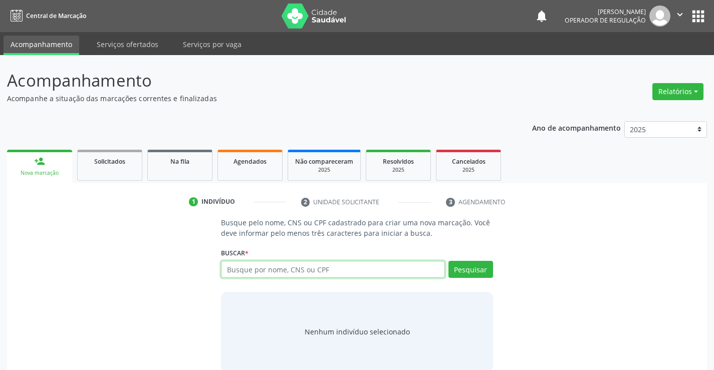
click at [284, 270] on input "text" at bounding box center [333, 269] width 224 height 17
type input "700306418251840"
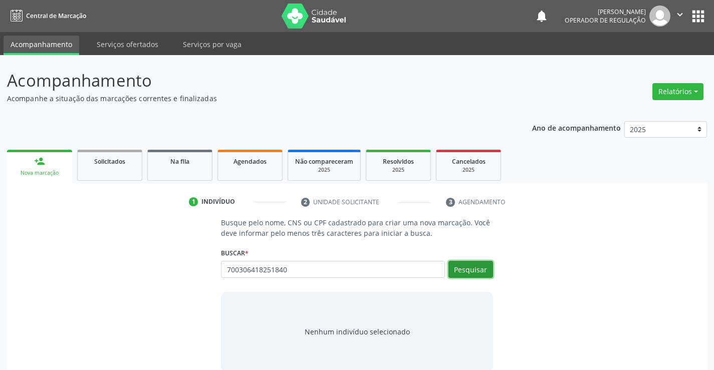
click at [481, 275] on button "Pesquisar" at bounding box center [471, 269] width 45 height 17
type input "700306418251840"
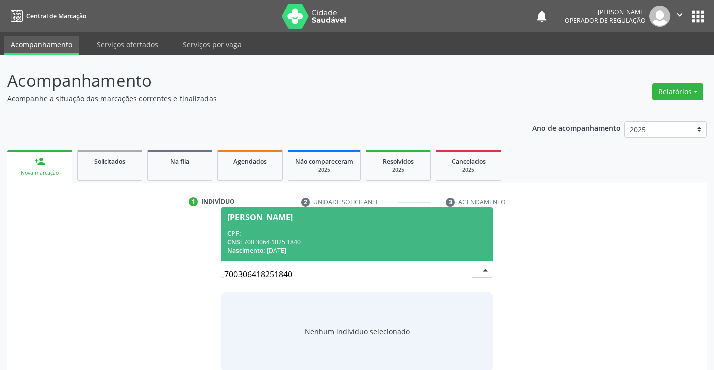
click at [334, 228] on span "Leticia Pimentel de Araujo CPF: -- CNS: 700 3064 1825 1840 Nascimento: 22/01/20…" at bounding box center [357, 234] width 271 height 54
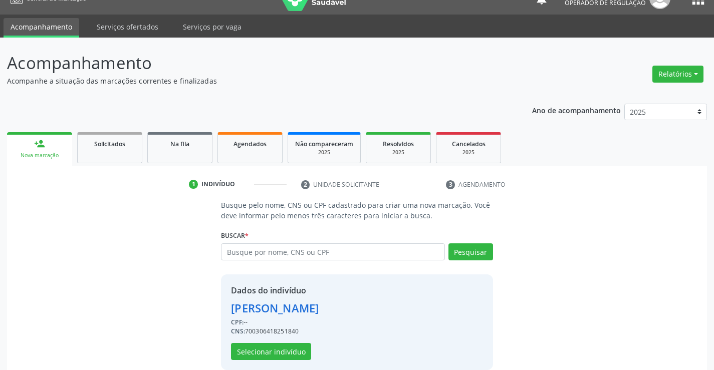
scroll to position [32, 0]
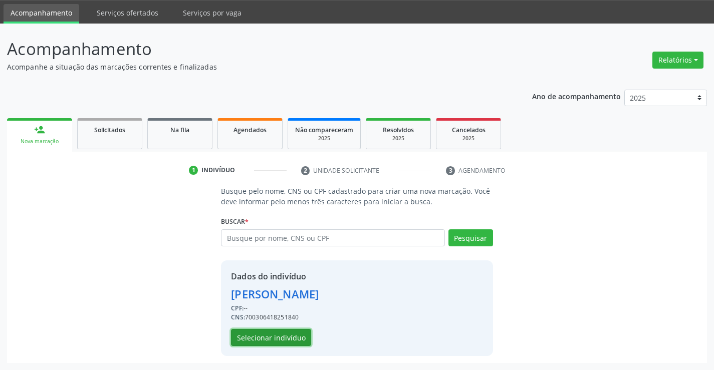
click at [256, 332] on button "Selecionar indivíduo" at bounding box center [271, 337] width 80 height 17
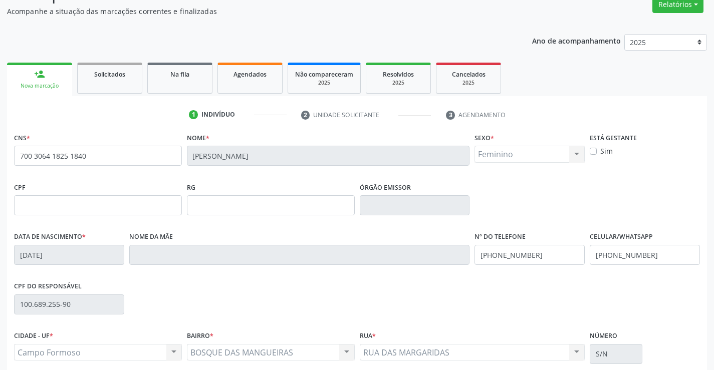
scroll to position [173, 0]
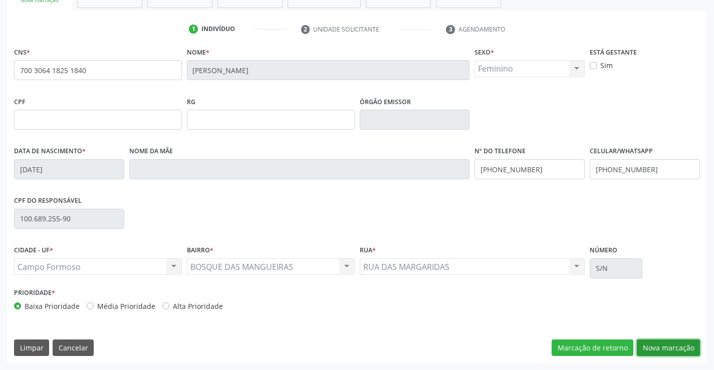
click at [674, 343] on button "Nova marcação" at bounding box center [668, 348] width 63 height 17
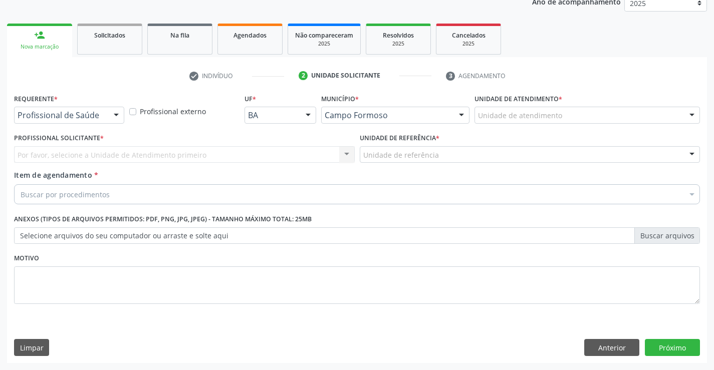
scroll to position [126, 0]
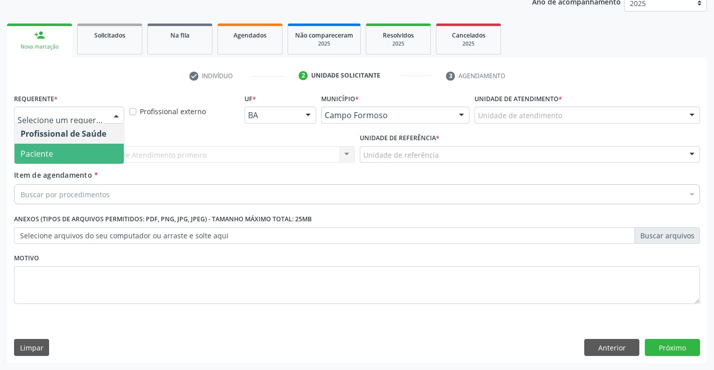
click at [73, 149] on span "Paciente" at bounding box center [69, 154] width 109 height 20
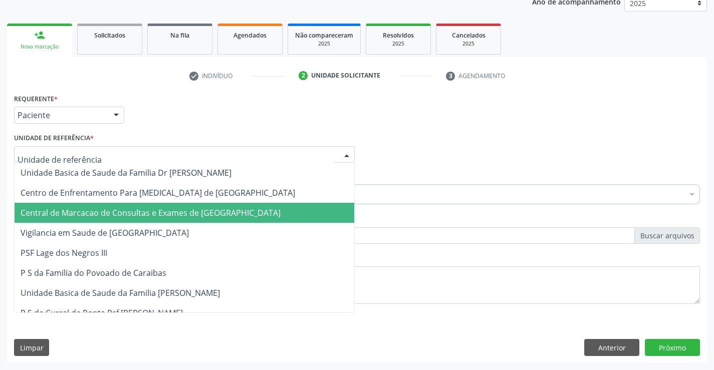
click at [93, 212] on span "Central de Marcacao de Consultas e Exames de [GEOGRAPHIC_DATA]" at bounding box center [151, 212] width 260 height 11
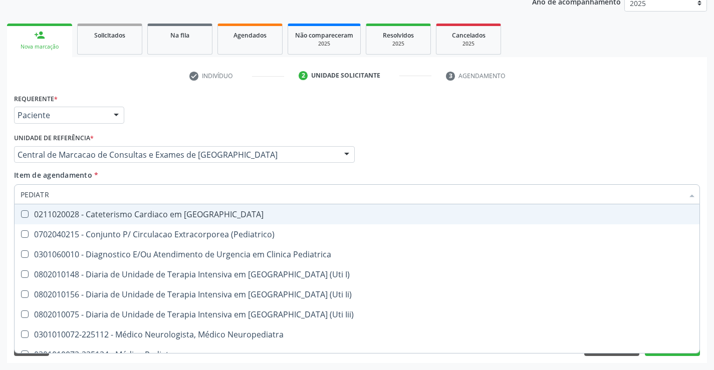
type input "PEDIATRA"
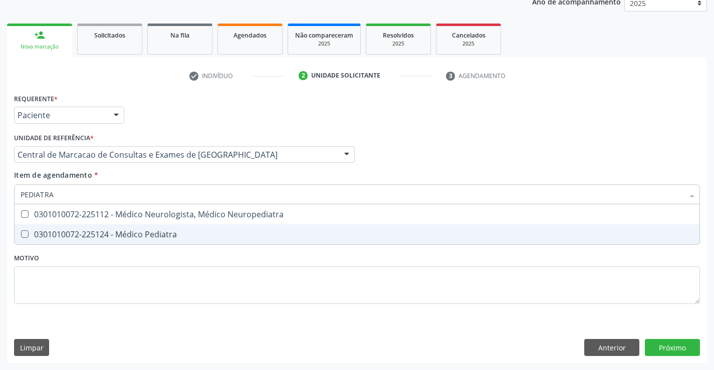
click at [196, 238] on div "0301010072-225124 - Médico Pediatra" at bounding box center [357, 235] width 673 height 8
checkbox Pediatra "true"
click at [676, 351] on div "Requerente * Paciente Profissional de Saúde Paciente Nenhum resultado encontrad…" at bounding box center [357, 227] width 700 height 272
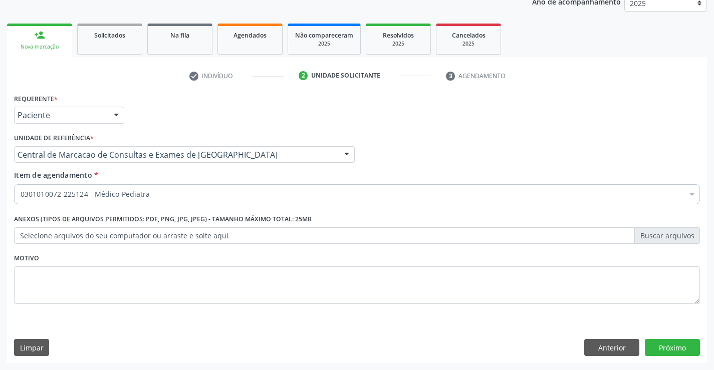
scroll to position [126, 0]
click at [663, 347] on button "Próximo" at bounding box center [672, 347] width 55 height 17
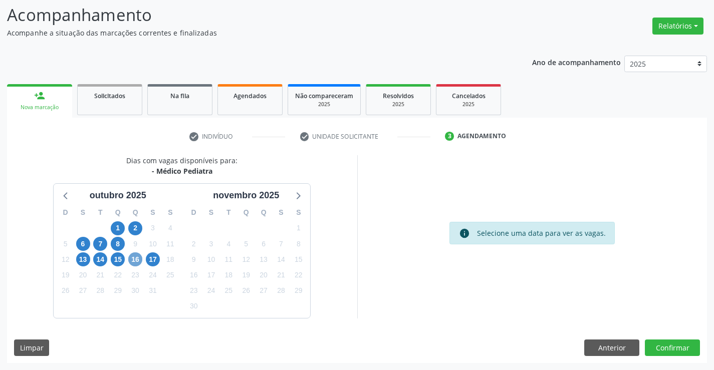
click at [138, 261] on span "16" at bounding box center [135, 260] width 14 height 14
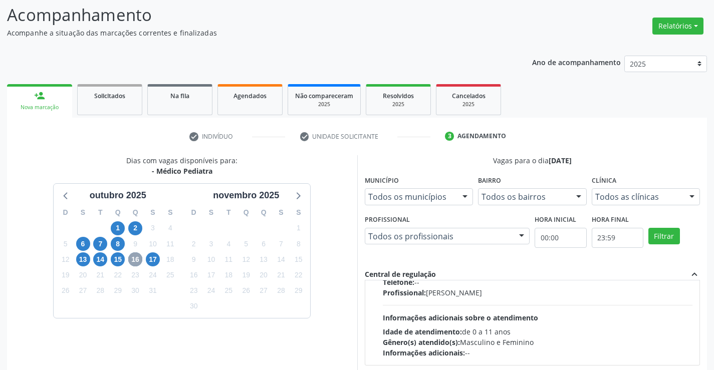
scroll to position [100, 0]
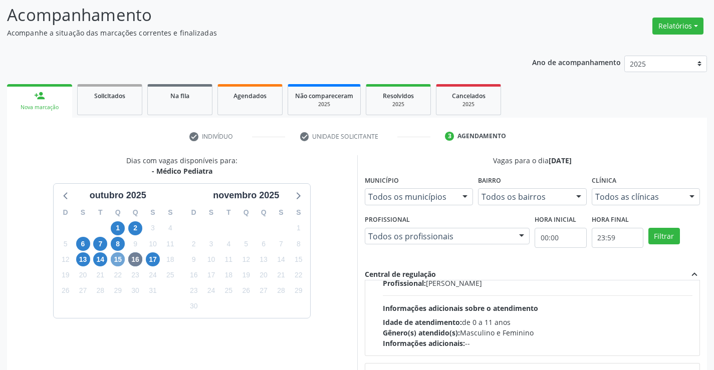
click at [120, 262] on span "15" at bounding box center [118, 260] width 14 height 14
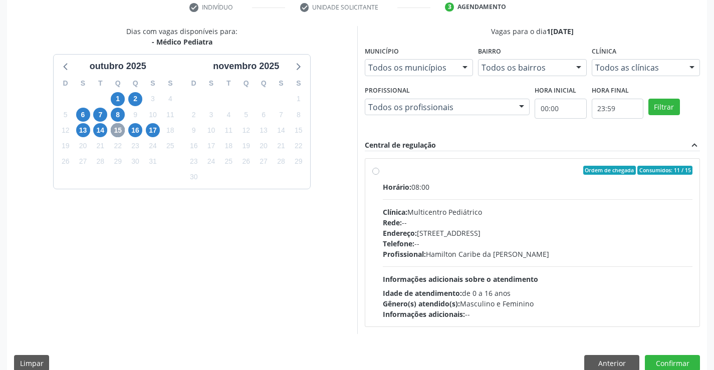
scroll to position [210, 0]
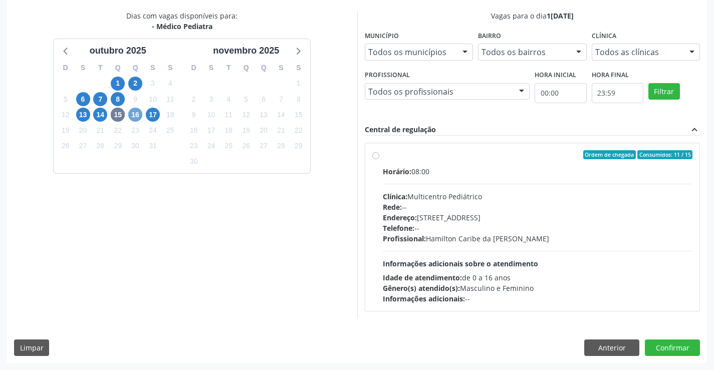
click at [133, 116] on span "16" at bounding box center [135, 115] width 14 height 14
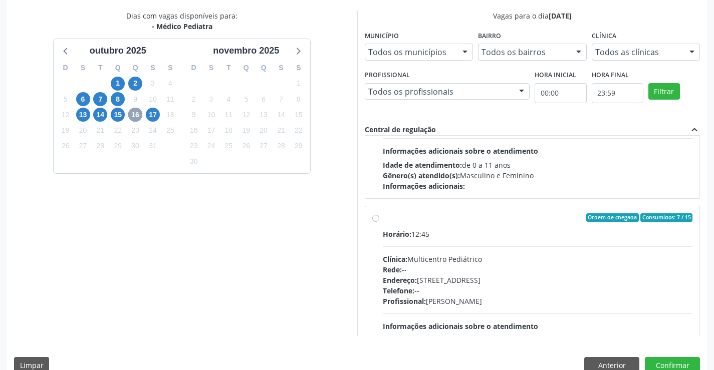
scroll to position [150, 0]
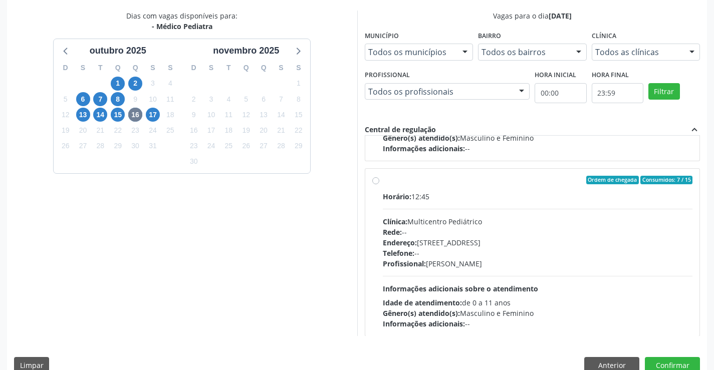
click at [383, 183] on label "Ordem de chegada Consumidos: 7 / 15 Horário: 12:45 Clínica: Multicentro Pediátr…" at bounding box center [538, 253] width 310 height 154
click at [376, 183] on input "Ordem de chegada Consumidos: 7 / 15 Horário: 12:45 Clínica: Multicentro Pediátr…" at bounding box center [375, 180] width 7 height 9
radio input "true"
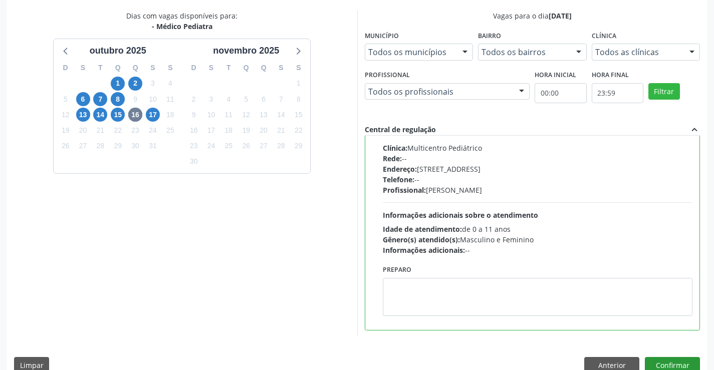
scroll to position [226, 0]
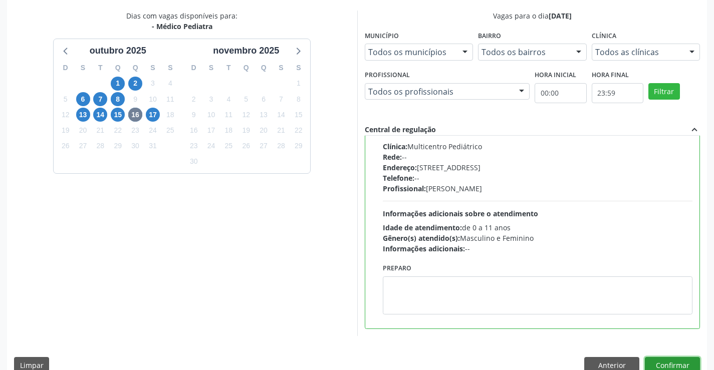
click at [661, 366] on button "Confirmar" at bounding box center [672, 365] width 55 height 17
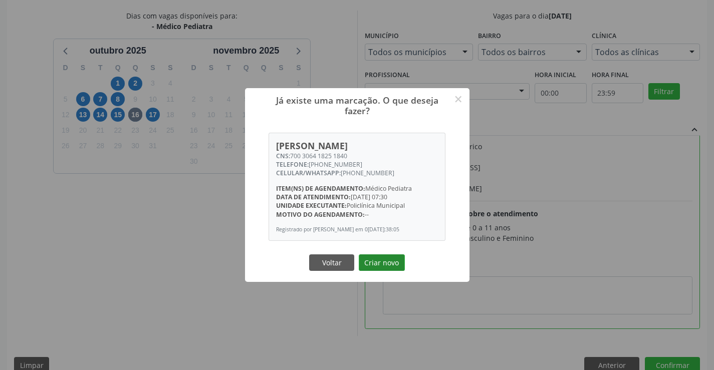
click at [385, 265] on button "Criar novo" at bounding box center [382, 263] width 46 height 17
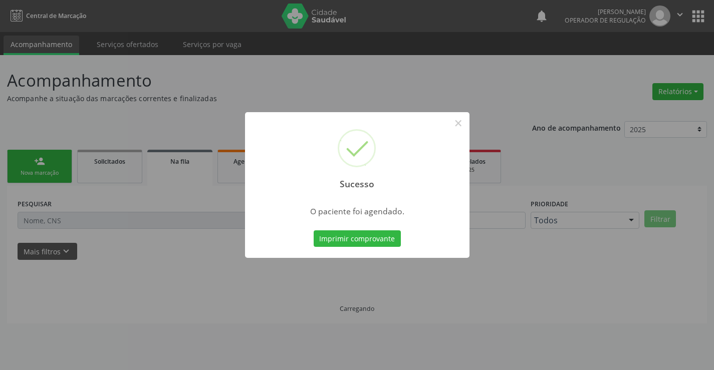
scroll to position [0, 0]
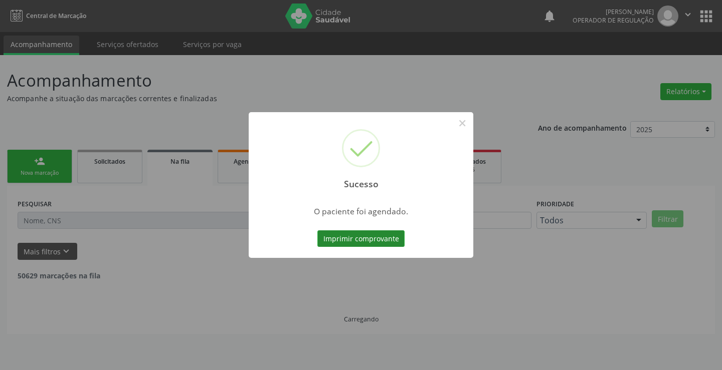
click at [358, 238] on button "Imprimir comprovante" at bounding box center [360, 239] width 87 height 17
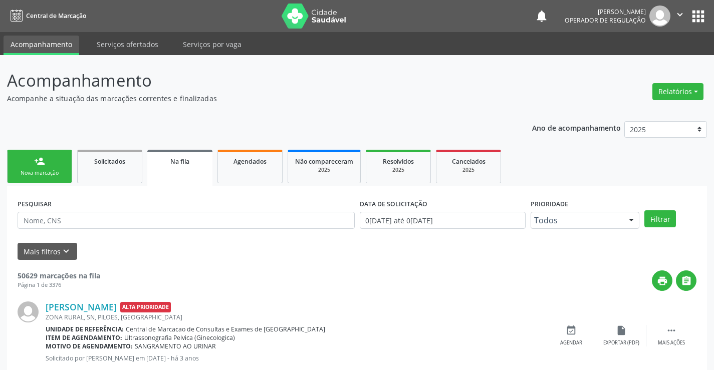
click at [37, 159] on div "person_add" at bounding box center [39, 161] width 11 height 11
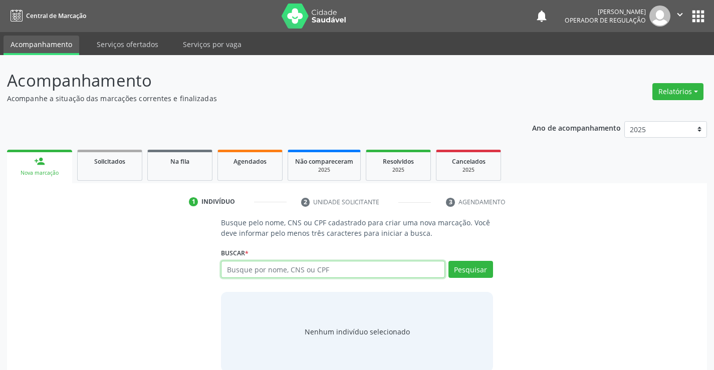
click at [278, 275] on input "text" at bounding box center [333, 269] width 224 height 17
click at [297, 268] on input "text" at bounding box center [333, 269] width 224 height 17
type input "702005377069286"
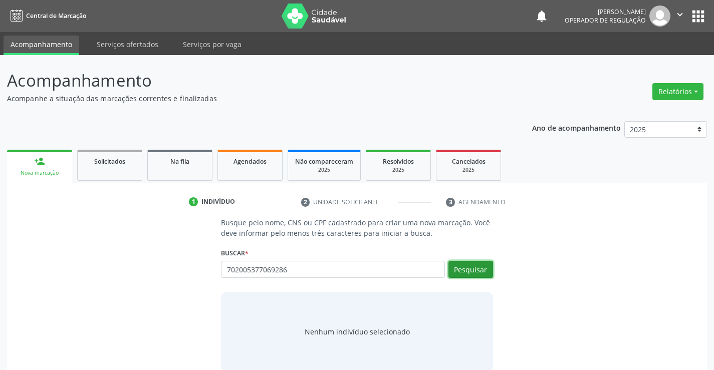
click at [470, 273] on button "Pesquisar" at bounding box center [471, 269] width 45 height 17
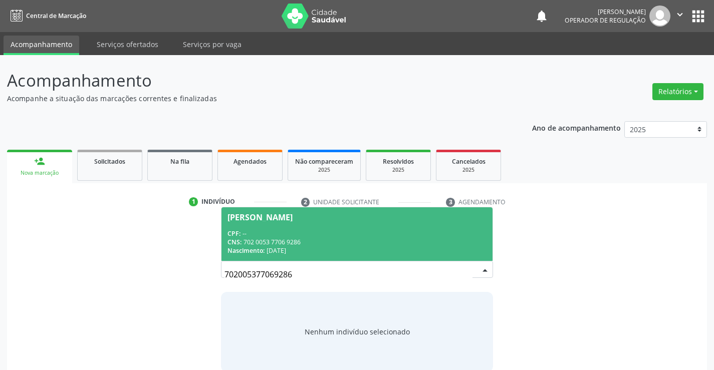
click at [387, 238] on div "CNS: 702 0053 7706 9286" at bounding box center [357, 242] width 259 height 9
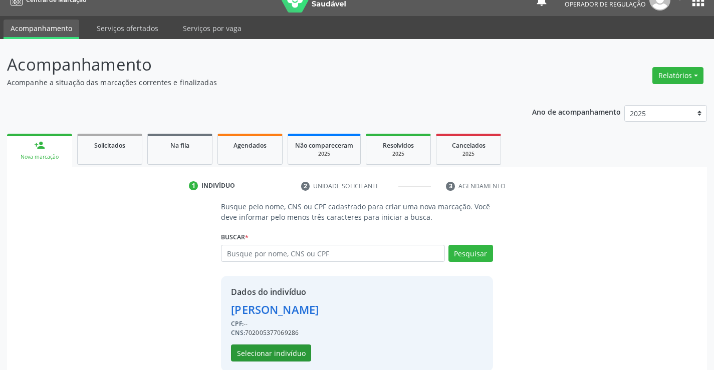
scroll to position [32, 0]
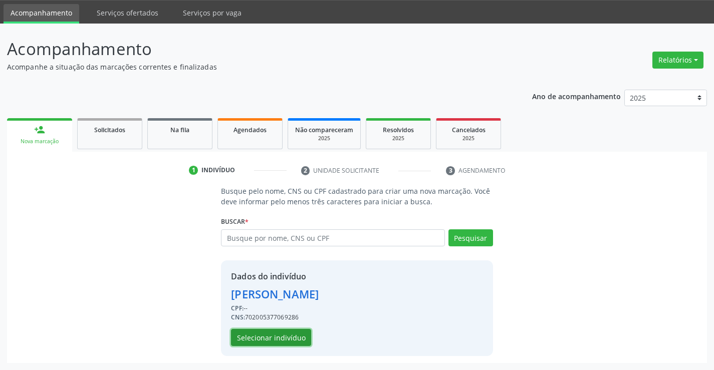
click at [287, 332] on button "Selecionar indivíduo" at bounding box center [271, 337] width 80 height 17
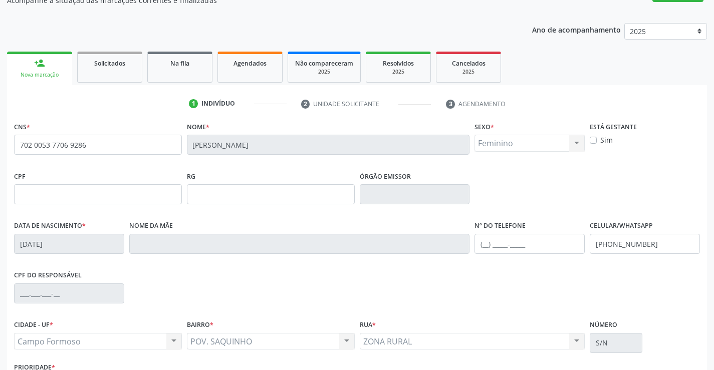
scroll to position [173, 0]
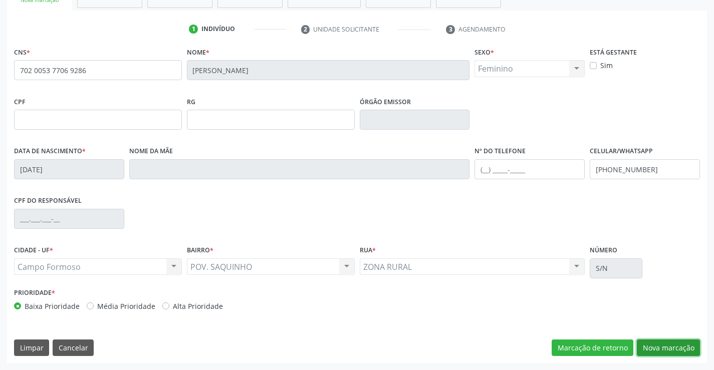
click at [657, 348] on button "Nova marcação" at bounding box center [668, 348] width 63 height 17
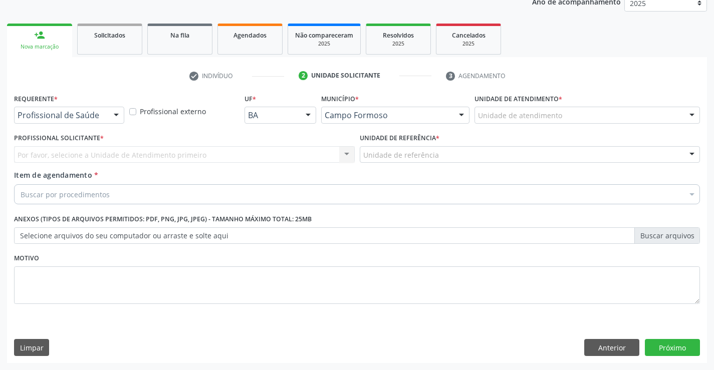
scroll to position [126, 0]
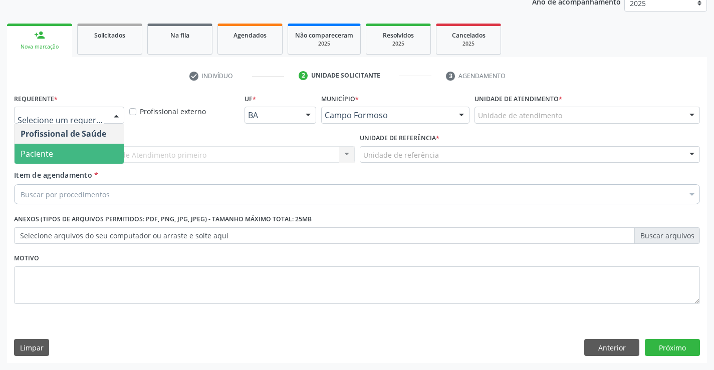
click at [46, 153] on span "Paciente" at bounding box center [37, 153] width 33 height 11
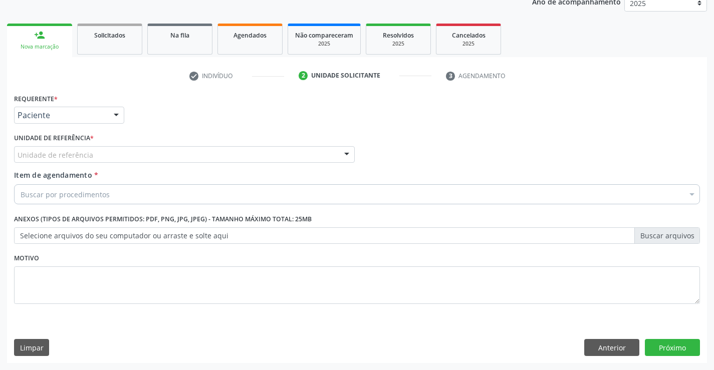
click at [109, 161] on div "Unidade de referência" at bounding box center [184, 154] width 341 height 17
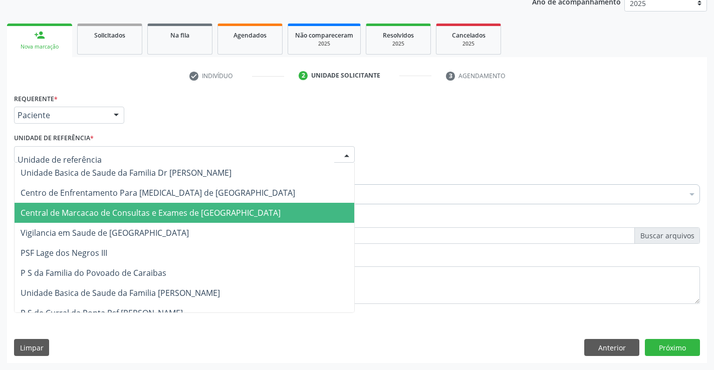
click at [110, 211] on span "Central de Marcacao de Consultas e Exames de [GEOGRAPHIC_DATA]" at bounding box center [151, 212] width 260 height 11
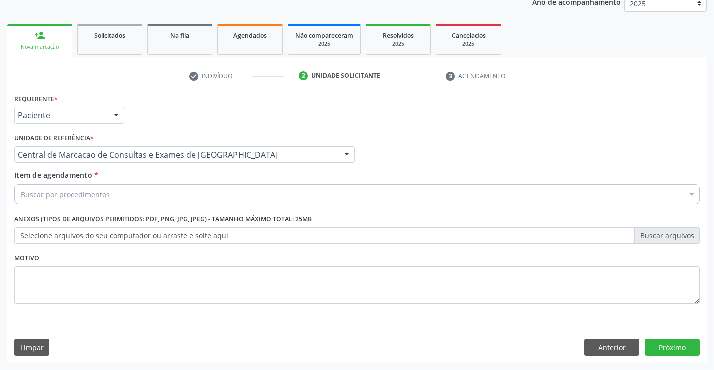
click at [97, 200] on div "Buscar por procedimentos" at bounding box center [357, 194] width 686 height 20
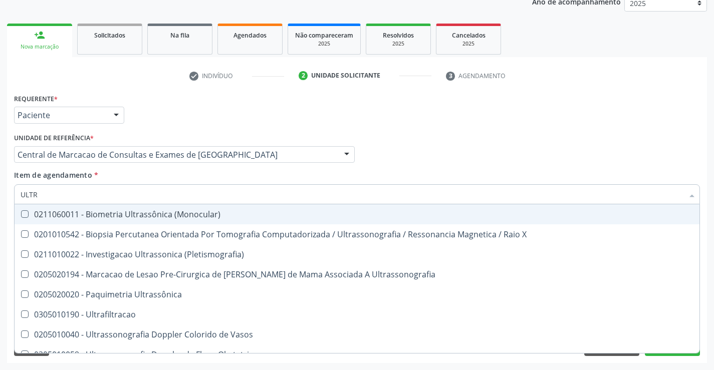
type input "ULTRA"
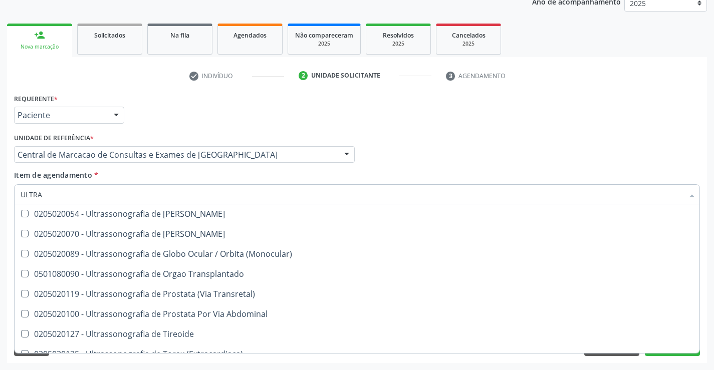
scroll to position [332, 0]
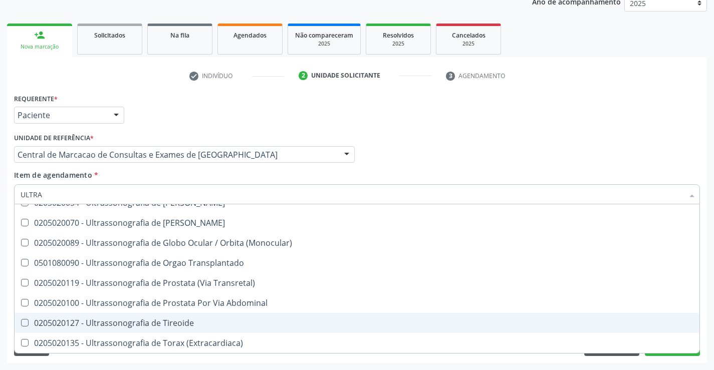
click at [150, 319] on div "0205020127 - Ultrassonografia de Tireoide" at bounding box center [357, 323] width 673 height 8
checkbox Tireoide "true"
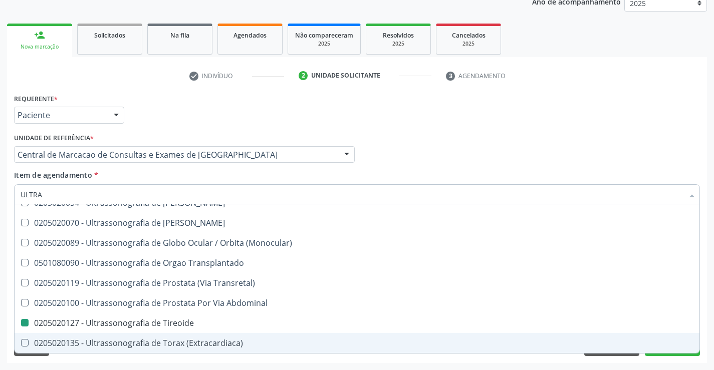
click at [672, 356] on div "Requerente * Paciente Profissional de Saúde Paciente Nenhum resultado encontrad…" at bounding box center [357, 227] width 700 height 272
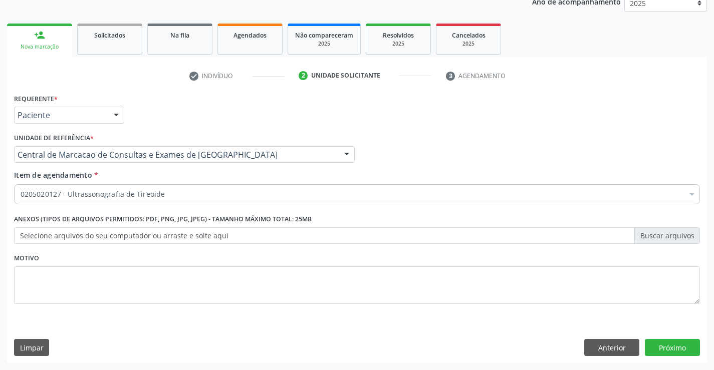
scroll to position [0, 0]
click at [671, 352] on button "Próximo" at bounding box center [672, 347] width 55 height 17
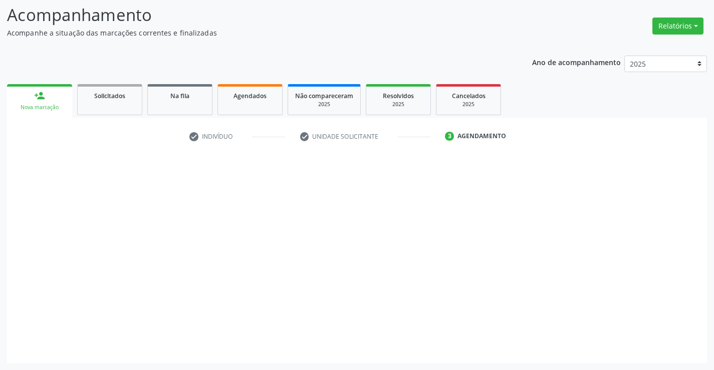
scroll to position [66, 0]
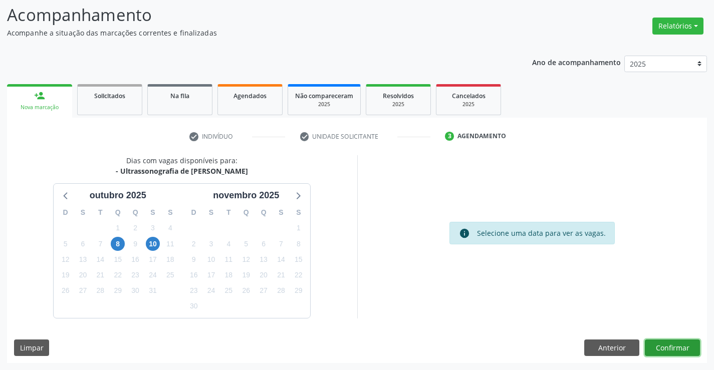
click at [663, 351] on button "Confirmar" at bounding box center [672, 348] width 55 height 17
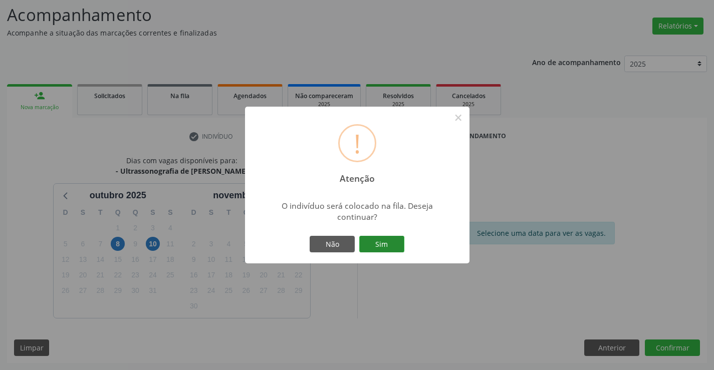
click at [388, 244] on button "Sim" at bounding box center [381, 244] width 45 height 17
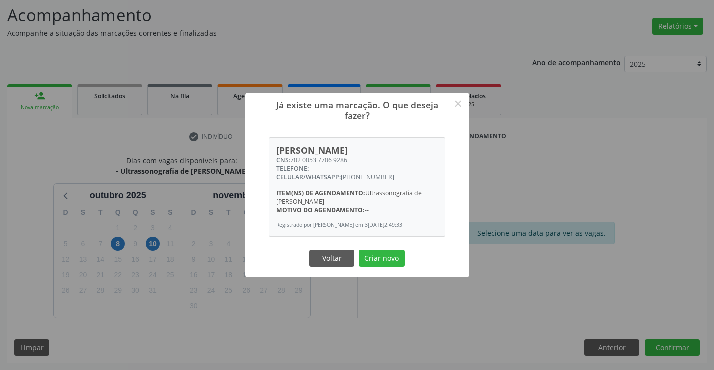
click at [382, 248] on div "Voltar Criar novo" at bounding box center [357, 258] width 100 height 21
click at [381, 257] on button "Criar novo" at bounding box center [382, 258] width 46 height 17
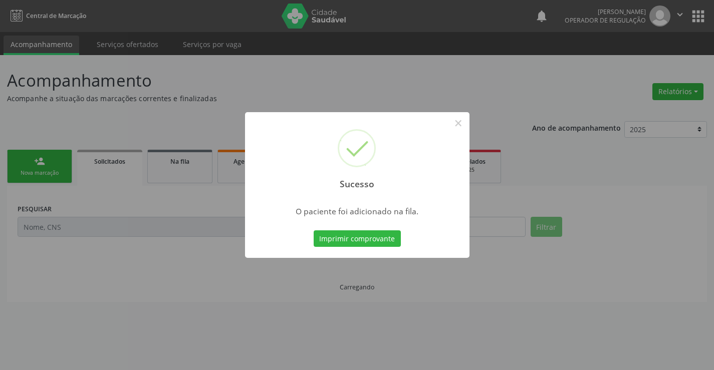
scroll to position [0, 0]
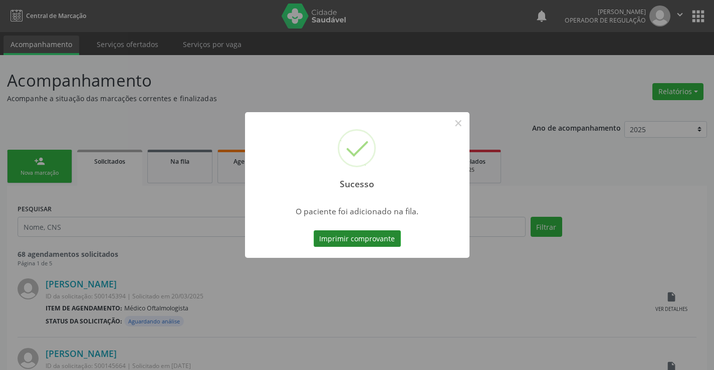
click at [393, 242] on button "Imprimir comprovante" at bounding box center [357, 239] width 87 height 17
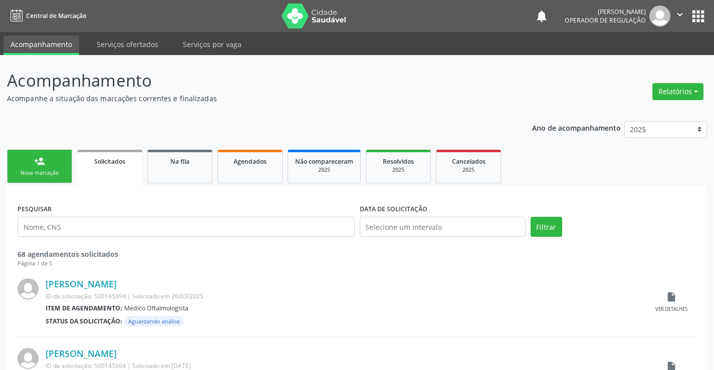
click at [50, 166] on link "person_add Nova marcação" at bounding box center [39, 167] width 65 height 34
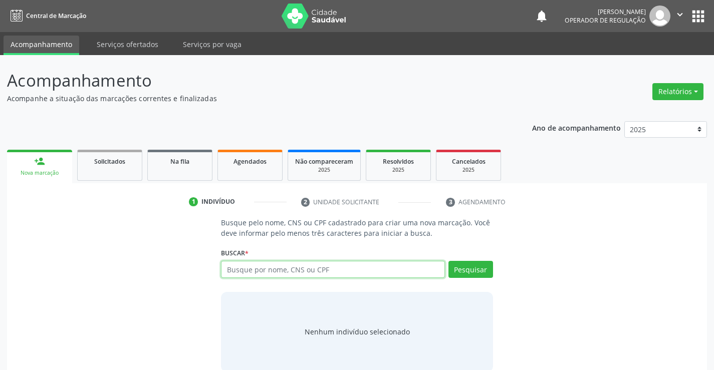
click at [294, 271] on input "text" at bounding box center [333, 269] width 224 height 17
type input "705005203879856"
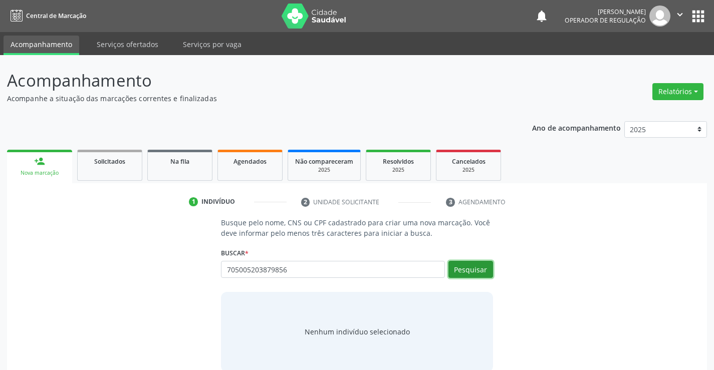
click at [469, 276] on button "Pesquisar" at bounding box center [471, 269] width 45 height 17
type input "705005203879856"
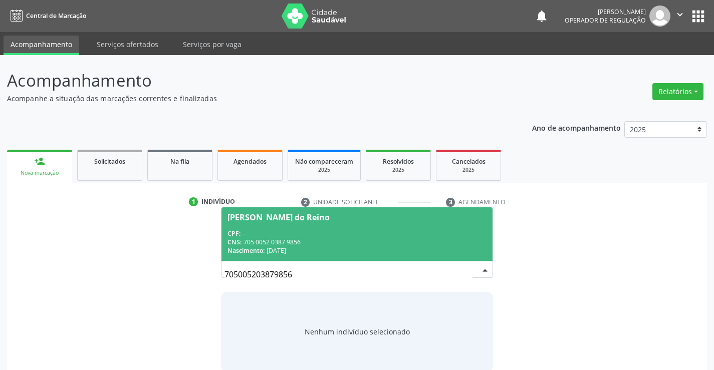
click at [334, 240] on div "CNS: 705 0052 0387 9856" at bounding box center [357, 242] width 259 height 9
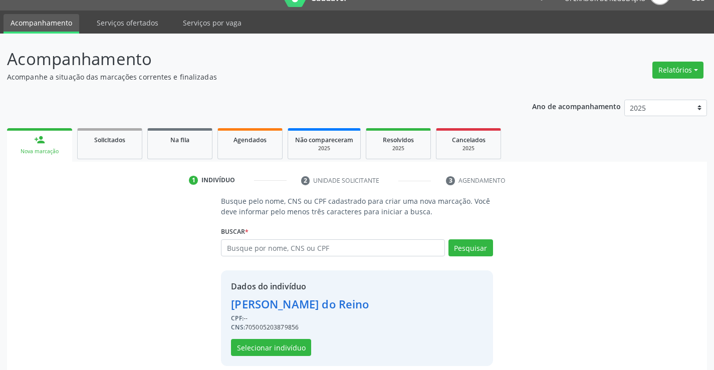
scroll to position [32, 0]
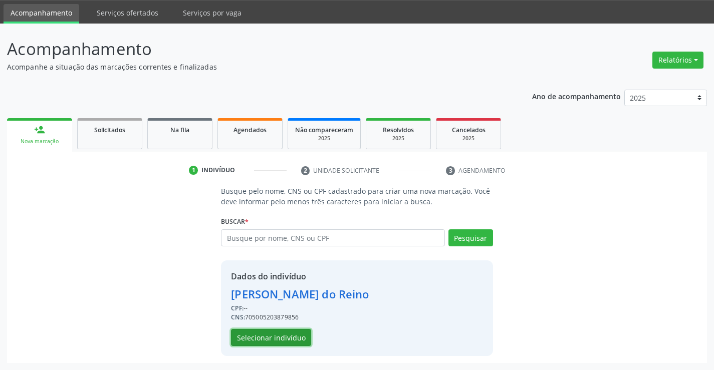
click at [258, 340] on button "Selecionar indivíduo" at bounding box center [271, 337] width 80 height 17
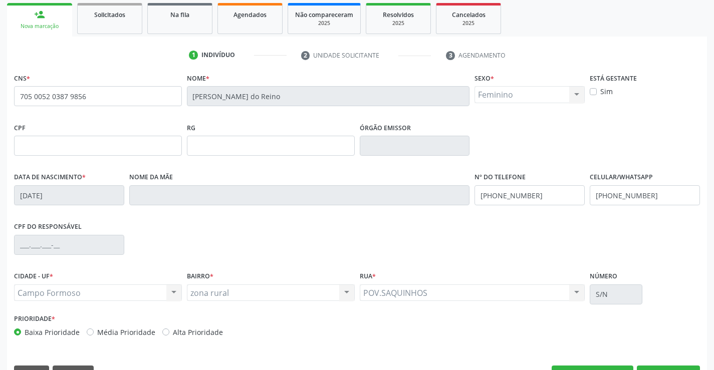
scroll to position [173, 0]
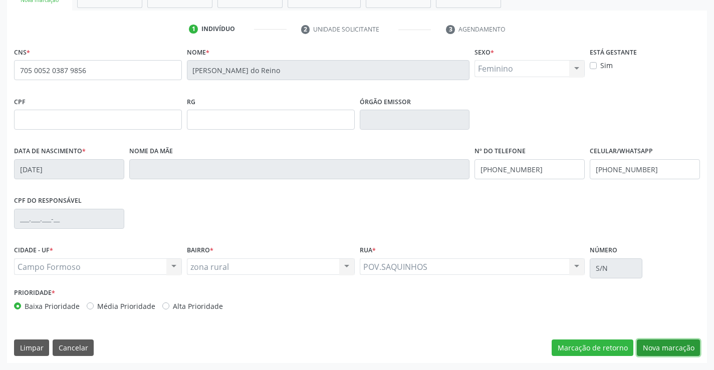
click at [652, 348] on button "Nova marcação" at bounding box center [668, 348] width 63 height 17
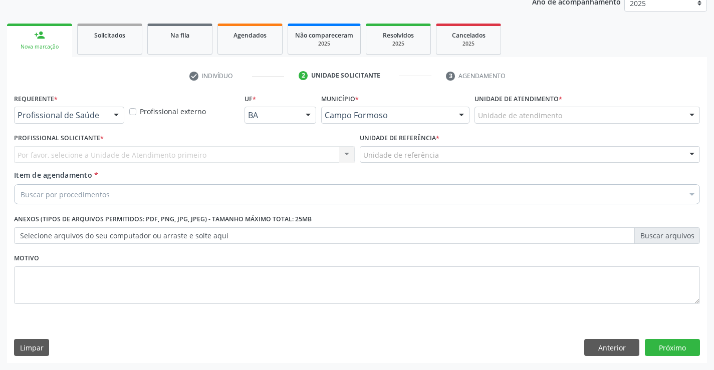
scroll to position [126, 0]
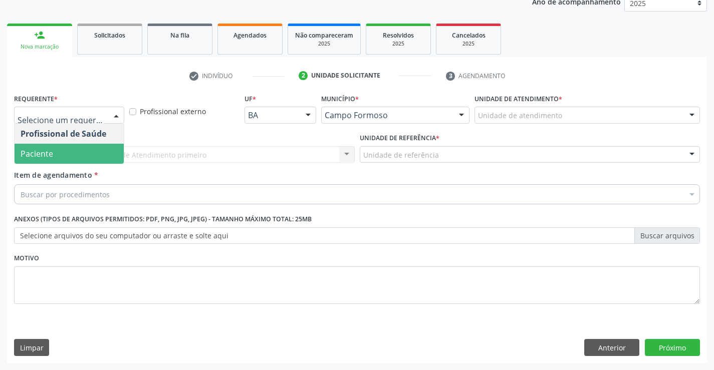
click at [60, 155] on span "Paciente" at bounding box center [69, 154] width 109 height 20
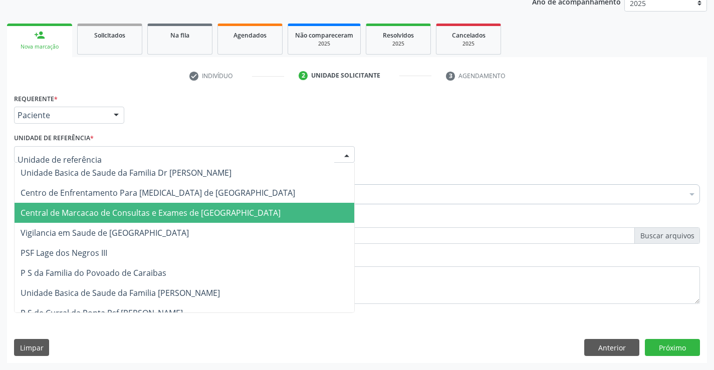
click at [107, 215] on span "Central de Marcacao de Consultas e Exames de [GEOGRAPHIC_DATA]" at bounding box center [151, 212] width 260 height 11
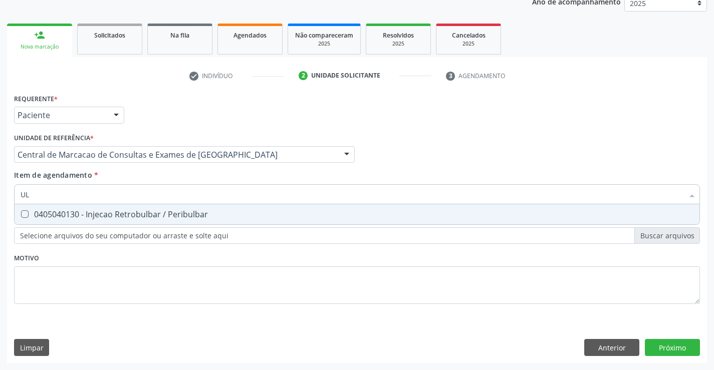
type input "U"
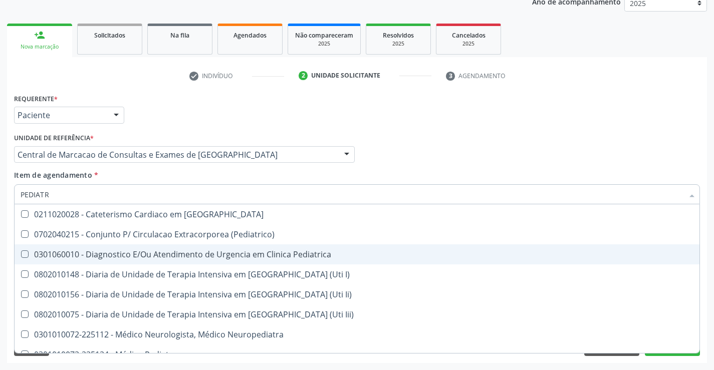
type input "PEDIATRA"
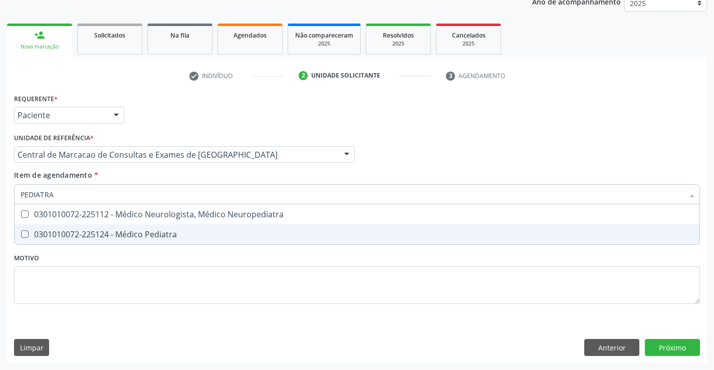
click at [191, 234] on div "0301010072-225124 - Médico Pediatra" at bounding box center [357, 235] width 673 height 8
checkbox Pediatra "true"
click at [665, 341] on div "Requerente * Paciente Profissional de Saúde Paciente Nenhum resultado encontrad…" at bounding box center [357, 227] width 700 height 272
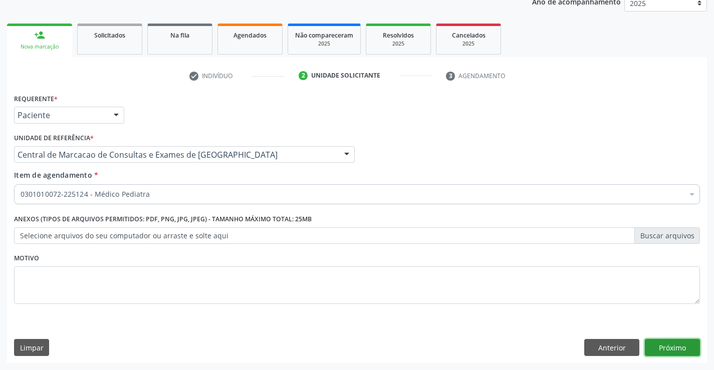
click at [676, 344] on button "Próximo" at bounding box center [672, 347] width 55 height 17
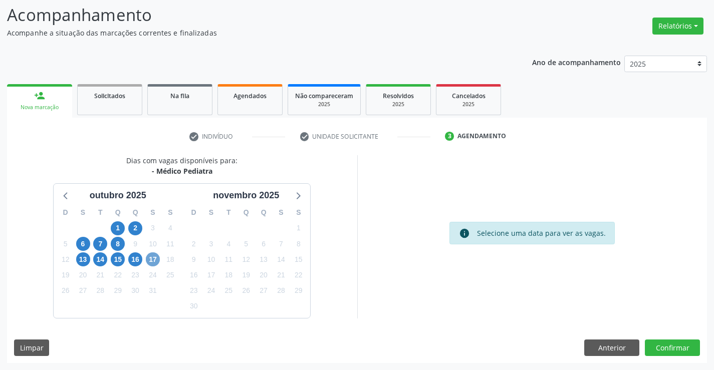
click at [149, 260] on span "17" at bounding box center [153, 260] width 14 height 14
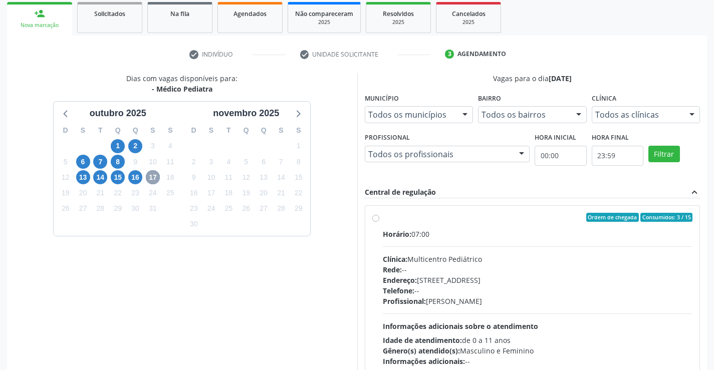
scroll to position [210, 0]
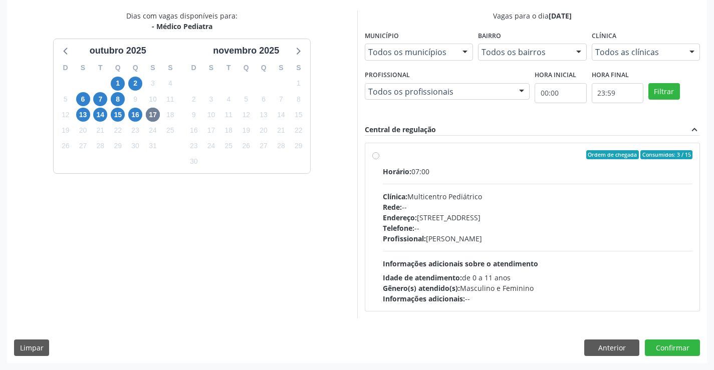
click at [383, 158] on label "Ordem de chegada Consumidos: 3 / 15 Horário: 07:00 Clínica: Multicentro Pediátr…" at bounding box center [538, 227] width 310 height 154
click at [376, 158] on input "Ordem de chegada Consumidos: 3 / 15 Horário: 07:00 Clínica: Multicentro Pediátr…" at bounding box center [375, 154] width 7 height 9
radio input "true"
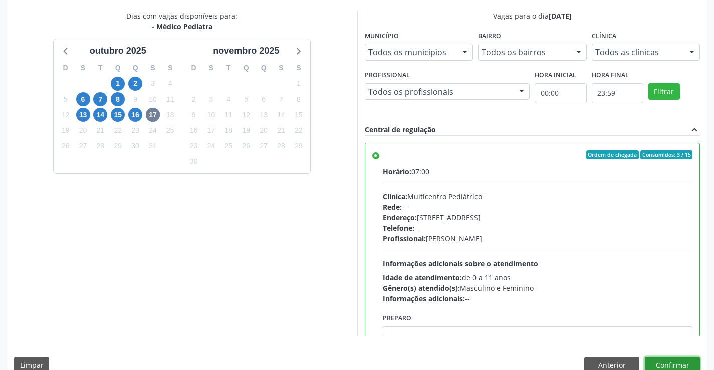
drag, startPoint x: 662, startPoint y: 365, endPoint x: 603, endPoint y: 344, distance: 62.5
click at [662, 365] on button "Confirmar" at bounding box center [672, 365] width 55 height 17
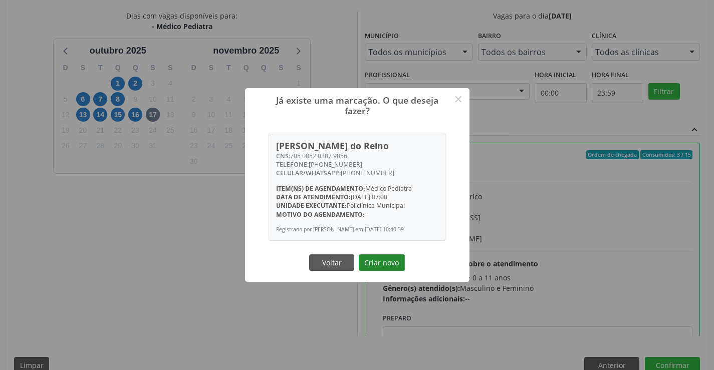
click at [389, 267] on button "Criar novo" at bounding box center [382, 263] width 46 height 17
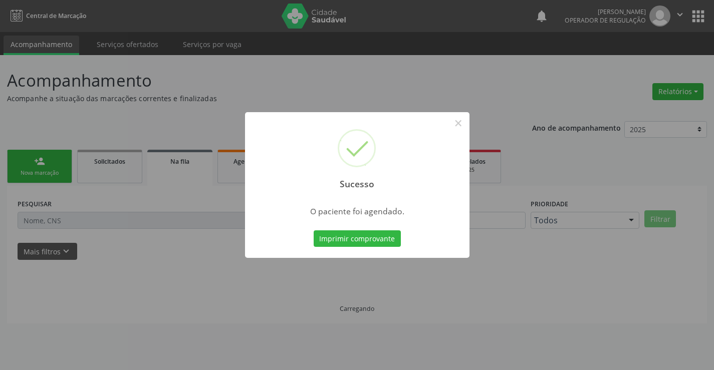
scroll to position [0, 0]
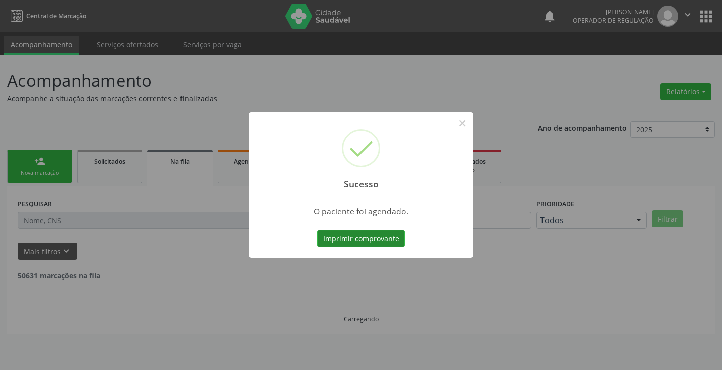
click at [376, 239] on button "Imprimir comprovante" at bounding box center [360, 239] width 87 height 17
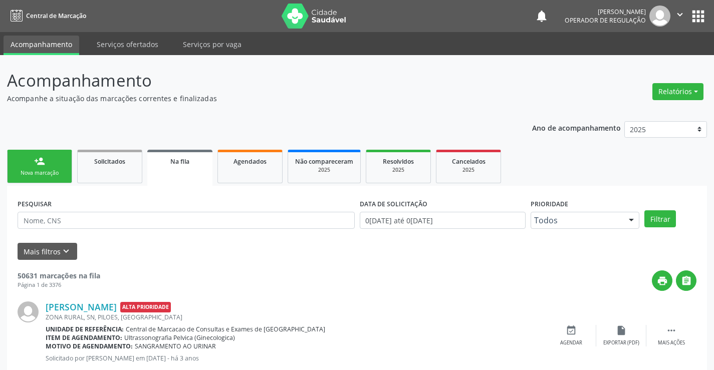
click at [33, 161] on link "person_add Nova marcação" at bounding box center [39, 167] width 65 height 34
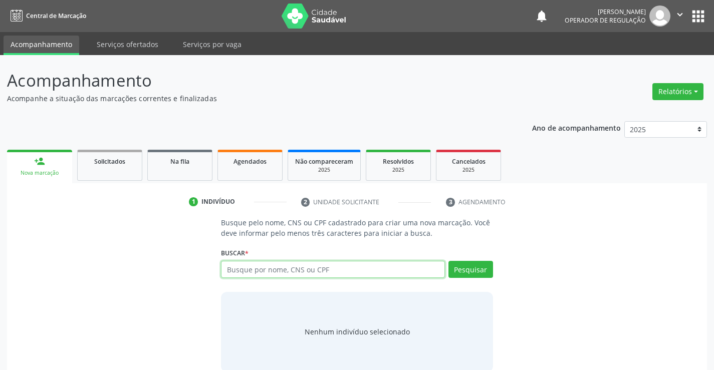
click at [307, 268] on input "text" at bounding box center [333, 269] width 224 height 17
type input "700709469685480"
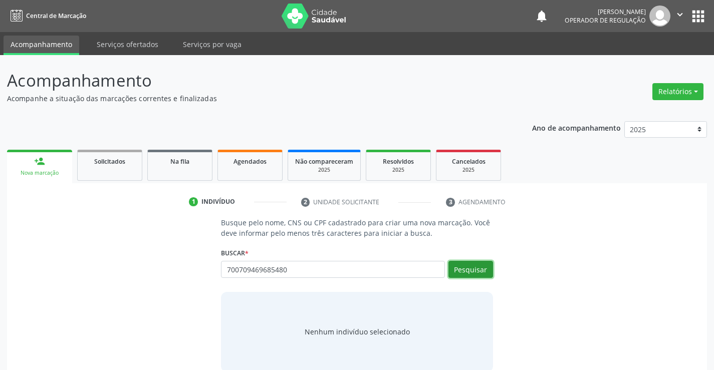
click at [466, 270] on button "Pesquisar" at bounding box center [471, 269] width 45 height 17
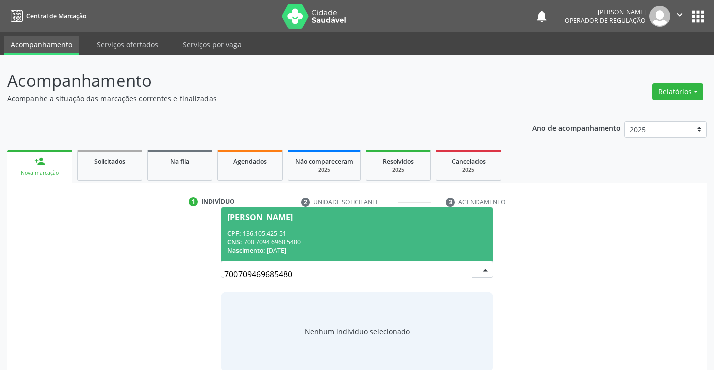
click at [320, 231] on div "CPF: 136.105.425-51" at bounding box center [357, 234] width 259 height 9
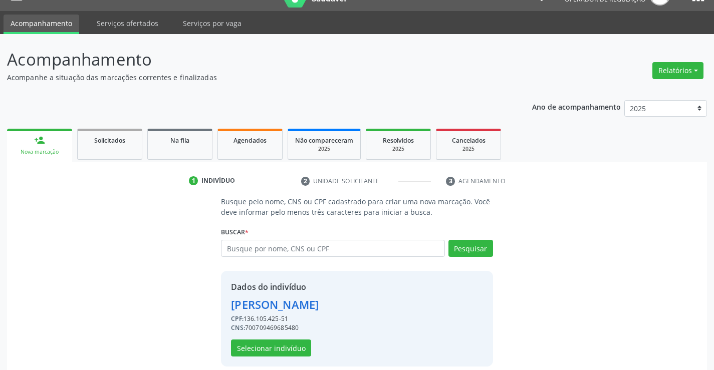
scroll to position [32, 0]
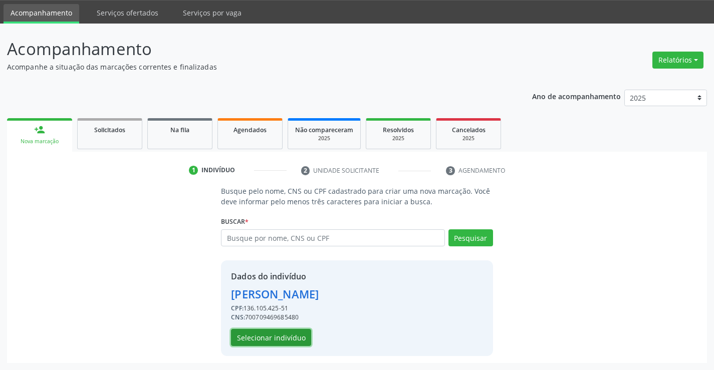
click at [263, 333] on button "Selecionar indivíduo" at bounding box center [271, 337] width 80 height 17
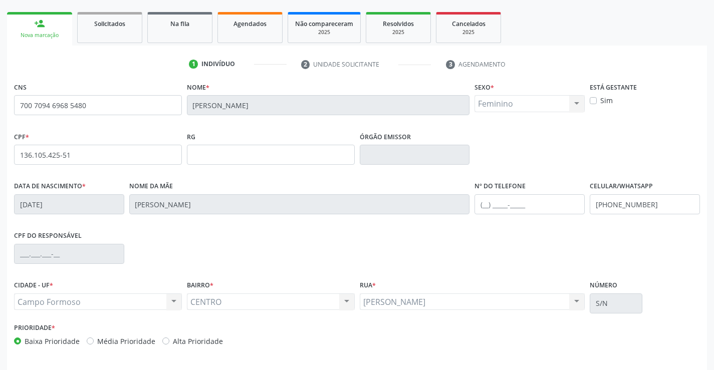
scroll to position [173, 0]
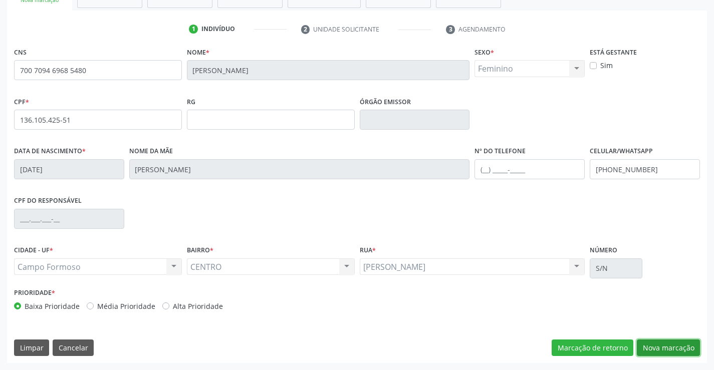
click at [651, 344] on button "Nova marcação" at bounding box center [668, 348] width 63 height 17
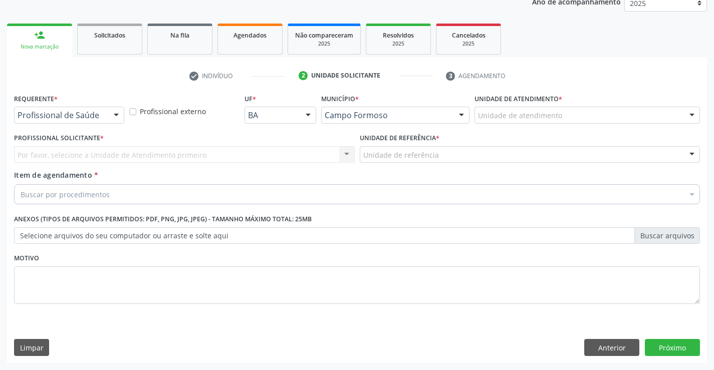
scroll to position [126, 0]
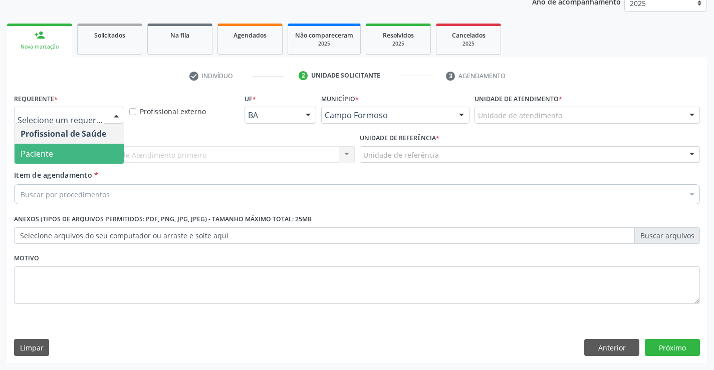
drag, startPoint x: 33, startPoint y: 150, endPoint x: 39, endPoint y: 151, distance: 6.0
click at [33, 151] on span "Paciente" at bounding box center [37, 153] width 33 height 11
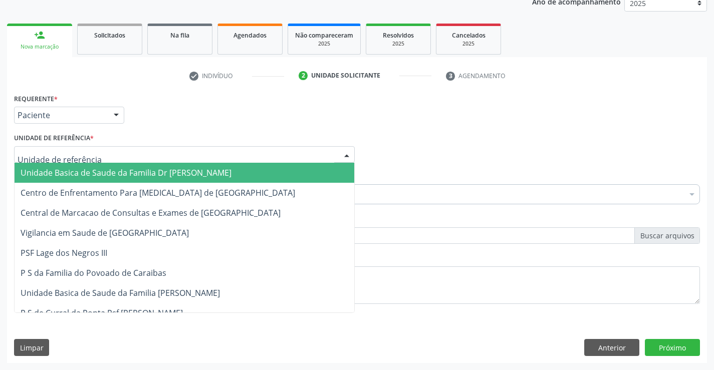
click at [53, 171] on span "Unidade Basica de Saude da Familia Dr [PERSON_NAME]" at bounding box center [126, 172] width 211 height 11
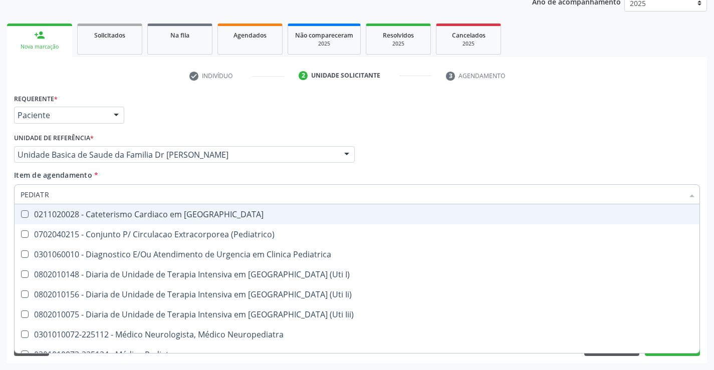
type input "PEDIATRA"
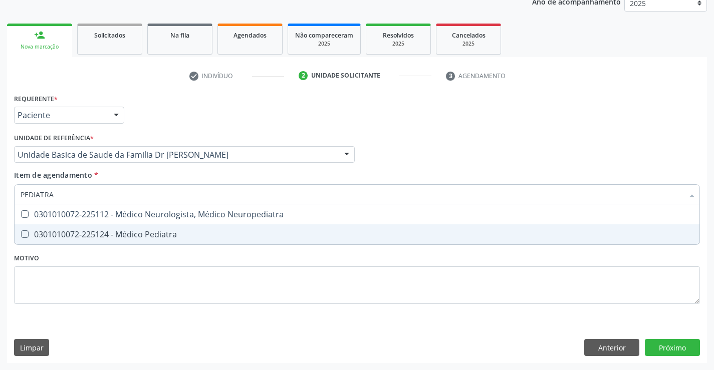
click at [133, 231] on div "0301010072-225124 - Médico Pediatra" at bounding box center [357, 235] width 673 height 8
checkbox Pediatra "true"
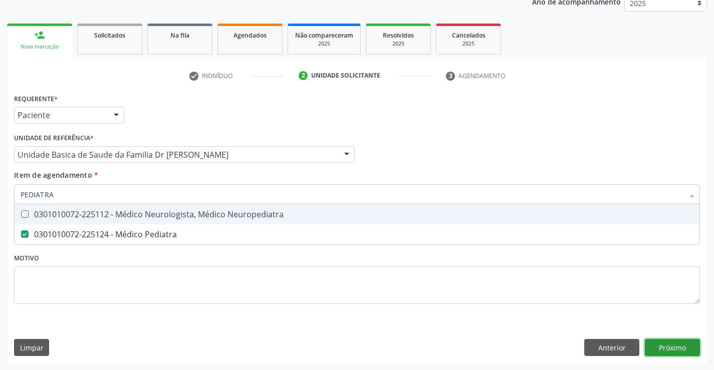
click at [675, 346] on div "Requerente * Paciente Profissional de Saúde Paciente Nenhum resultado encontrad…" at bounding box center [357, 227] width 700 height 272
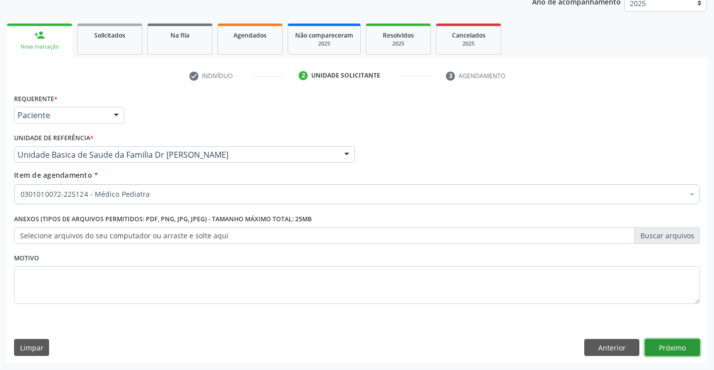
click at [670, 346] on button "Próximo" at bounding box center [672, 347] width 55 height 17
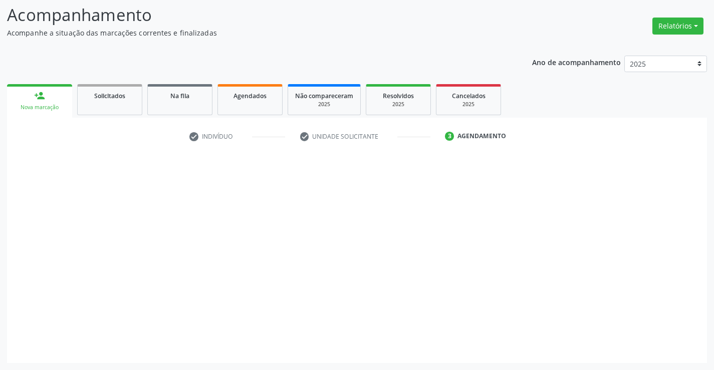
scroll to position [66, 0]
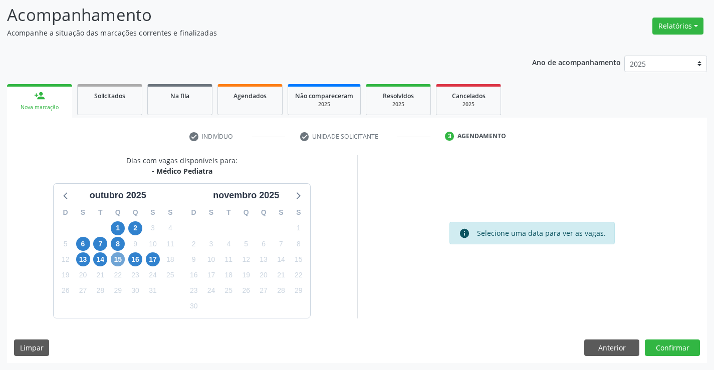
click at [118, 262] on span "15" at bounding box center [118, 260] width 14 height 14
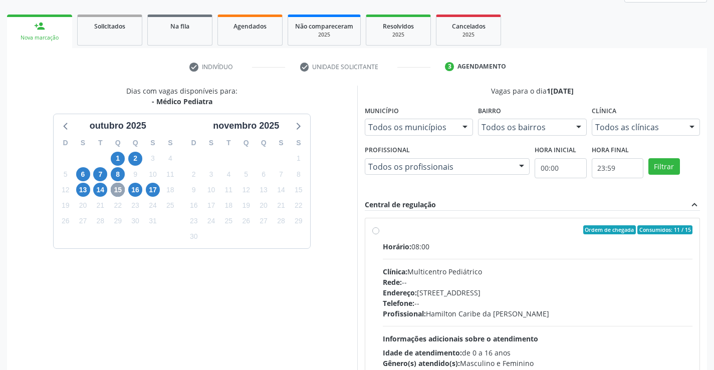
scroll to position [166, 0]
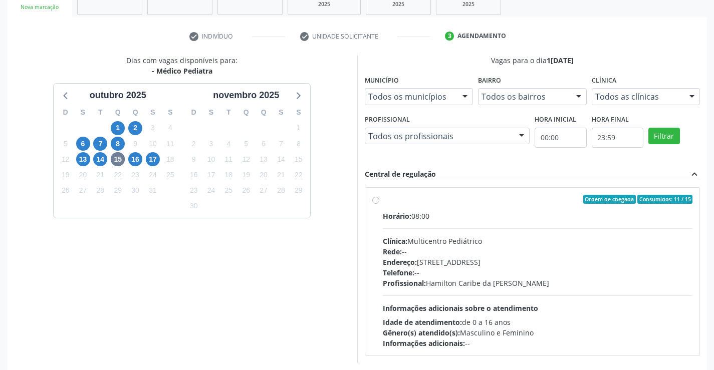
click at [383, 200] on label "Ordem de chegada Consumidos: 11 / 15 Horário: 08:00 Clínica: Multicentro Pediát…" at bounding box center [538, 272] width 310 height 154
click at [374, 200] on input "Ordem de chegada Consumidos: 11 / 15 Horário: 08:00 Clínica: Multicentro Pediát…" at bounding box center [375, 199] width 7 height 9
radio input "true"
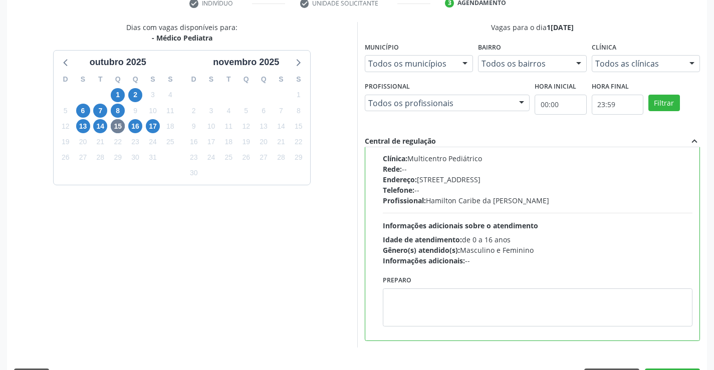
scroll to position [229, 0]
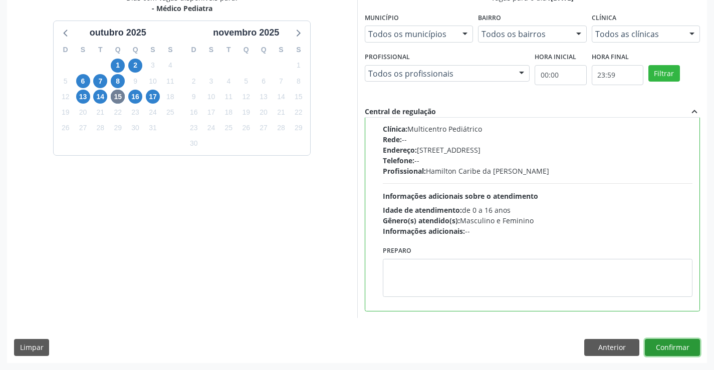
click at [668, 346] on button "Confirmar" at bounding box center [672, 347] width 55 height 17
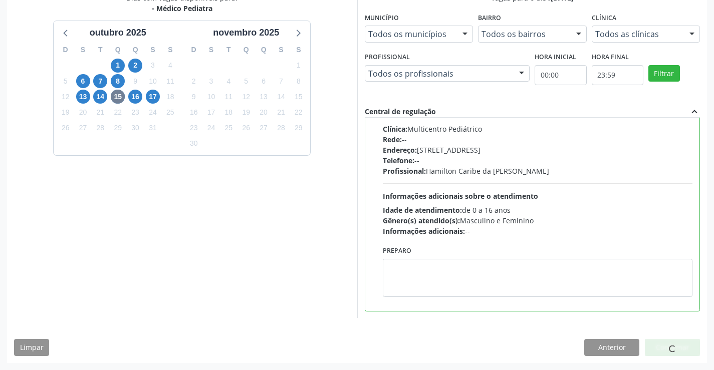
scroll to position [0, 0]
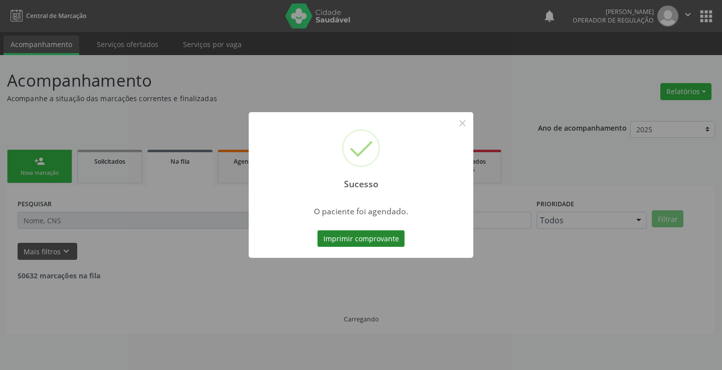
click at [350, 239] on button "Imprimir comprovante" at bounding box center [360, 239] width 87 height 17
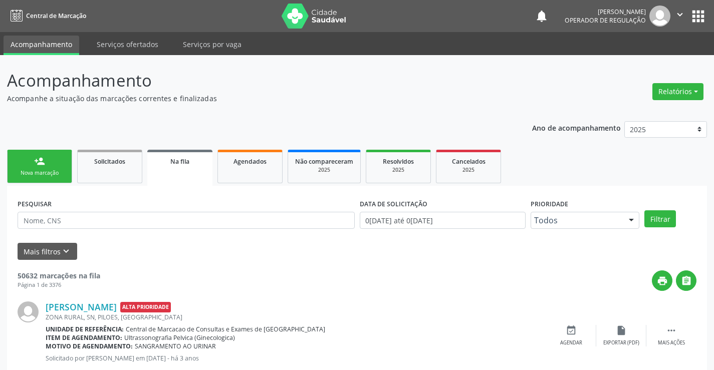
click at [36, 167] on link "person_add Nova marcação" at bounding box center [39, 167] width 65 height 34
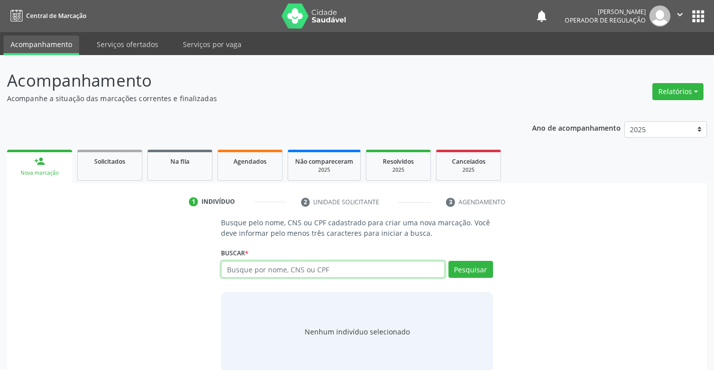
click at [373, 275] on input "text" at bounding box center [333, 269] width 224 height 17
type input "706309711796776"
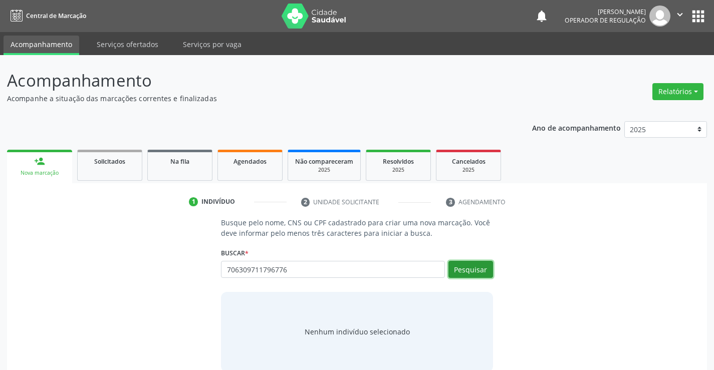
click at [476, 271] on button "Pesquisar" at bounding box center [471, 269] width 45 height 17
type input "706309711796776"
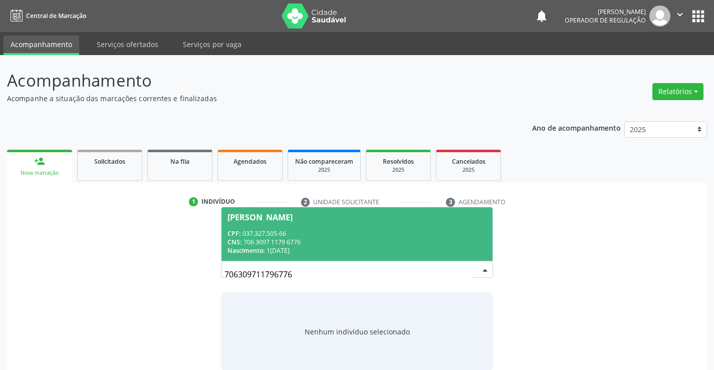
click at [404, 232] on div "CPF: 037.327.505-66" at bounding box center [357, 234] width 259 height 9
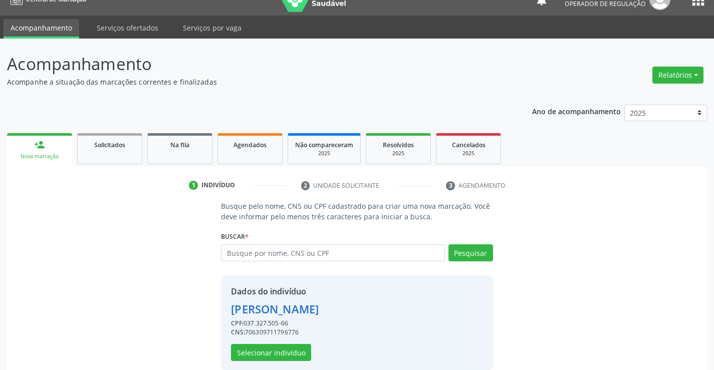
scroll to position [32, 0]
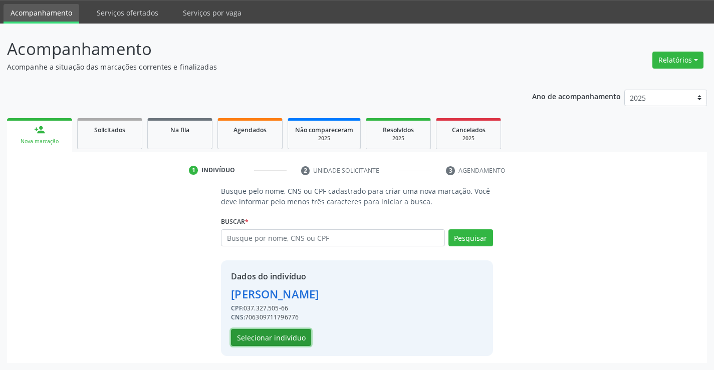
click at [281, 342] on button "Selecionar indivíduo" at bounding box center [271, 337] width 80 height 17
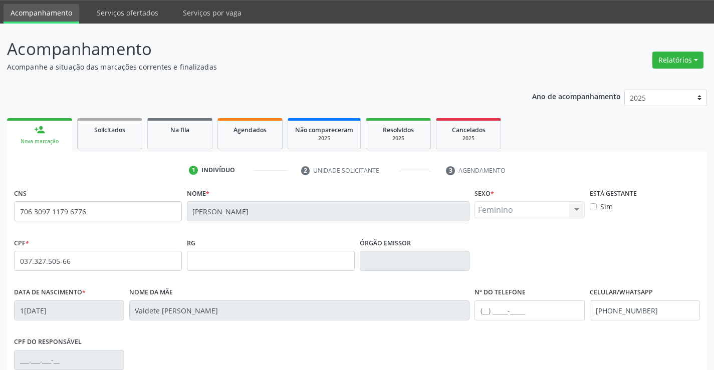
scroll to position [173, 0]
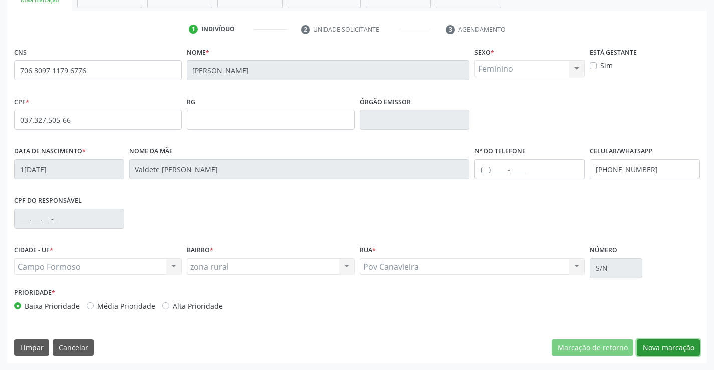
click at [661, 353] on button "Nova marcação" at bounding box center [668, 348] width 63 height 17
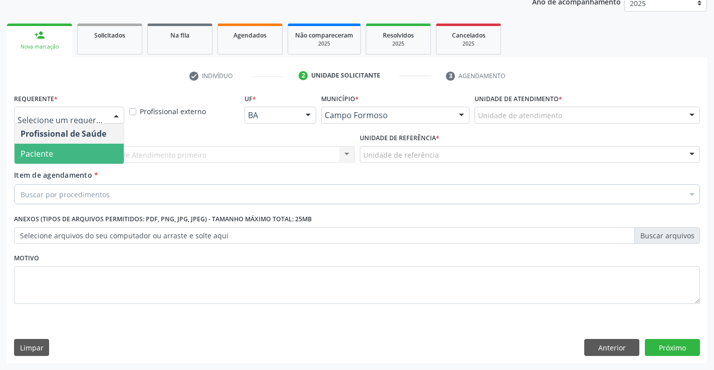
click at [47, 156] on span "Paciente" at bounding box center [37, 153] width 33 height 11
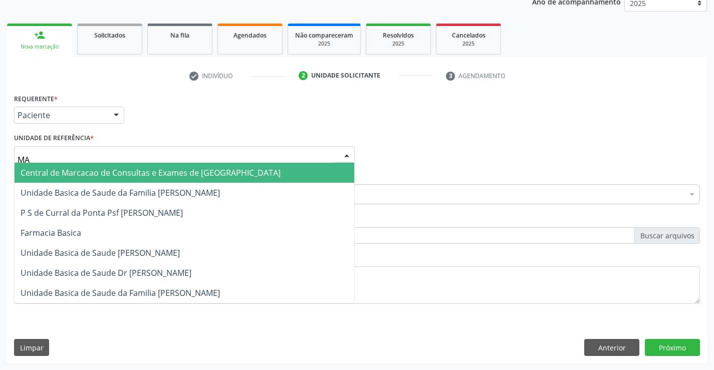
type input "MAN"
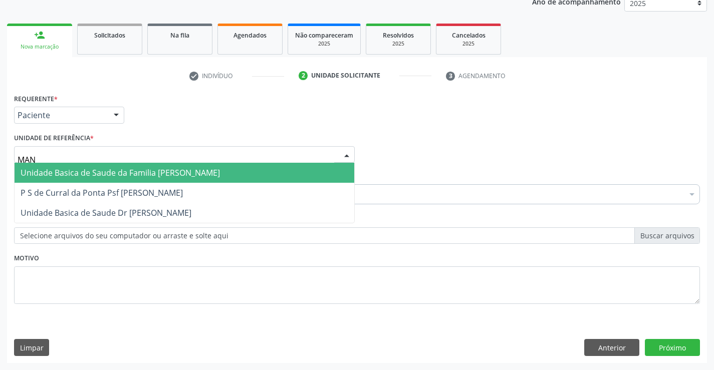
click at [86, 174] on span "Unidade Basica de Saude da Familia [PERSON_NAME]" at bounding box center [120, 172] width 199 height 11
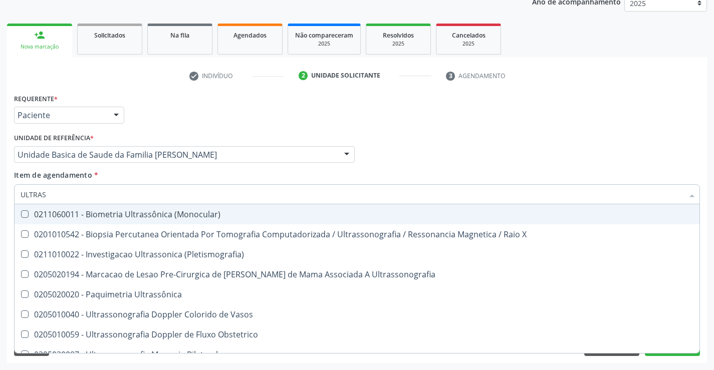
type input "ULTRASS"
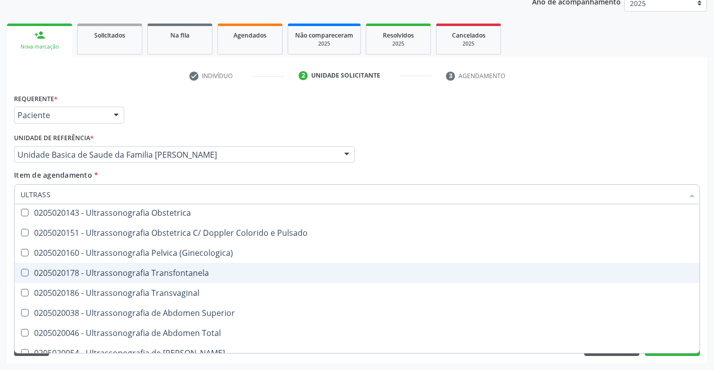
scroll to position [112, 0]
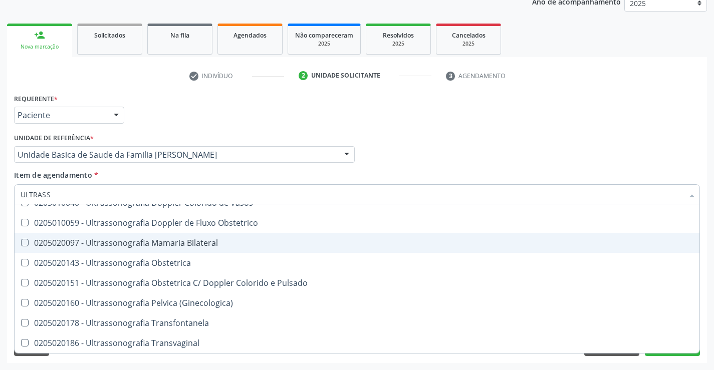
click at [214, 246] on div "0205020097 - Ultrassonografia Mamaria Bilateral" at bounding box center [357, 243] width 673 height 8
checkbox Bilateral "true"
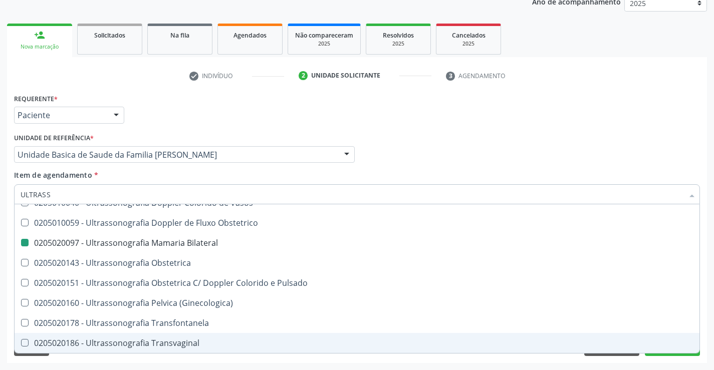
click at [643, 361] on div "Requerente * Paciente Profissional de Saúde Paciente Nenhum resultado encontrad…" at bounding box center [357, 227] width 700 height 272
checkbox X "true"
checkbox Bilateral "false"
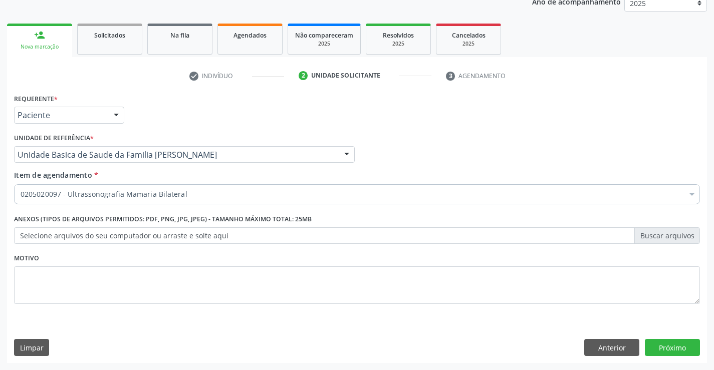
scroll to position [0, 0]
click at [662, 349] on button "Próximo" at bounding box center [672, 347] width 55 height 17
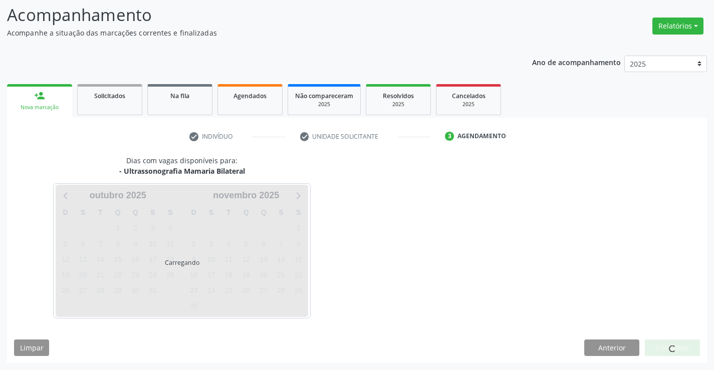
scroll to position [66, 0]
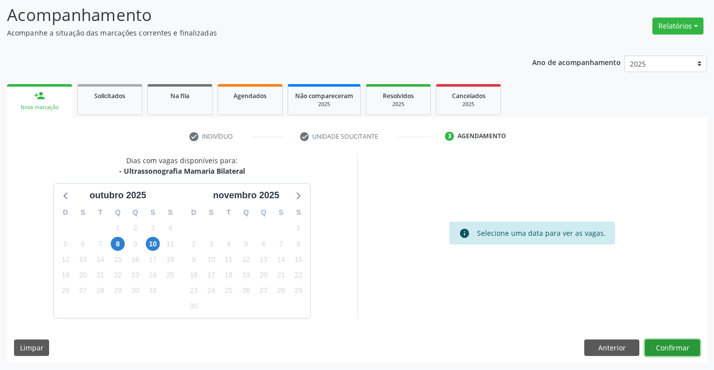
click at [651, 345] on button "Confirmar" at bounding box center [672, 348] width 55 height 17
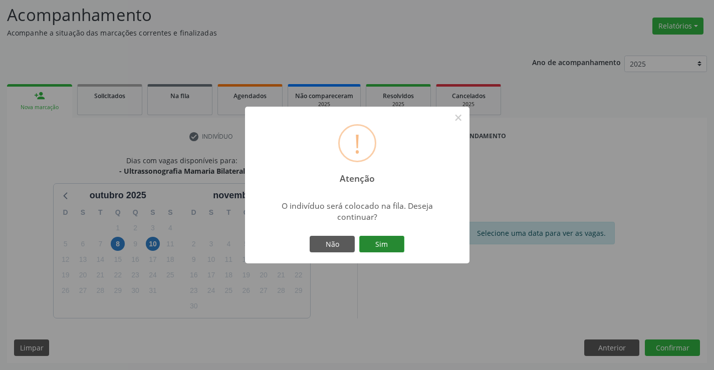
click at [385, 241] on button "Sim" at bounding box center [381, 244] width 45 height 17
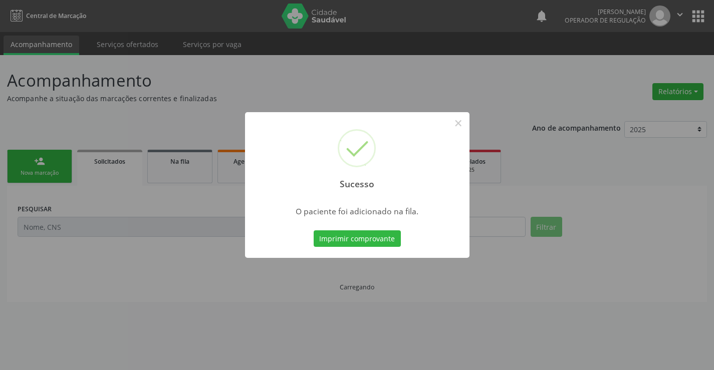
scroll to position [0, 0]
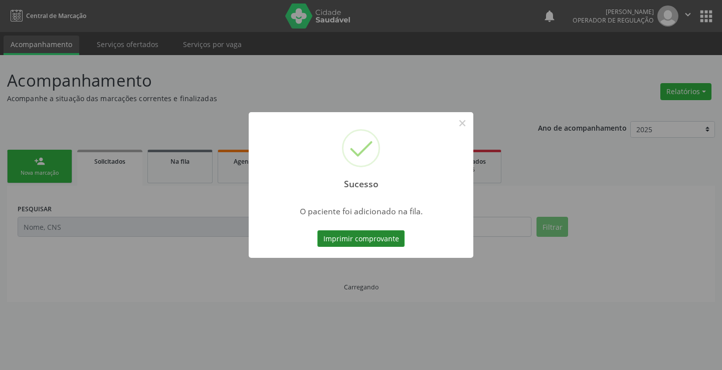
click at [378, 238] on button "Imprimir comprovante" at bounding box center [360, 239] width 87 height 17
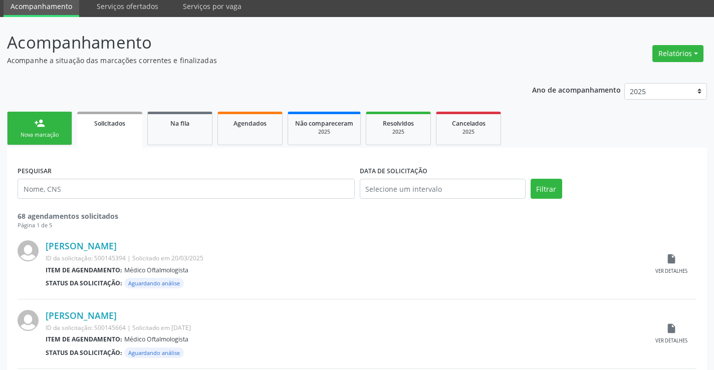
scroll to position [100, 0]
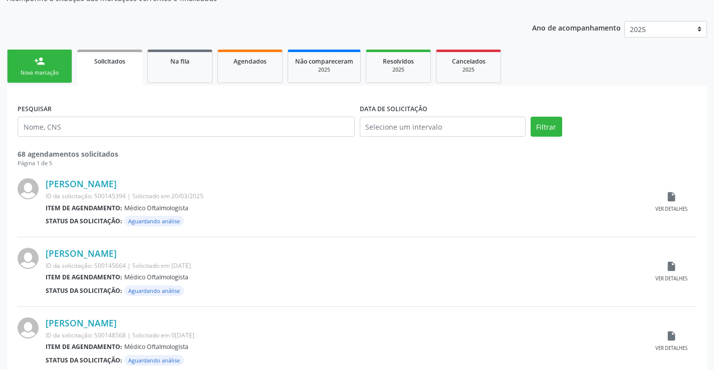
click at [39, 61] on div "person_add" at bounding box center [39, 61] width 11 height 11
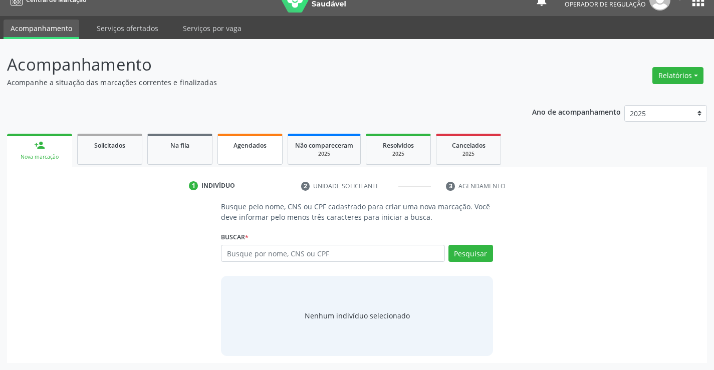
scroll to position [16, 0]
click at [278, 255] on input "text" at bounding box center [333, 253] width 224 height 17
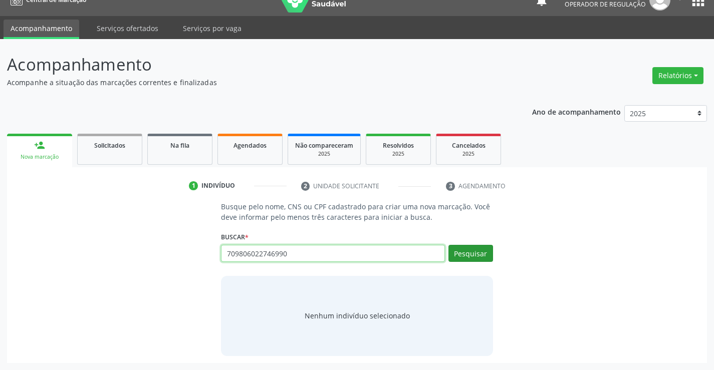
type input "709806022746990"
click at [462, 257] on button "Pesquisar" at bounding box center [471, 253] width 45 height 17
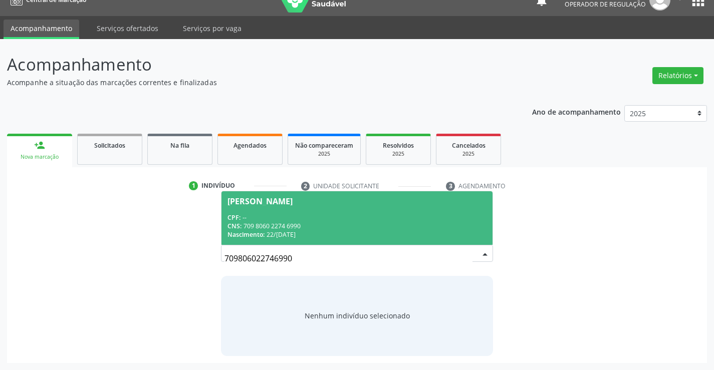
click at [298, 222] on div "CNS: 709 8060 2274 6990" at bounding box center [357, 226] width 259 height 9
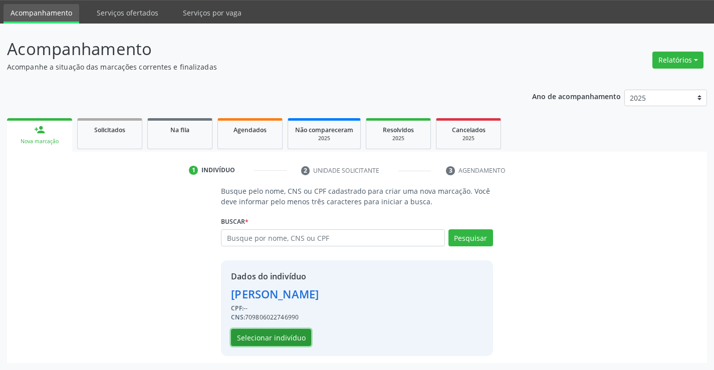
click at [287, 339] on button "Selecionar indivíduo" at bounding box center [271, 337] width 80 height 17
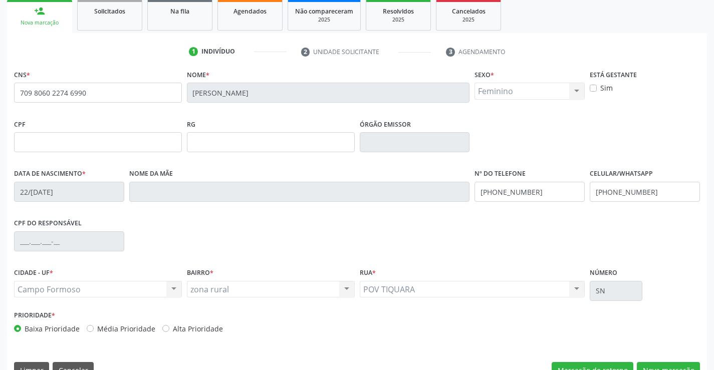
scroll to position [173, 0]
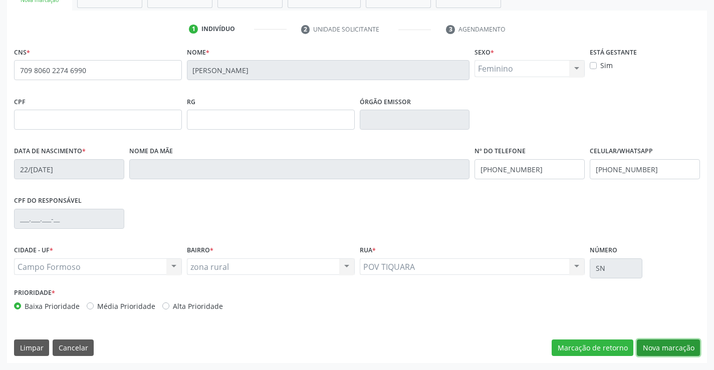
click at [647, 347] on button "Nova marcação" at bounding box center [668, 348] width 63 height 17
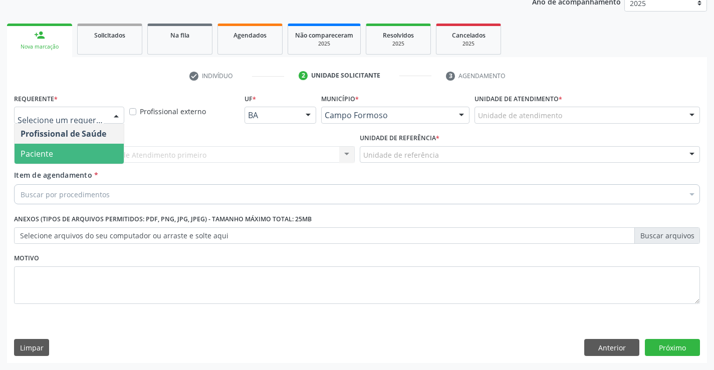
click at [37, 151] on span "Paciente" at bounding box center [37, 153] width 33 height 11
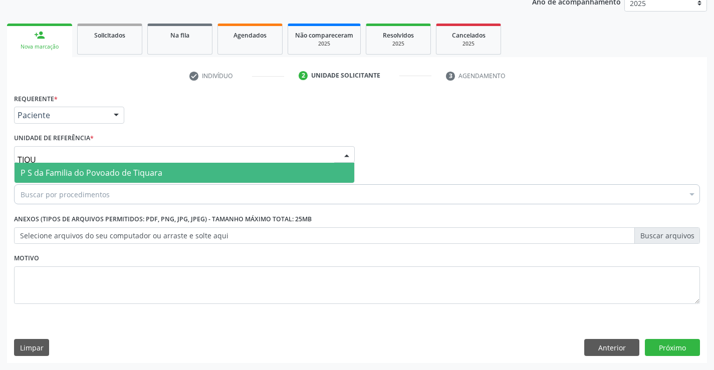
type input "TIQUA"
click at [47, 178] on span "P S da Familia do Povoado de Tiquara" at bounding box center [92, 172] width 142 height 11
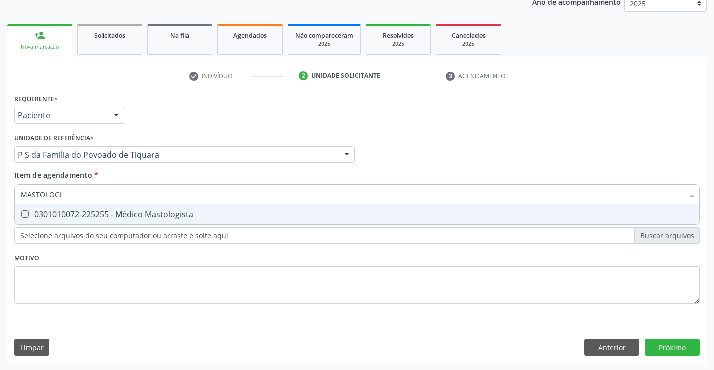
type input "MASTOLOGIS"
click at [51, 219] on div "0301010072-225255 - Médico Mastologista" at bounding box center [357, 214] width 673 height 8
checkbox Mastologista "true"
type input "MASTOLOGIS"
click at [41, 272] on div "Requerente * Paciente Profissional de Saúde Paciente Nenhum resultado encontrad…" at bounding box center [357, 204] width 686 height 227
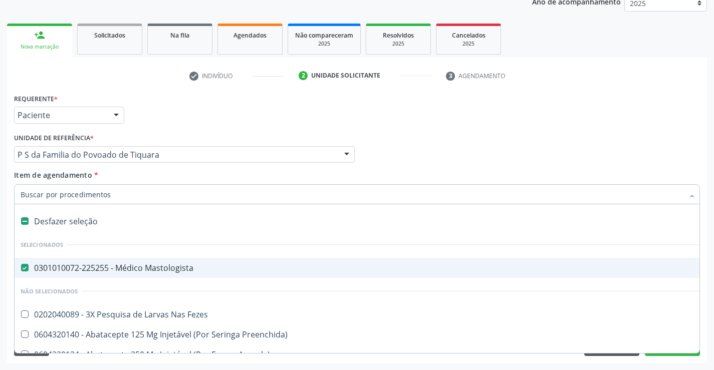
scroll to position [126, 0]
click at [148, 197] on input "Item de agendamento *" at bounding box center [352, 194] width 663 height 20
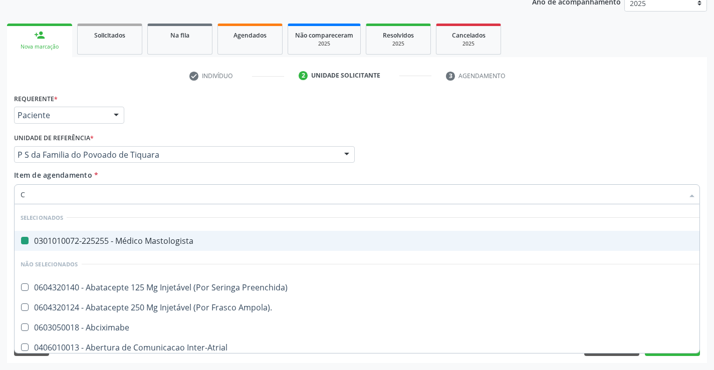
type input "CA"
checkbox Mastologista "false"
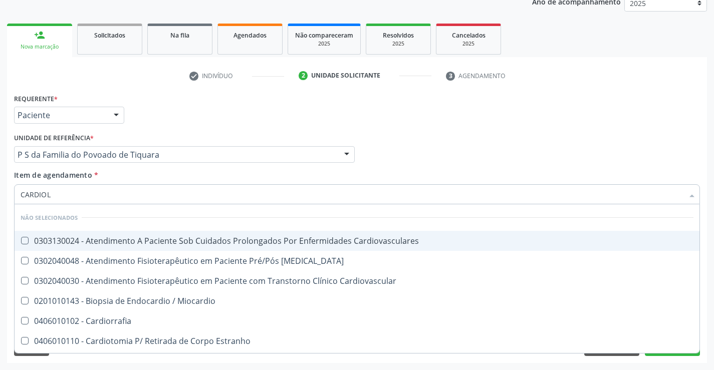
type input "CARDIOLO"
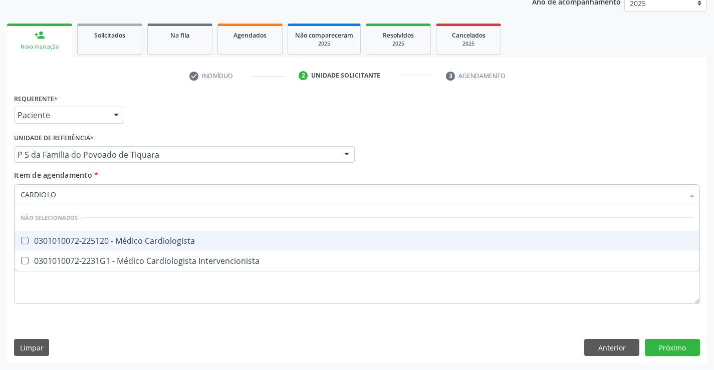
click at [159, 244] on div "0301010072-225120 - Médico Cardiologista" at bounding box center [357, 241] width 673 height 8
checkbox Cardiologista "true"
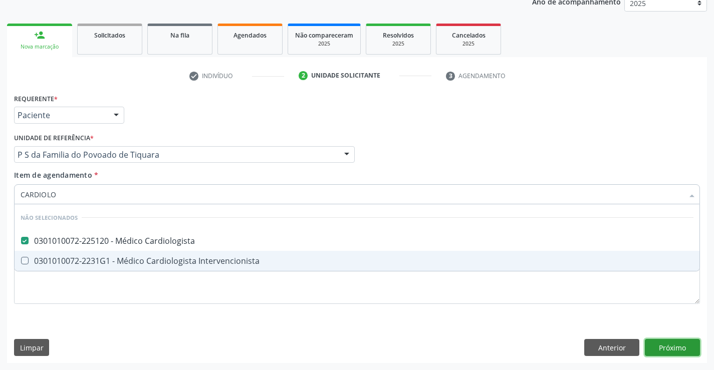
click at [670, 349] on div "Requerente * Paciente Profissional de Saúde Paciente Nenhum resultado encontrad…" at bounding box center [357, 227] width 700 height 272
checkbox Intervencionista "true"
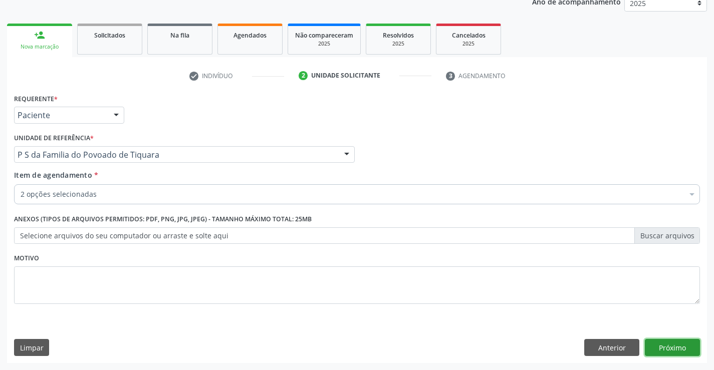
click at [659, 346] on button "Próximo" at bounding box center [672, 347] width 55 height 17
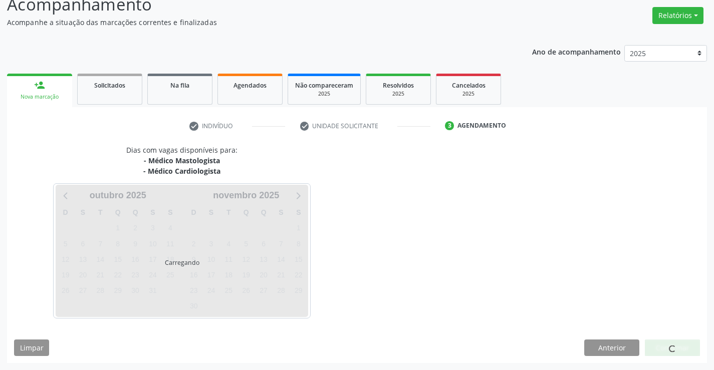
scroll to position [106, 0]
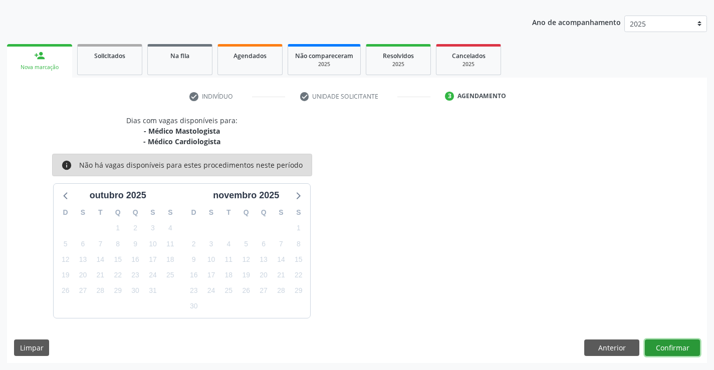
click at [662, 345] on button "Confirmar" at bounding box center [672, 348] width 55 height 17
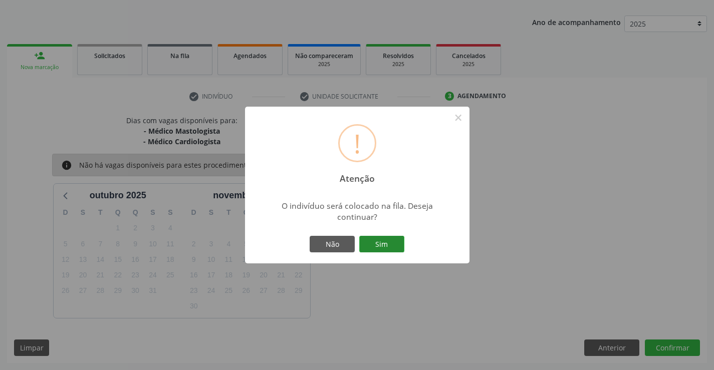
click at [386, 241] on button "Sim" at bounding box center [381, 244] width 45 height 17
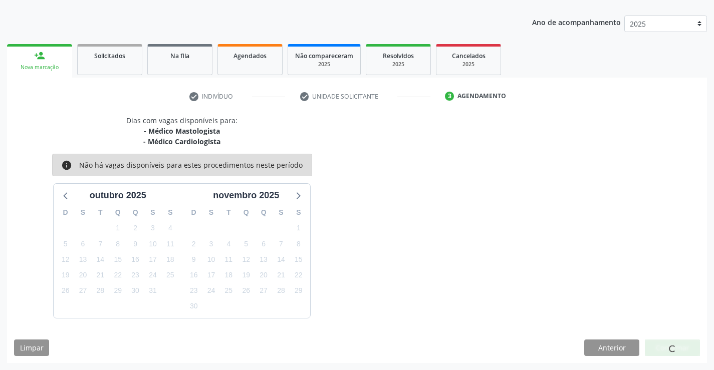
scroll to position [0, 0]
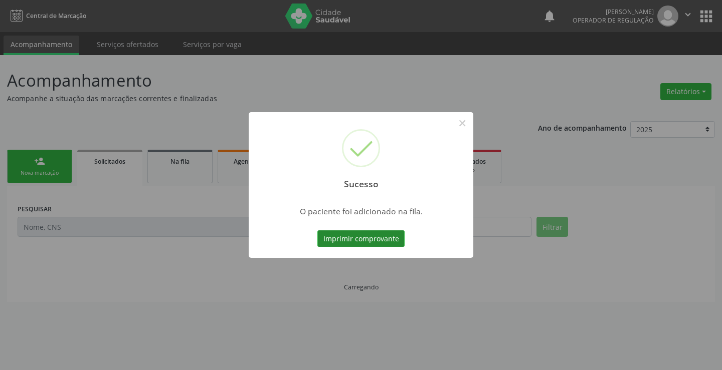
click at [364, 238] on button "Imprimir comprovante" at bounding box center [360, 239] width 87 height 17
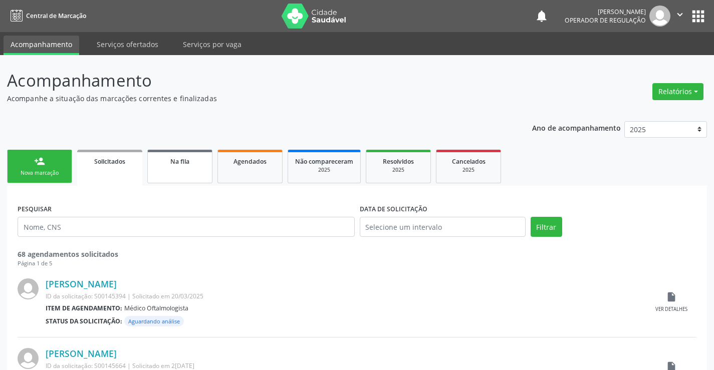
click at [180, 163] on span "Na fila" at bounding box center [179, 161] width 19 height 9
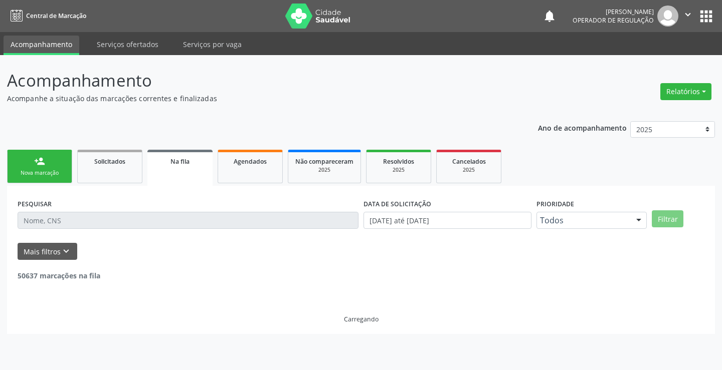
click at [103, 218] on input "text" at bounding box center [188, 220] width 341 height 17
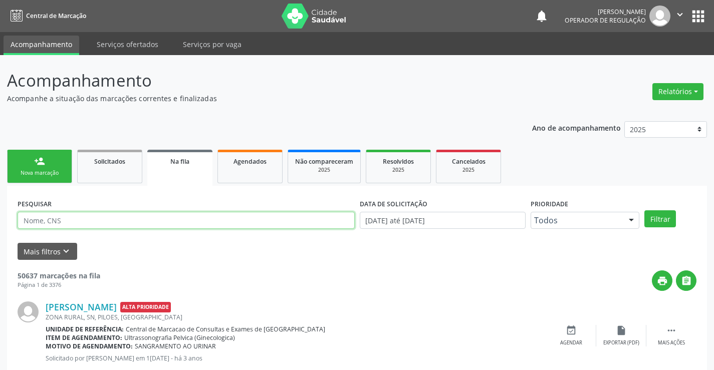
click at [103, 218] on input "text" at bounding box center [186, 220] width 337 height 17
type input "709806022746990"
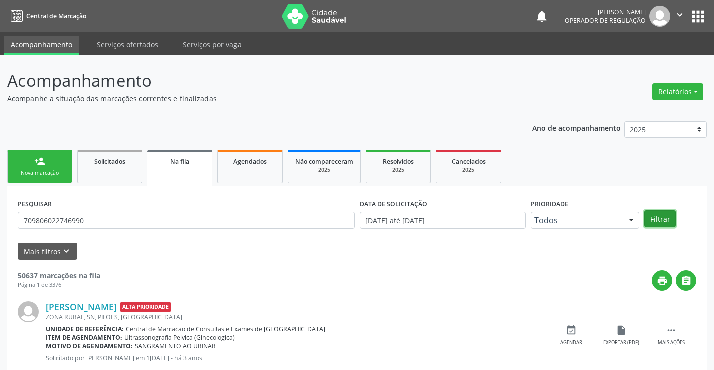
click at [652, 218] on button "Filtrar" at bounding box center [661, 218] width 32 height 17
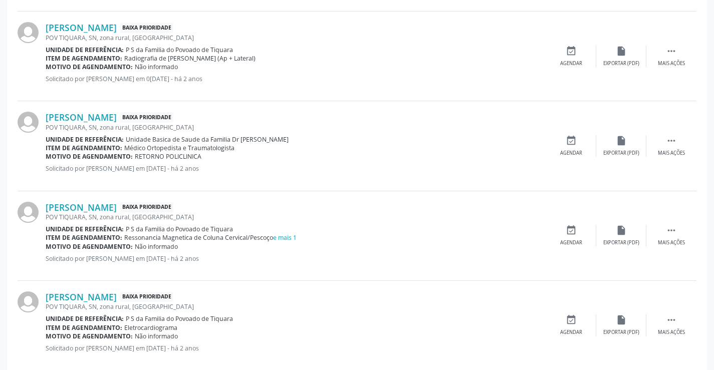
scroll to position [375, 0]
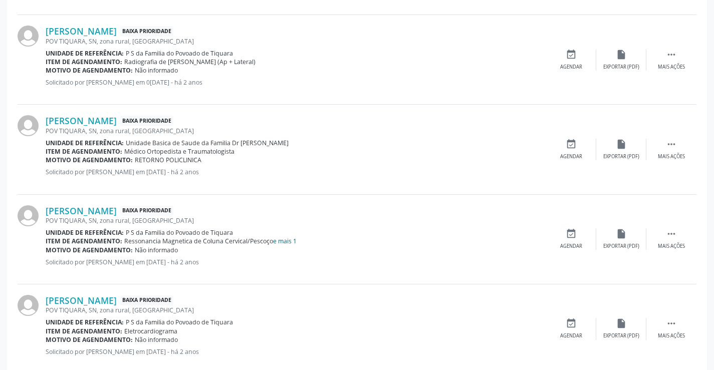
click at [285, 242] on link "e mais 1" at bounding box center [285, 241] width 24 height 9
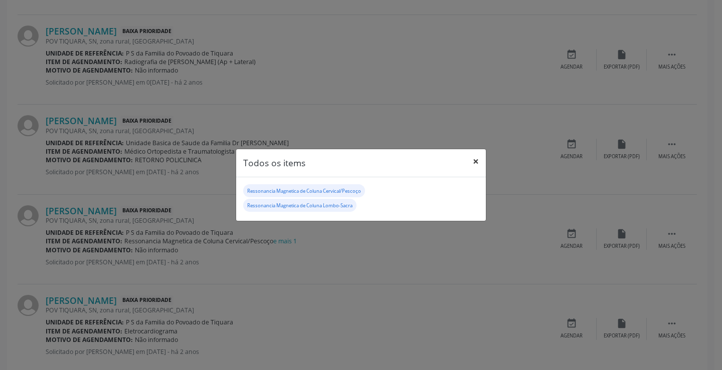
click at [475, 164] on button "×" at bounding box center [476, 161] width 20 height 25
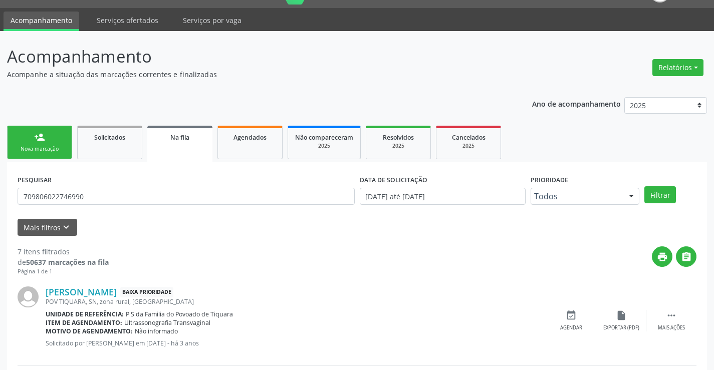
scroll to position [0, 0]
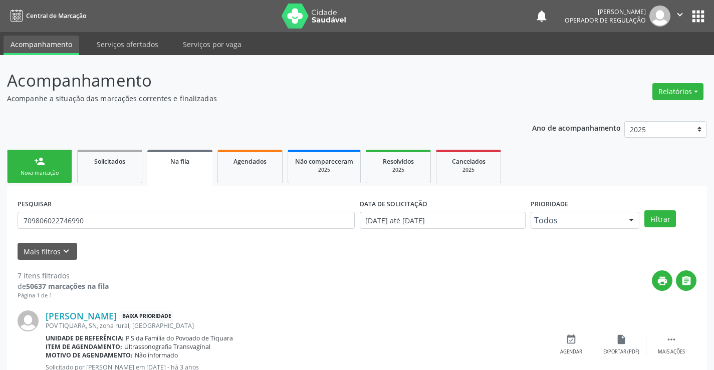
click at [60, 160] on link "person_add Nova marcação" at bounding box center [39, 167] width 65 height 34
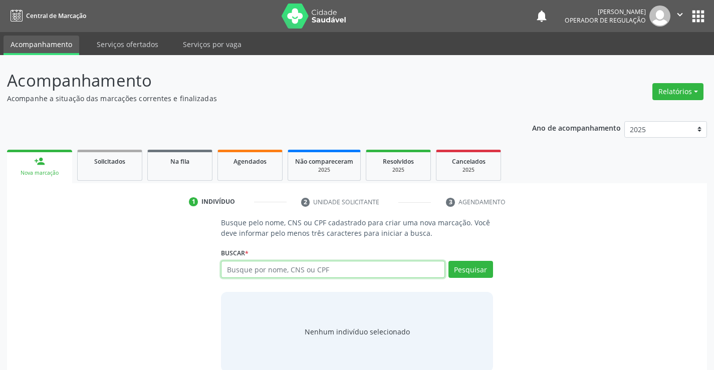
click at [263, 267] on input "text" at bounding box center [333, 269] width 224 height 17
type input "708400255199860"
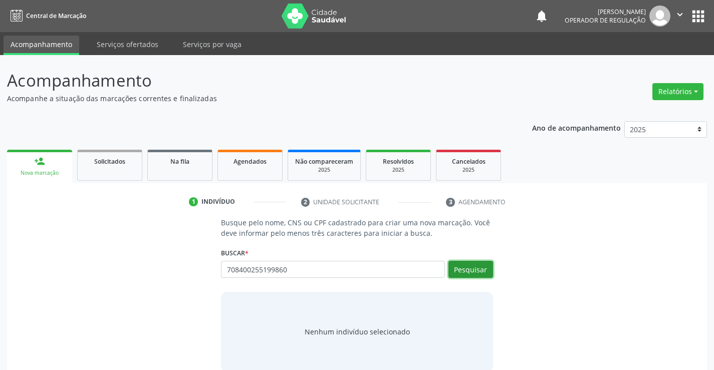
click at [461, 262] on button "Pesquisar" at bounding box center [471, 269] width 45 height 17
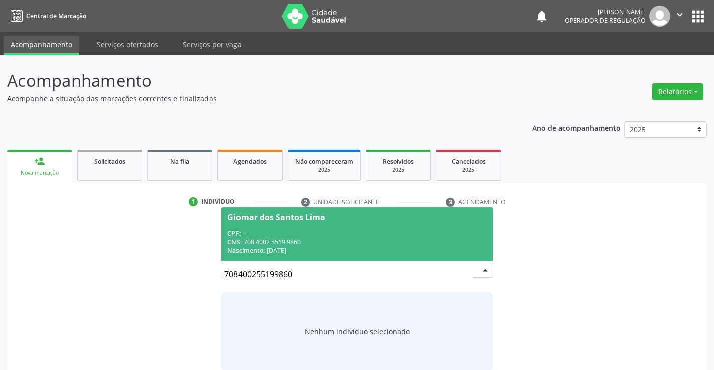
click at [375, 239] on div "CNS: 708 4002 5519 9860" at bounding box center [357, 242] width 259 height 9
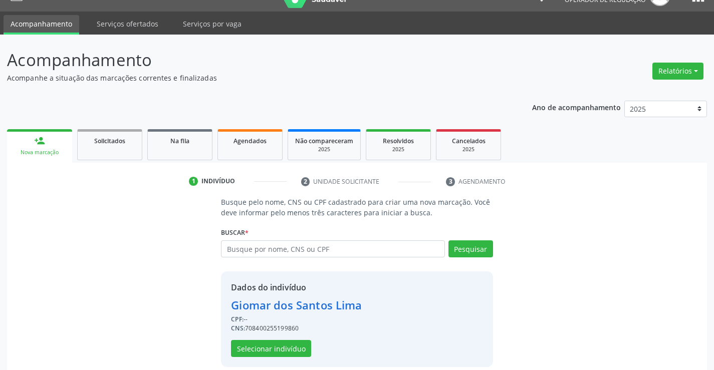
scroll to position [32, 0]
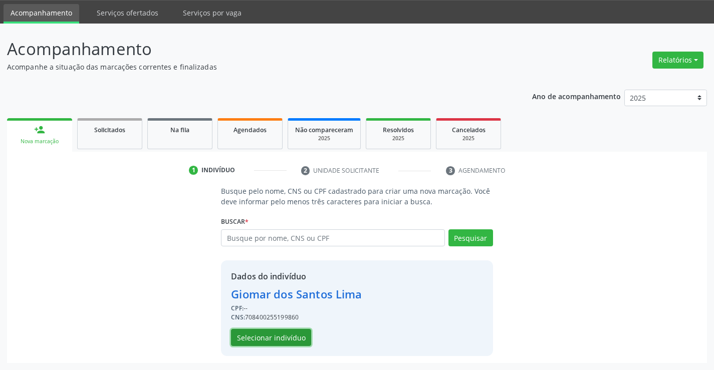
click at [255, 336] on button "Selecionar indivíduo" at bounding box center [271, 337] width 80 height 17
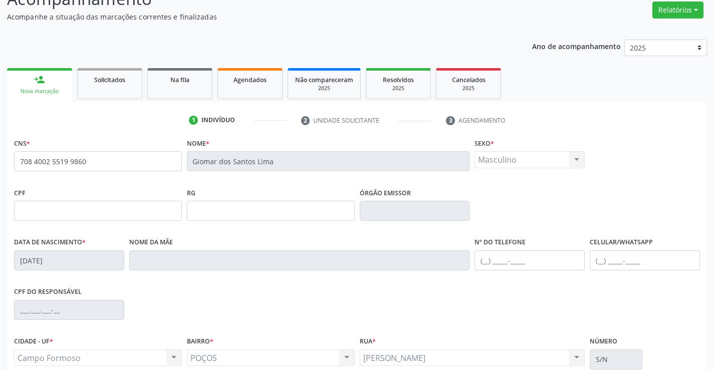
scroll to position [132, 0]
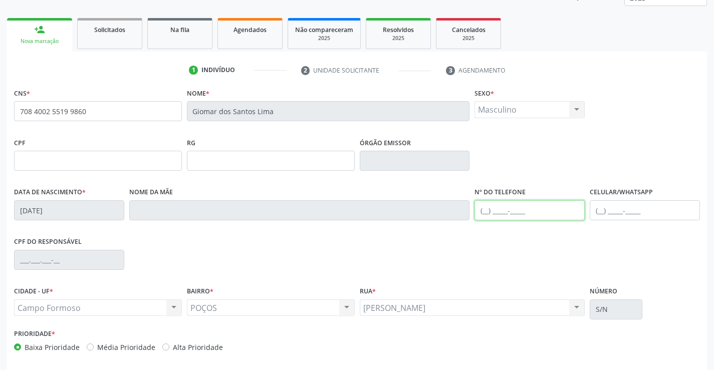
click at [504, 209] on input "text" at bounding box center [530, 210] width 110 height 20
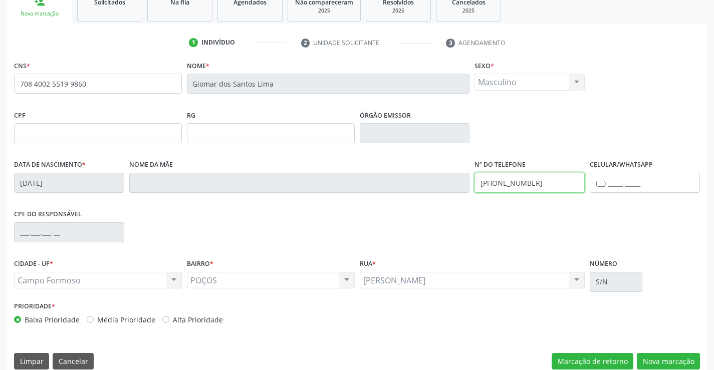
scroll to position [173, 0]
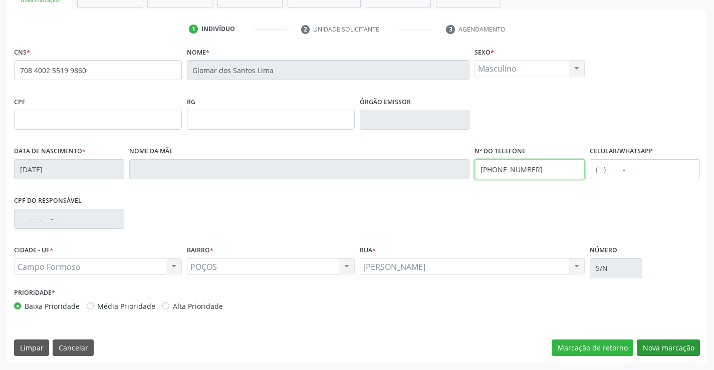
type input "[PHONE_NUMBER]"
click at [643, 343] on button "Nova marcação" at bounding box center [668, 348] width 63 height 17
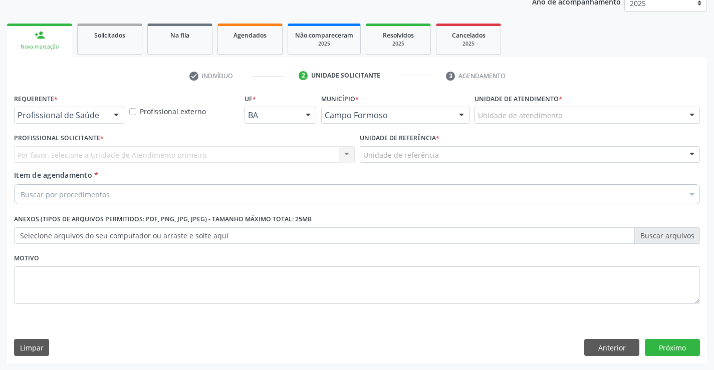
scroll to position [126, 0]
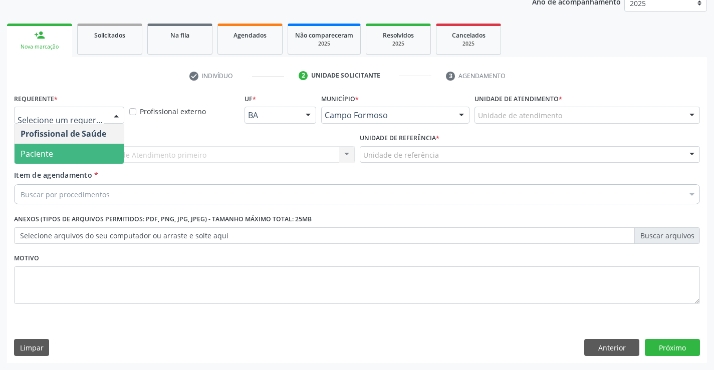
click at [41, 148] on span "Paciente" at bounding box center [37, 153] width 33 height 11
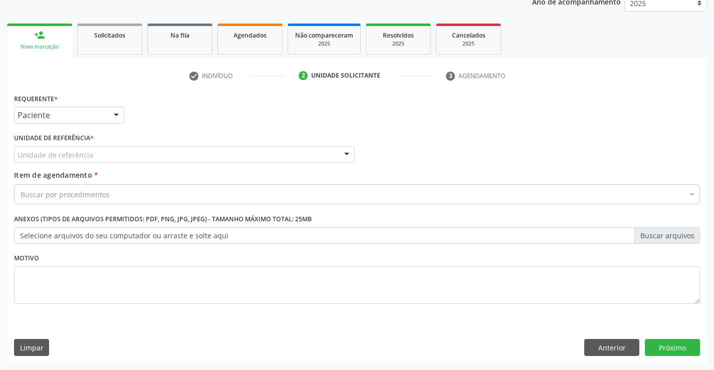
click at [41, 149] on div "Unidade de referência" at bounding box center [184, 154] width 341 height 17
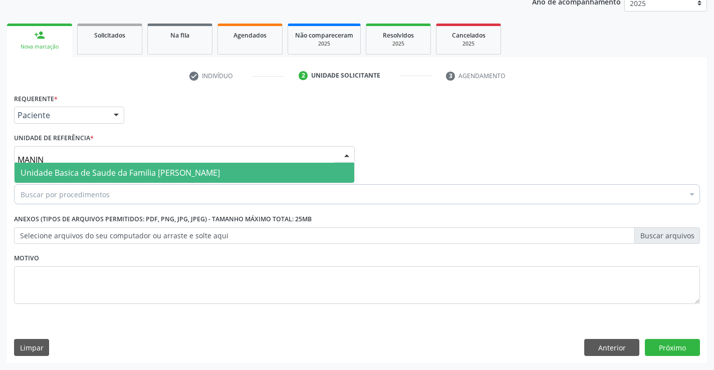
type input "MANINH"
click at [76, 172] on span "Unidade Basica de Saude da Familia [PERSON_NAME]" at bounding box center [120, 172] width 199 height 11
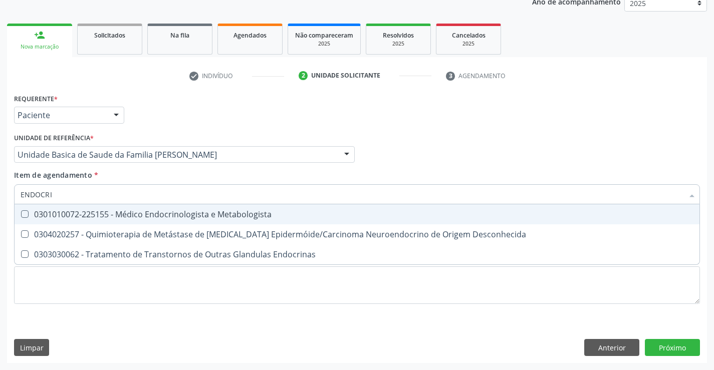
type input "ENDOCRIN"
click at [76, 213] on div "0301010072-225155 - Médico Endocrinologista e Metabologista" at bounding box center [357, 214] width 673 height 8
checkbox Metabologista "true"
click at [680, 351] on div "Requerente * Paciente Profissional de Saúde Paciente Nenhum resultado encontrad…" at bounding box center [357, 227] width 700 height 272
checkbox Desconhecida "true"
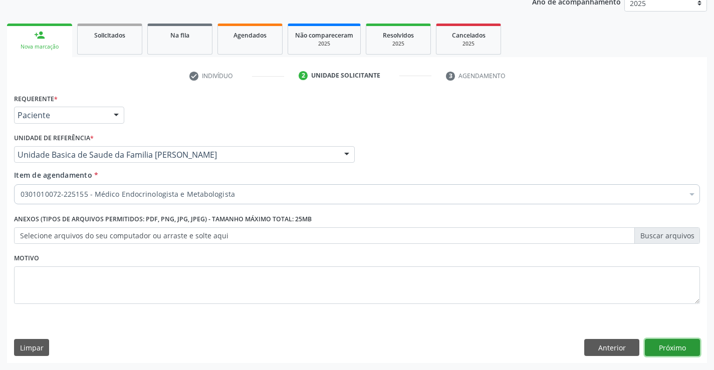
click at [658, 347] on button "Próximo" at bounding box center [672, 347] width 55 height 17
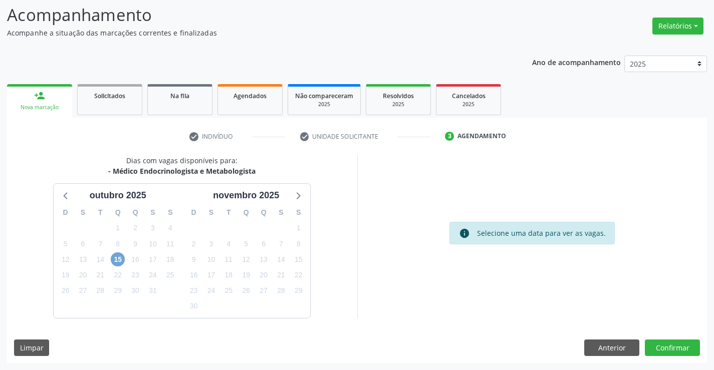
click at [120, 261] on span "15" at bounding box center [118, 260] width 14 height 14
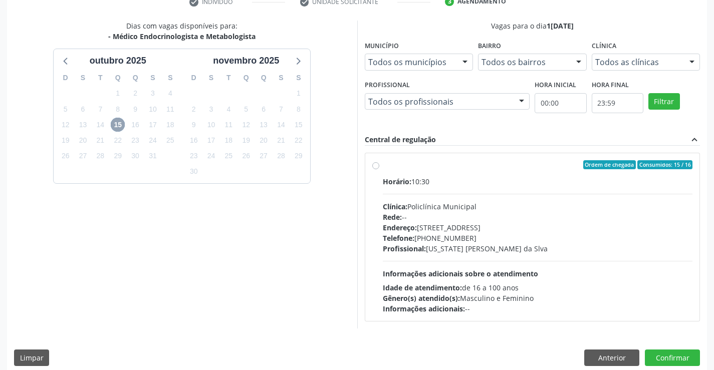
scroll to position [210, 0]
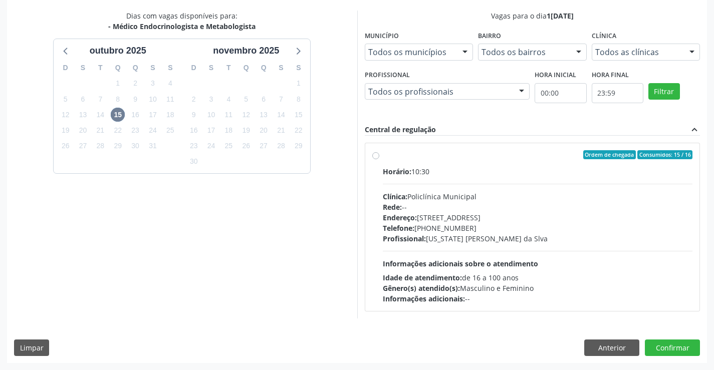
click at [383, 158] on label "Ordem de chegada Consumidos: 15 / 16 Horário: 10:30 Clínica: Policlínica Munici…" at bounding box center [538, 227] width 310 height 154
click at [377, 158] on input "Ordem de chegada Consumidos: 15 / 16 Horário: 10:30 Clínica: Policlínica Munici…" at bounding box center [375, 154] width 7 height 9
radio input "true"
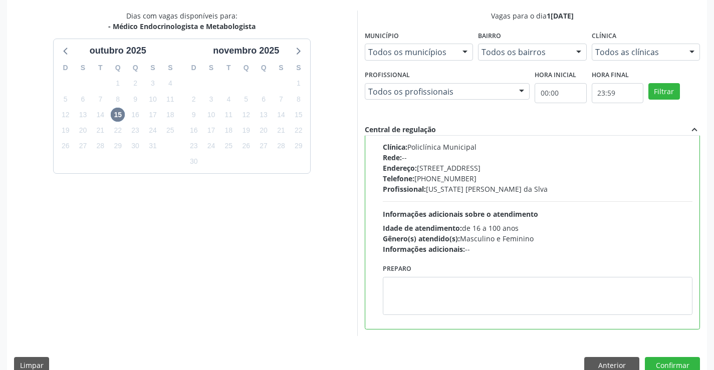
scroll to position [0, 0]
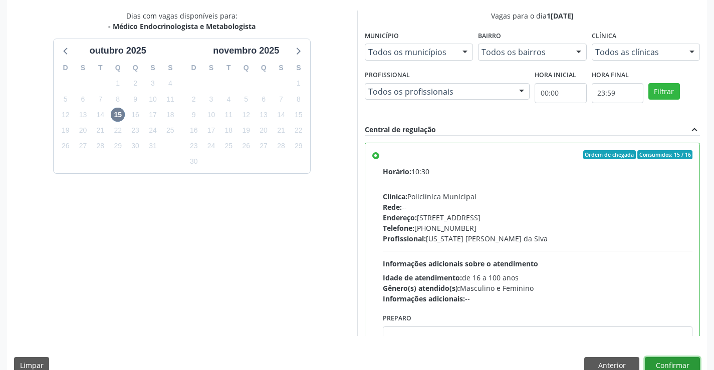
click at [657, 360] on button "Confirmar" at bounding box center [672, 365] width 55 height 17
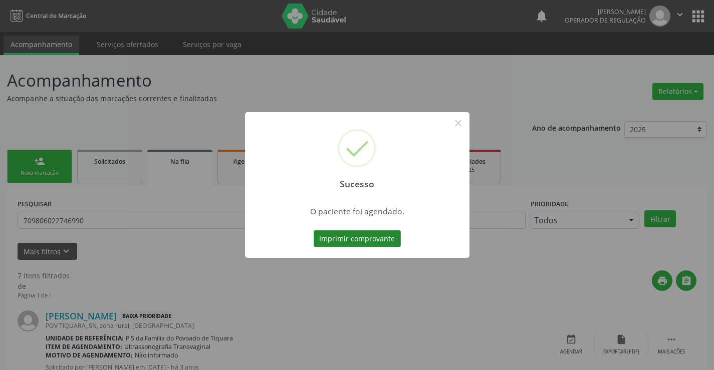
click at [349, 233] on button "Imprimir comprovante" at bounding box center [357, 239] width 87 height 17
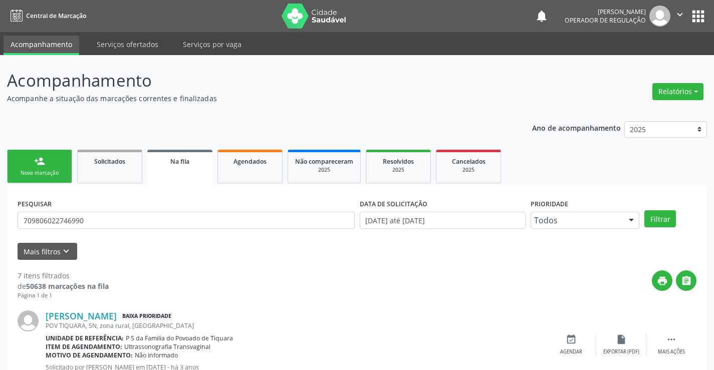
click at [680, 13] on icon "" at bounding box center [680, 14] width 11 height 11
click at [655, 57] on link "Sair" at bounding box center [654, 61] width 69 height 14
